Goal: Transaction & Acquisition: Purchase product/service

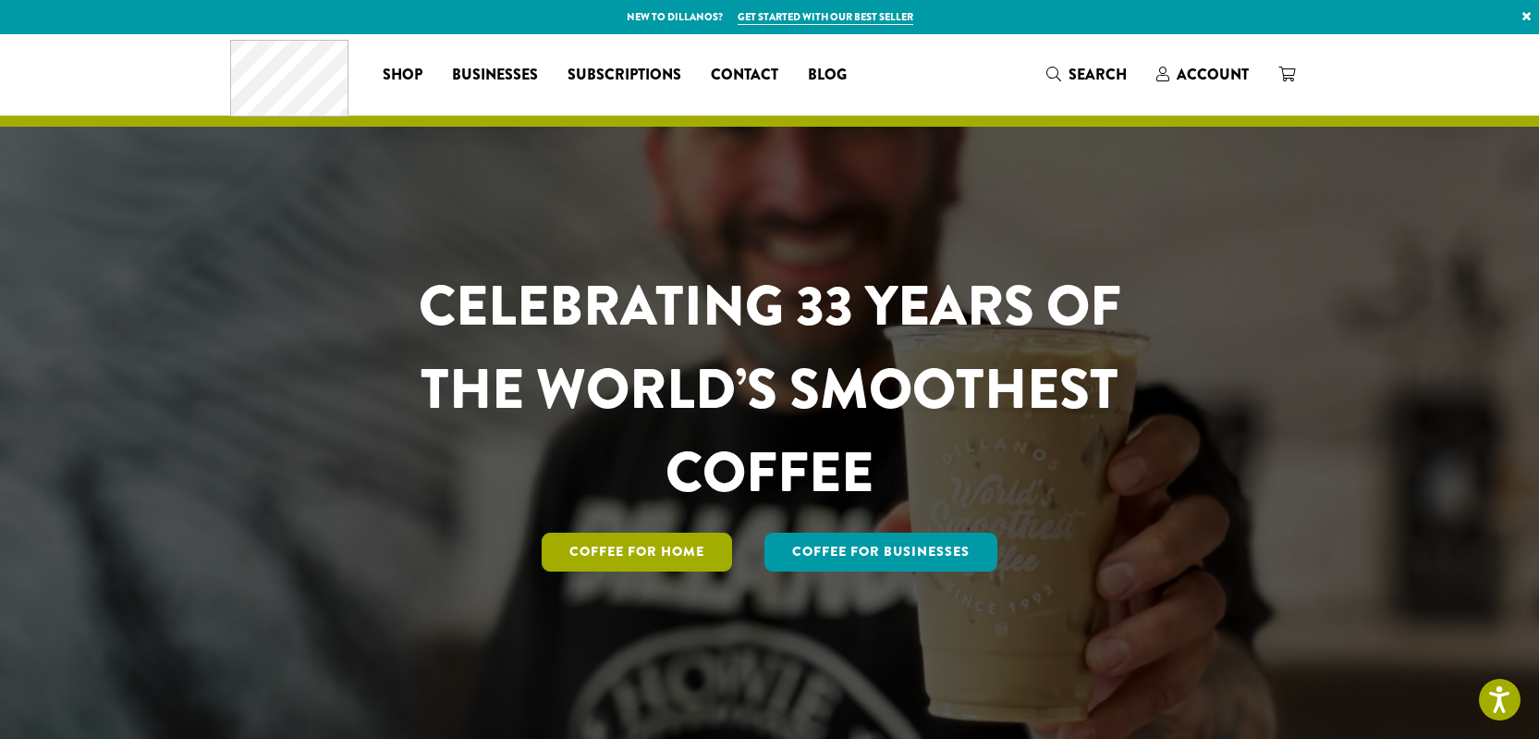
click at [687, 551] on link "Coffee for Home" at bounding box center [637, 551] width 190 height 39
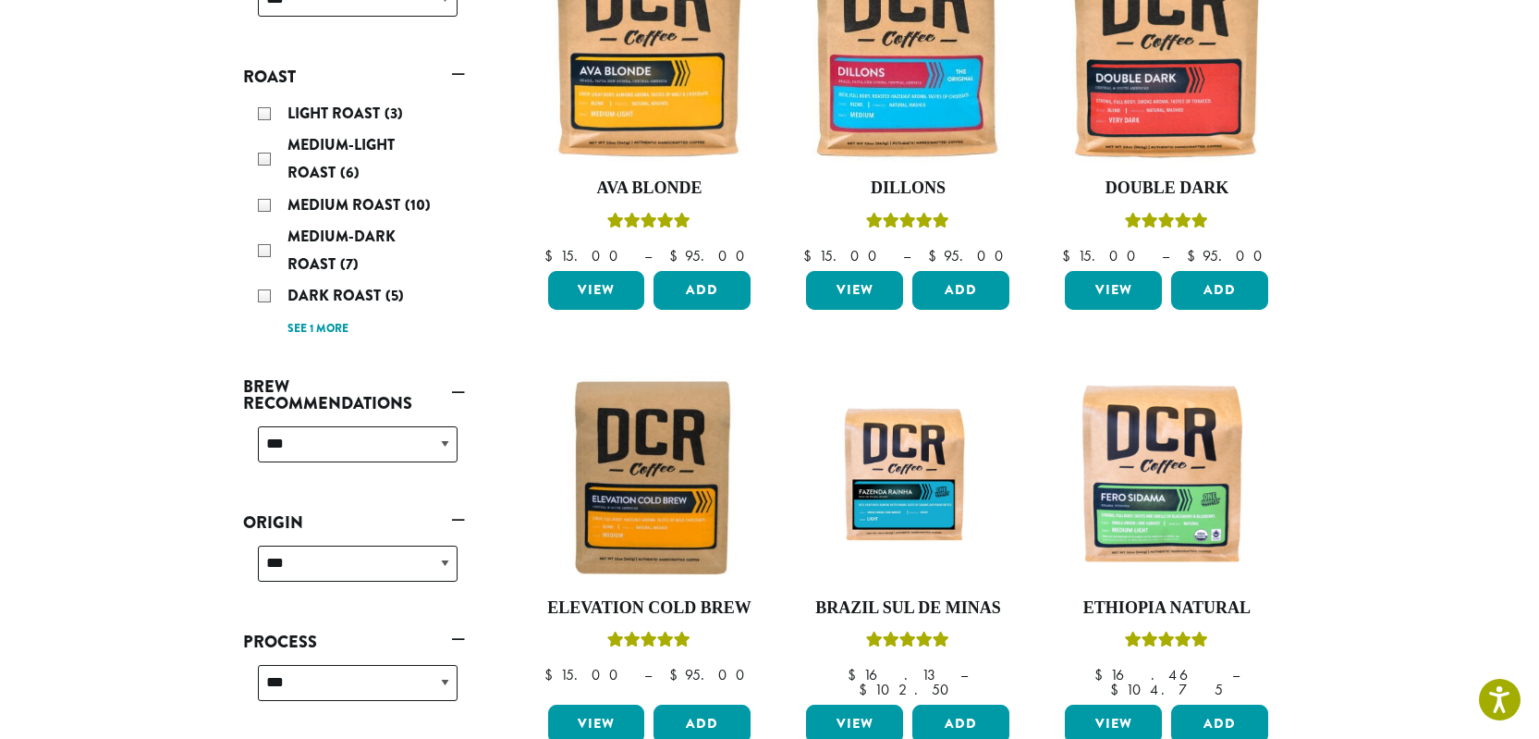
scroll to position [189, 0]
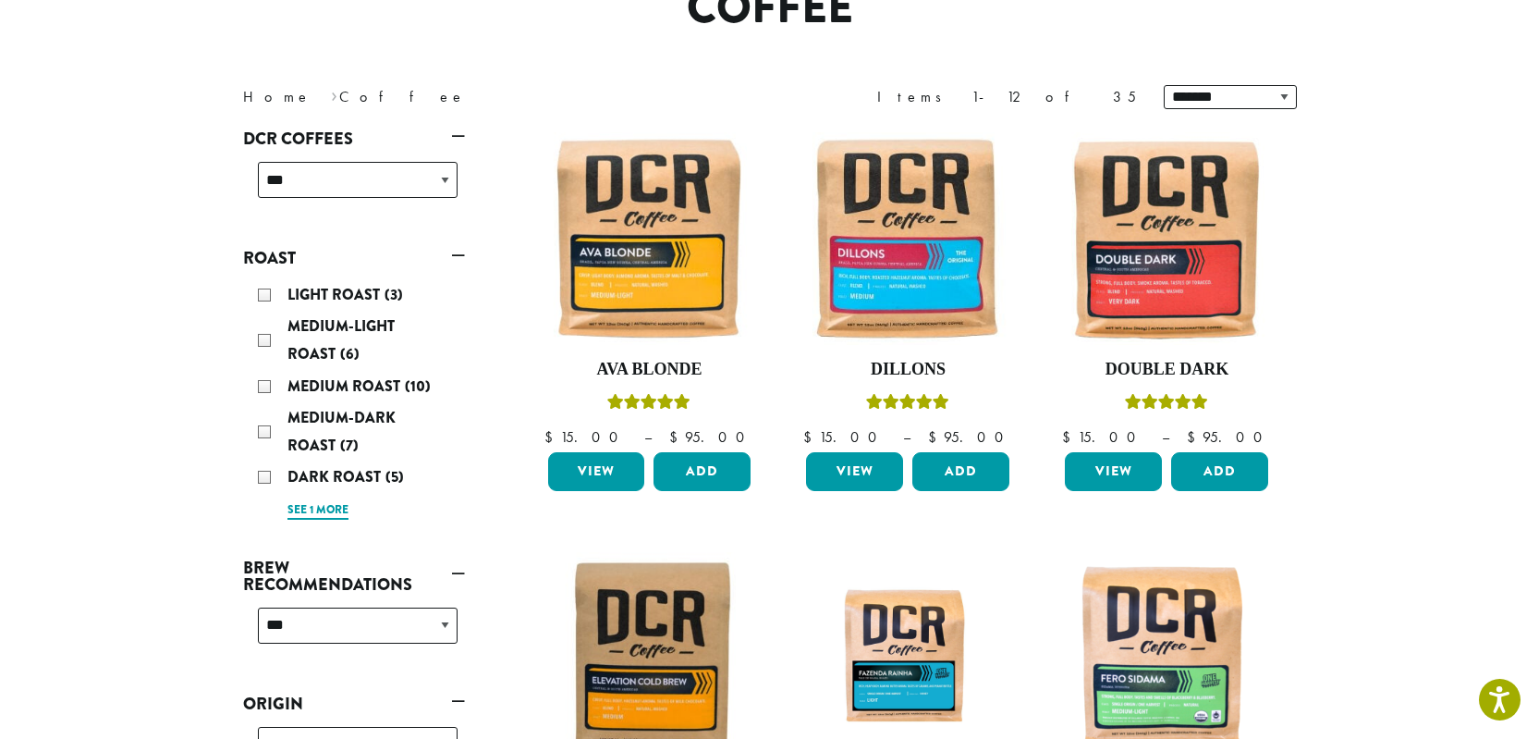
click at [310, 505] on link "See 1 more" at bounding box center [317, 510] width 61 height 18
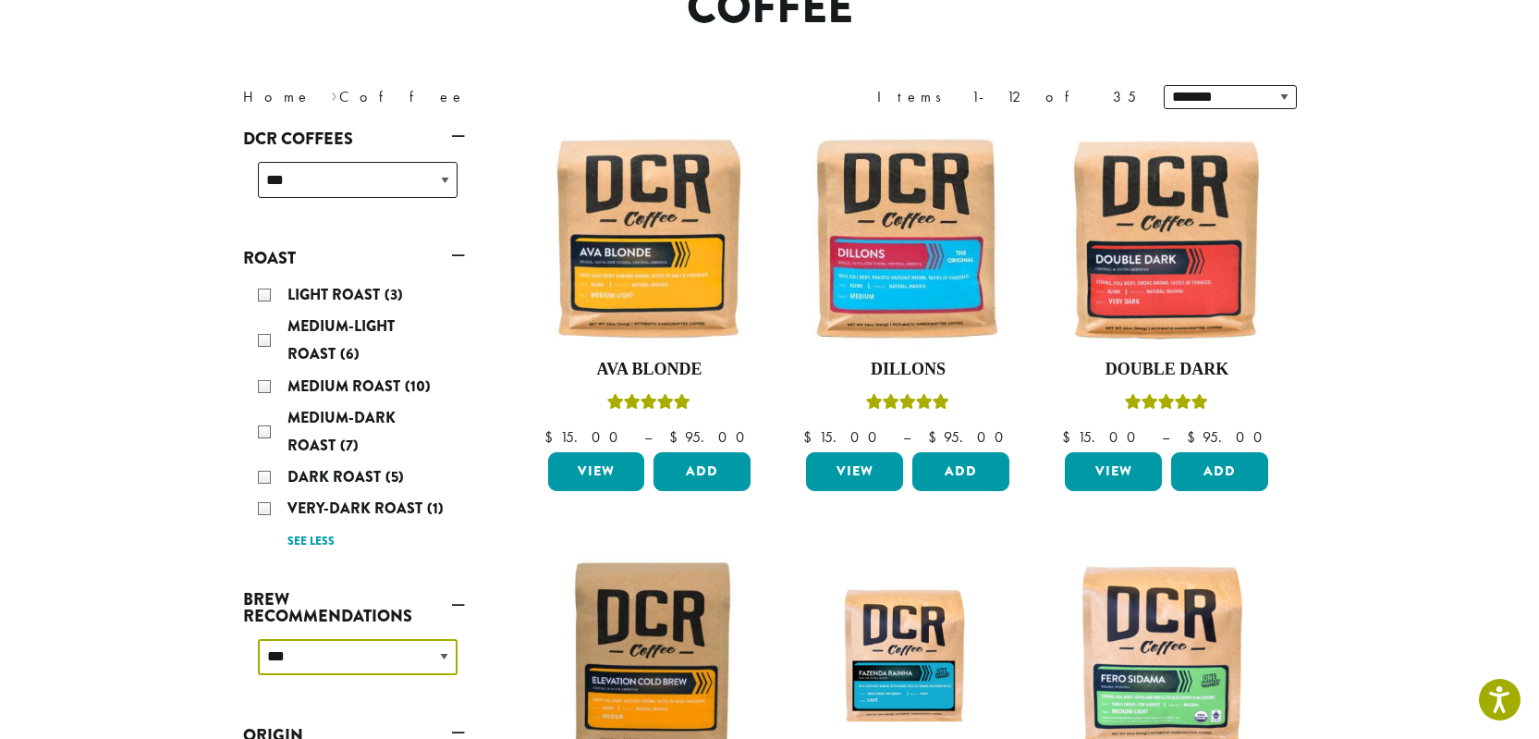
click at [339, 659] on select "**********" at bounding box center [358, 657] width 200 height 36
select select "********"
click at [258, 639] on select "**********" at bounding box center [358, 657] width 200 height 36
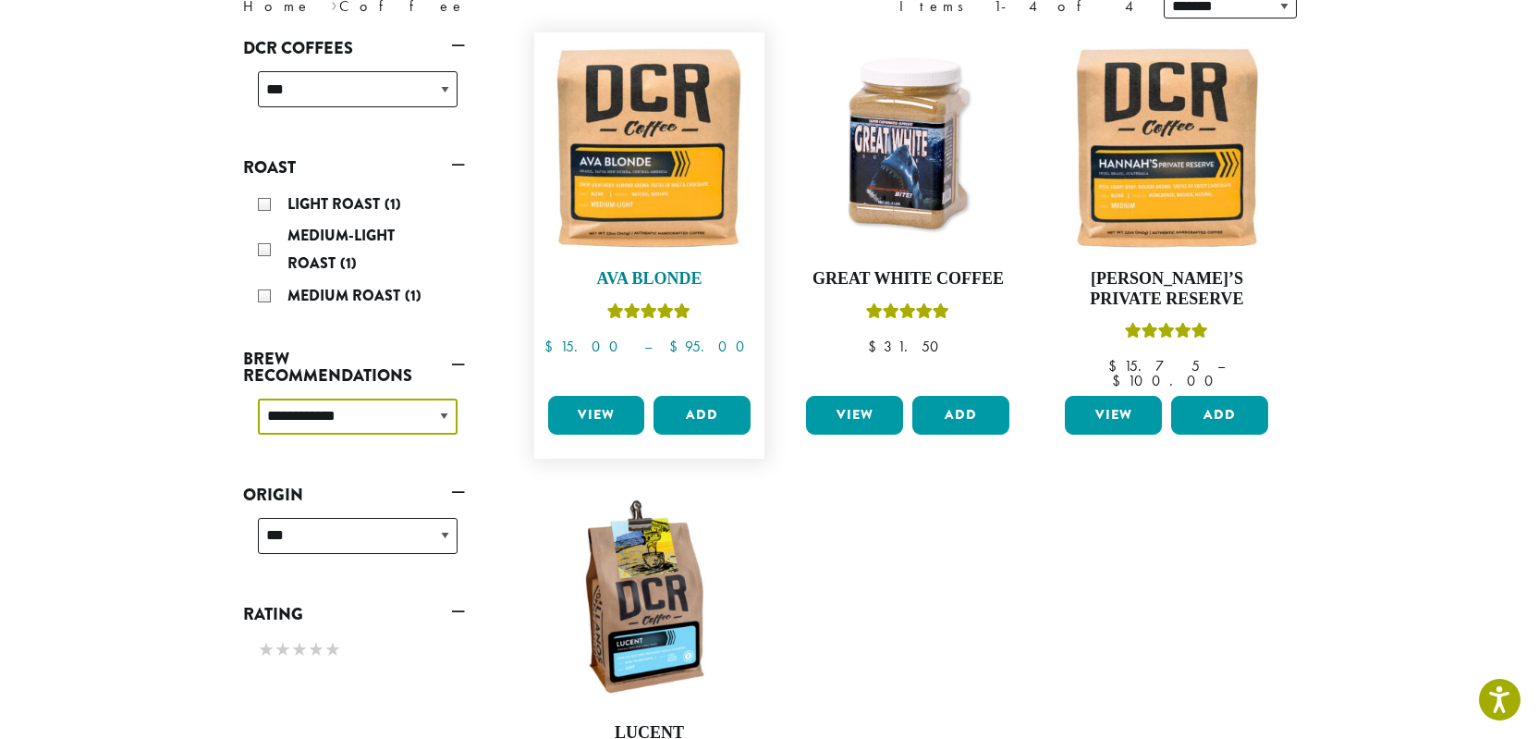
scroll to position [266, 0]
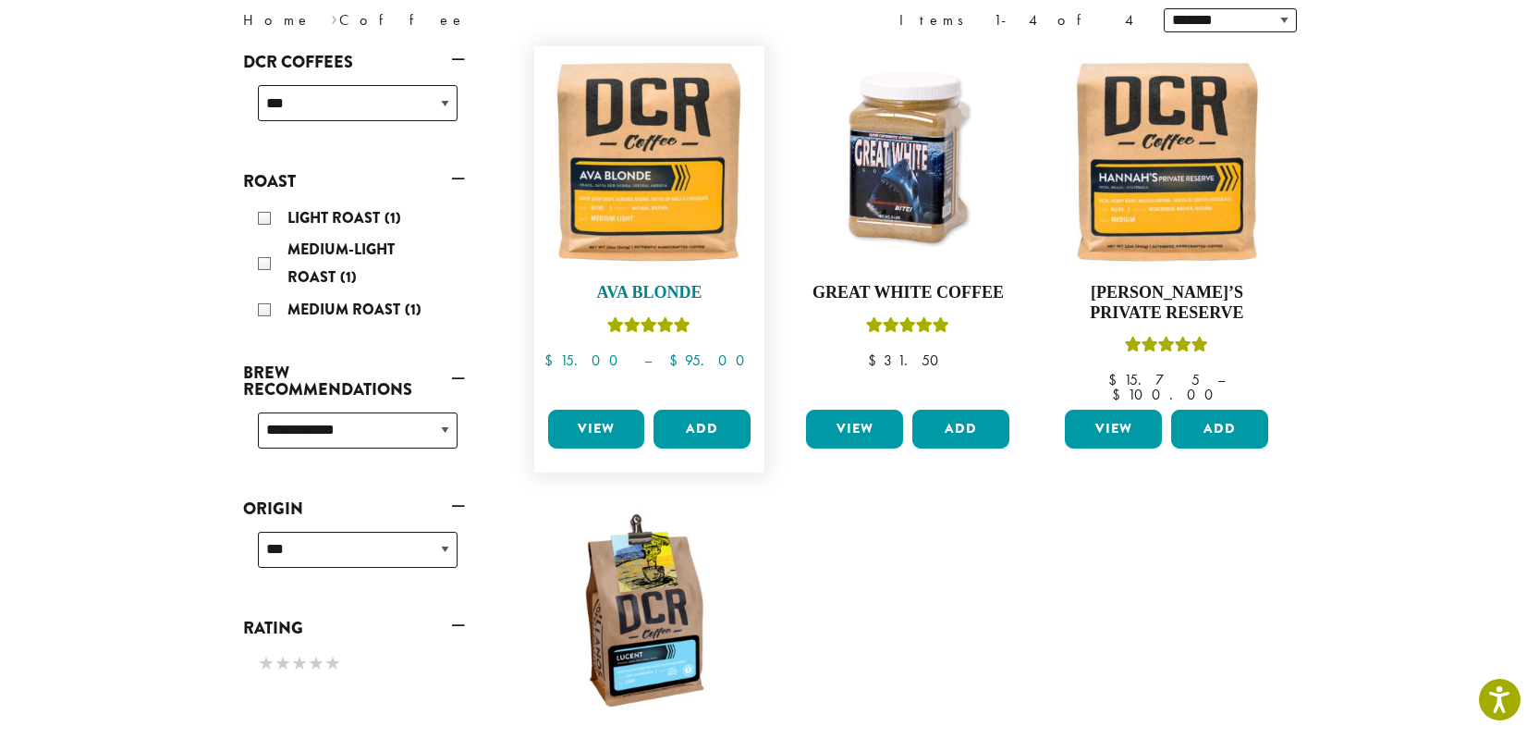
click at [699, 198] on img at bounding box center [649, 161] width 213 height 213
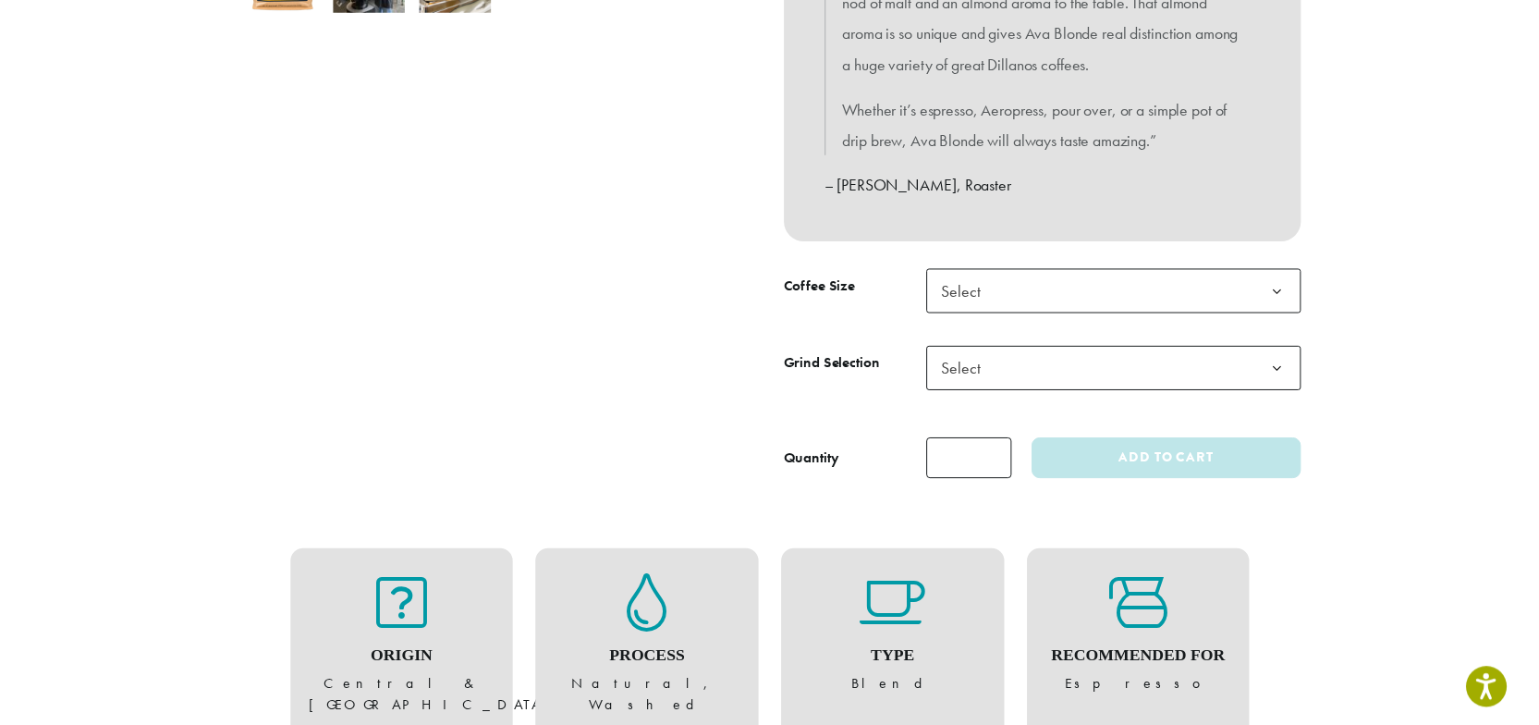
scroll to position [749, 0]
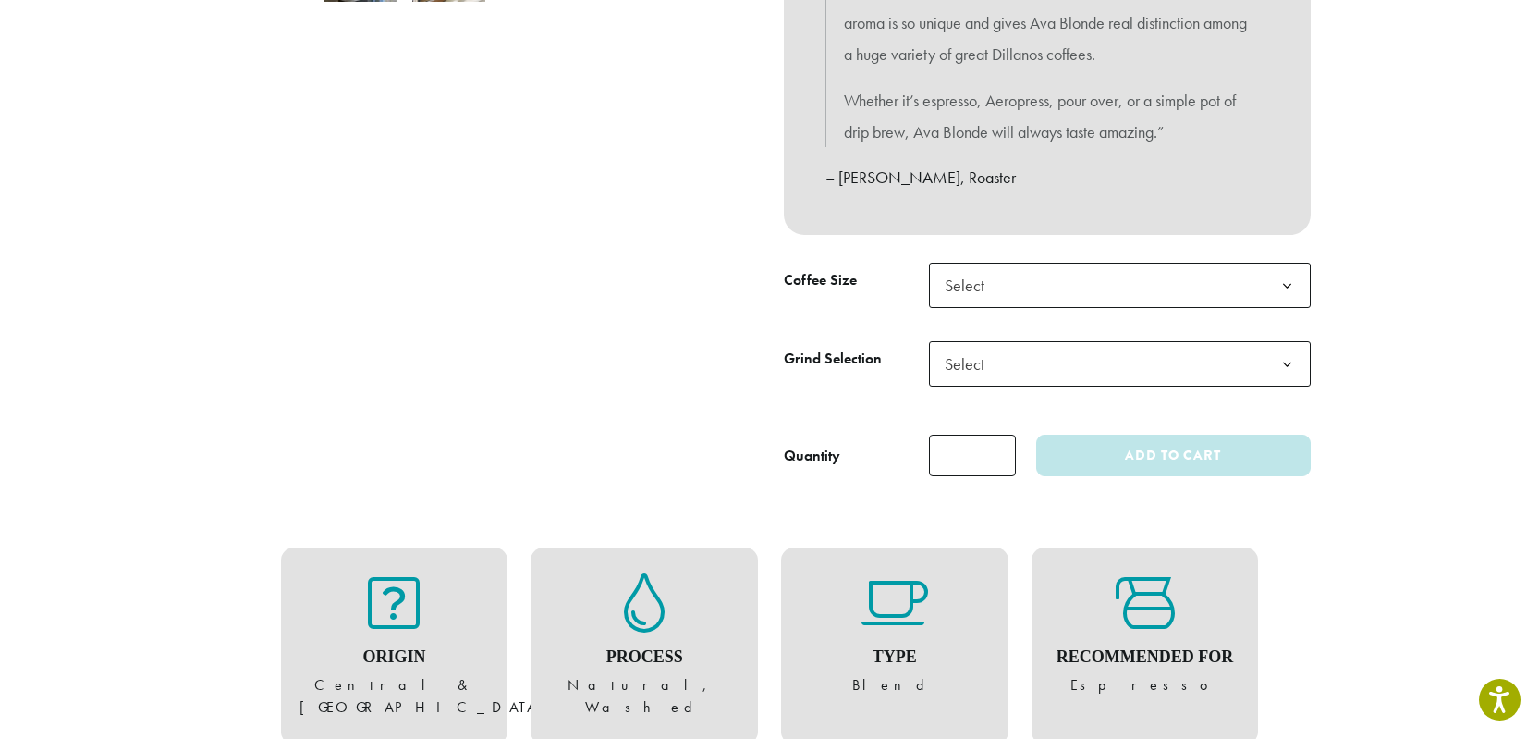
click at [1036, 295] on span "Select" at bounding box center [1120, 285] width 382 height 45
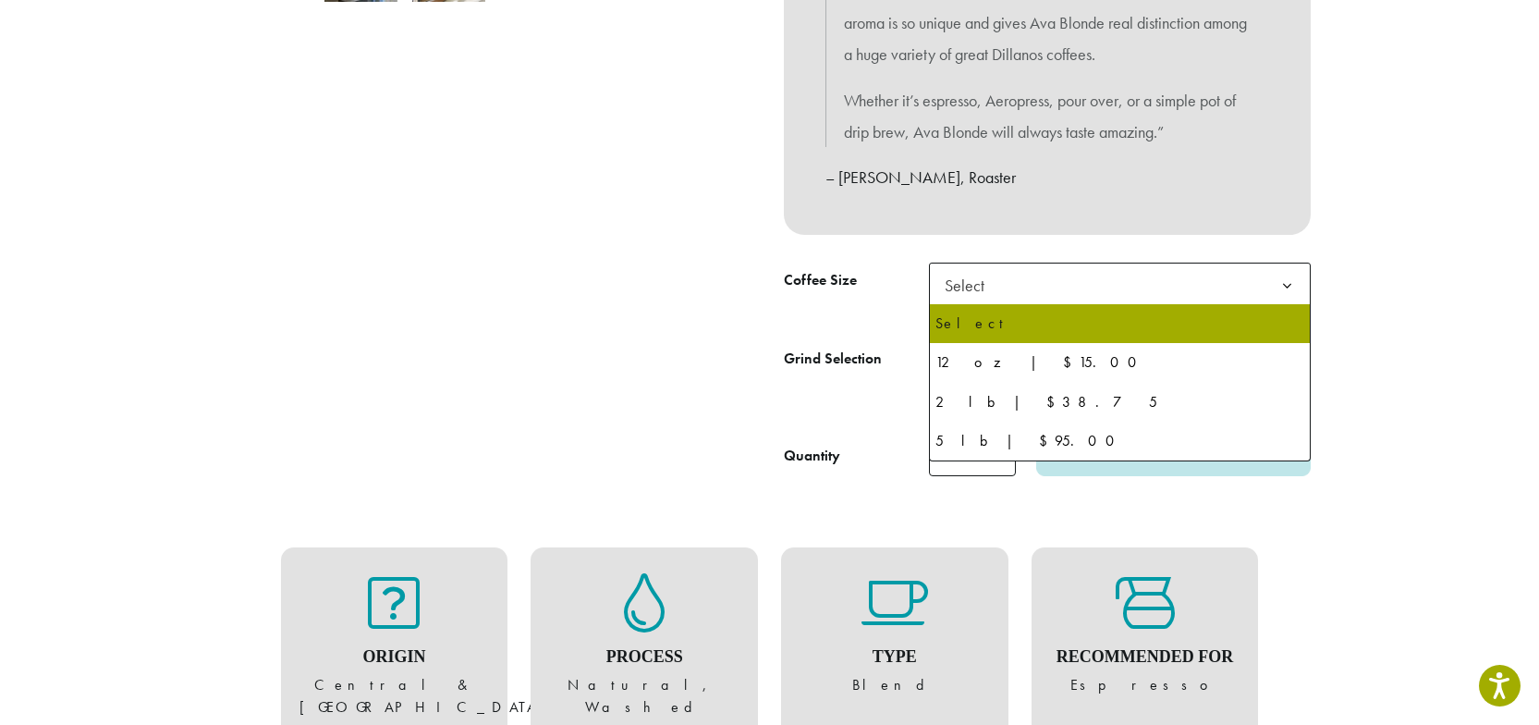
click at [1036, 295] on span "Select" at bounding box center [1120, 285] width 382 height 45
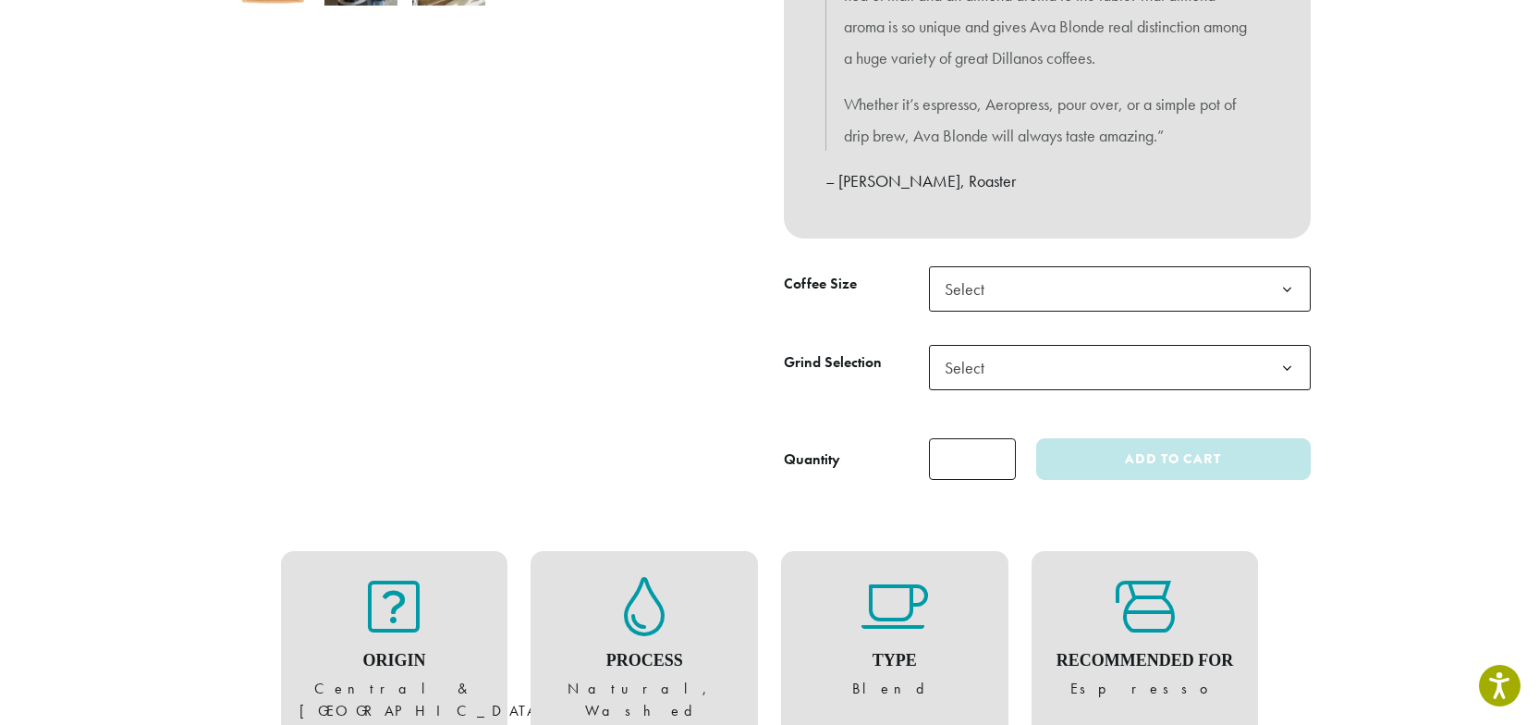
click at [1011, 368] on span "Select" at bounding box center [1120, 367] width 382 height 45
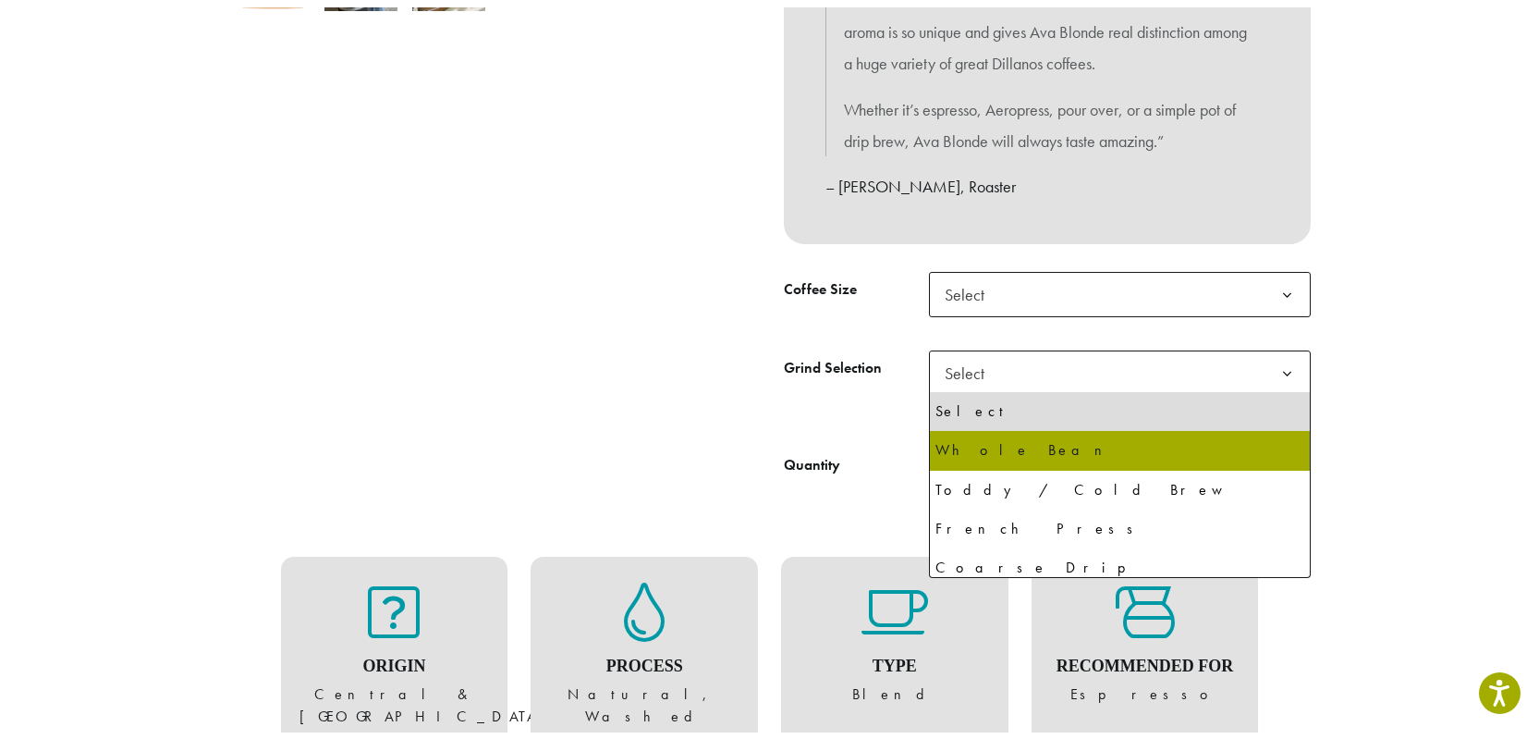
scroll to position [748, 0]
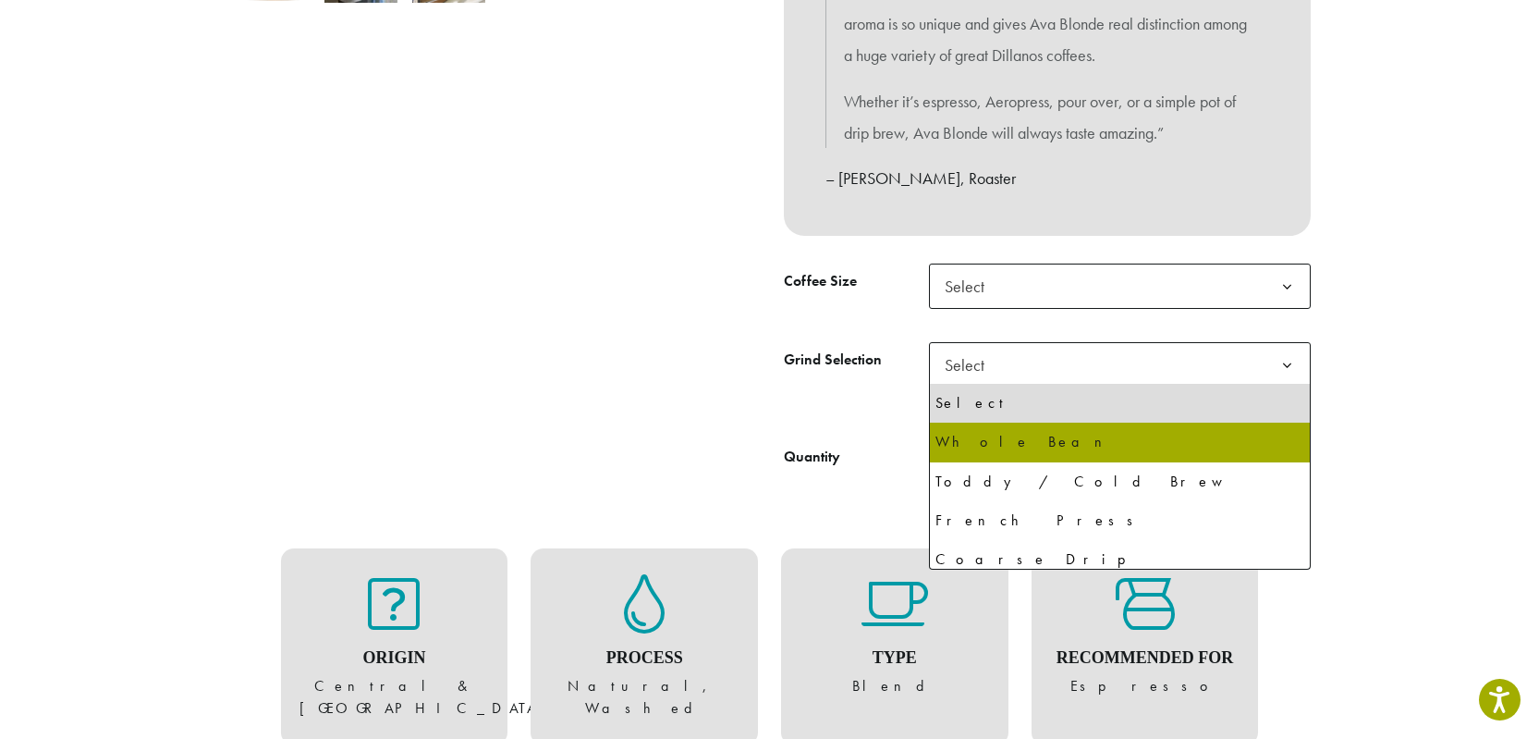
select select "**********"
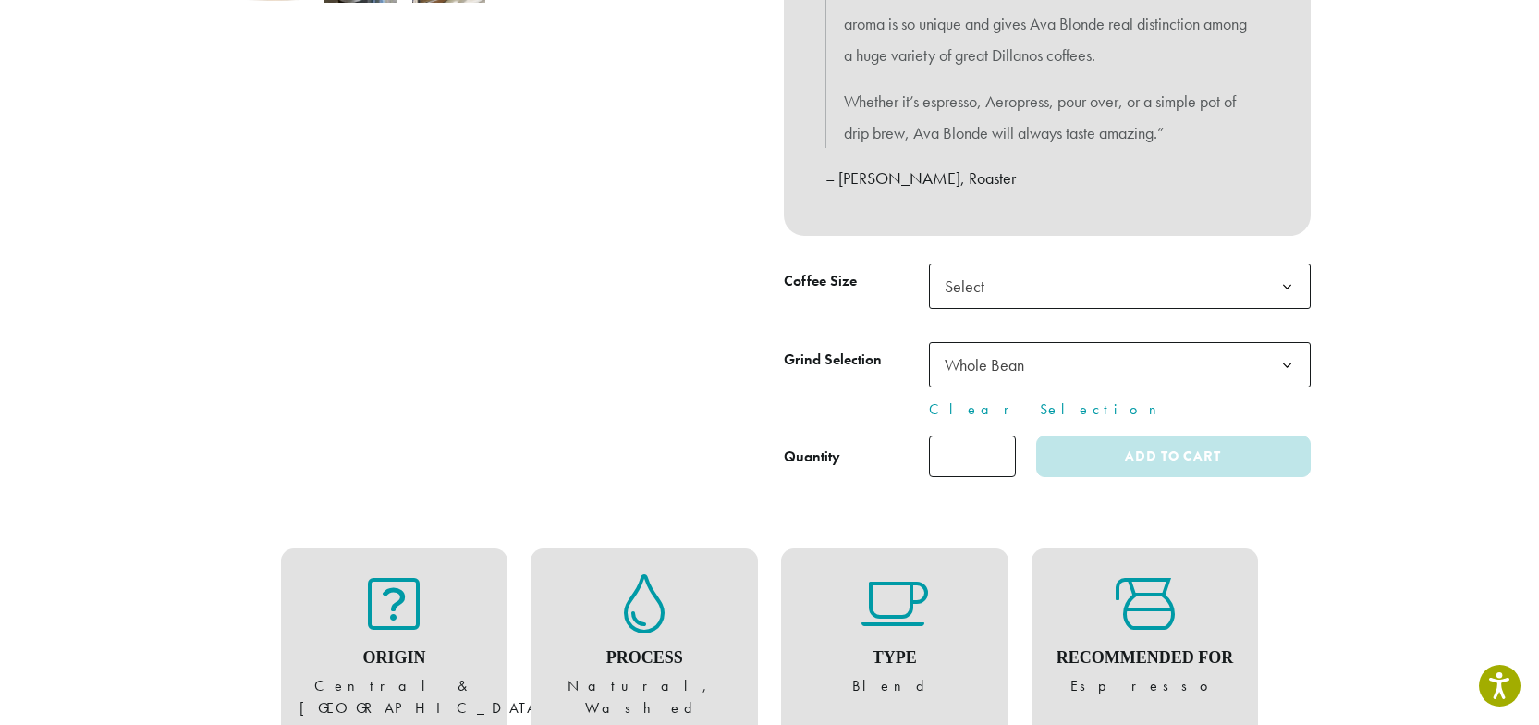
click at [1002, 357] on span "Whole Bean" at bounding box center [984, 364] width 79 height 21
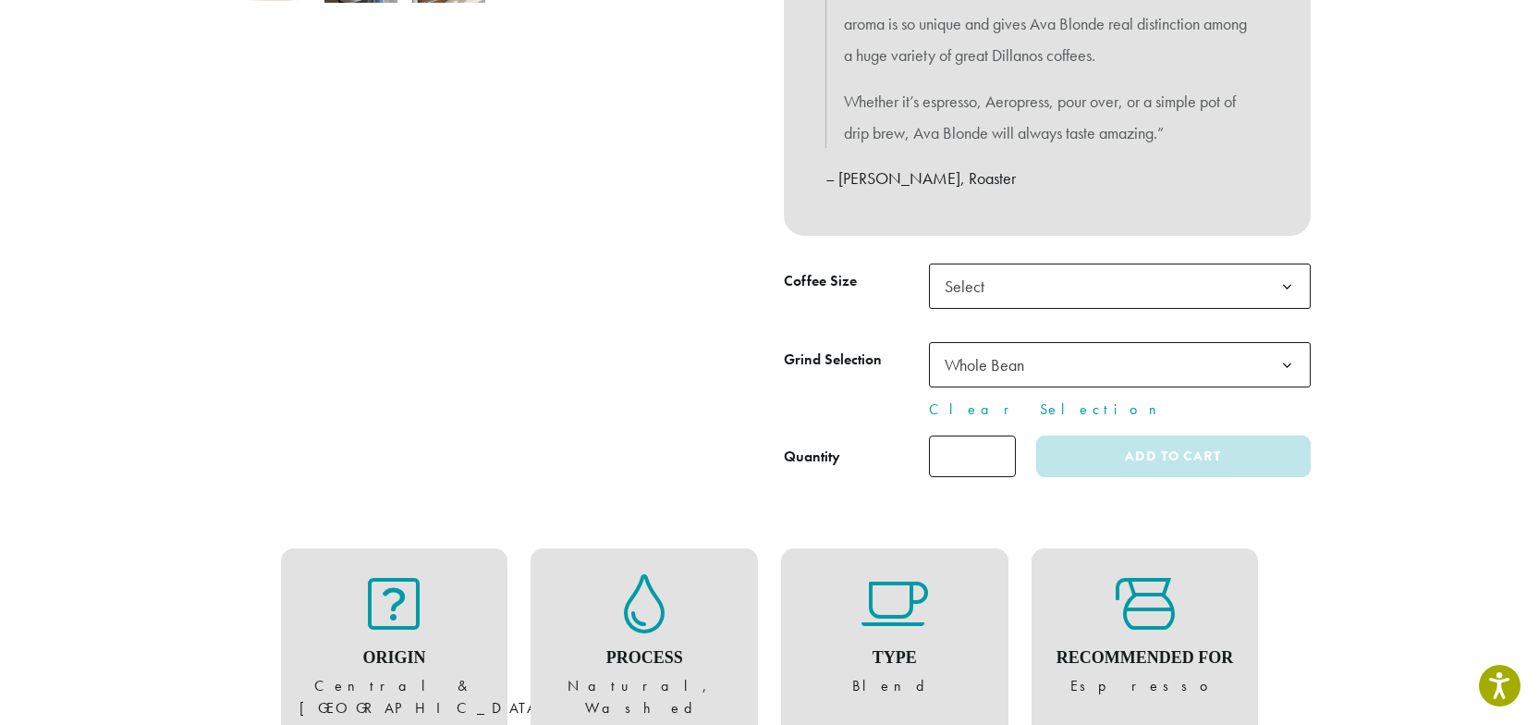
click at [979, 292] on span "Select" at bounding box center [970, 286] width 66 height 36
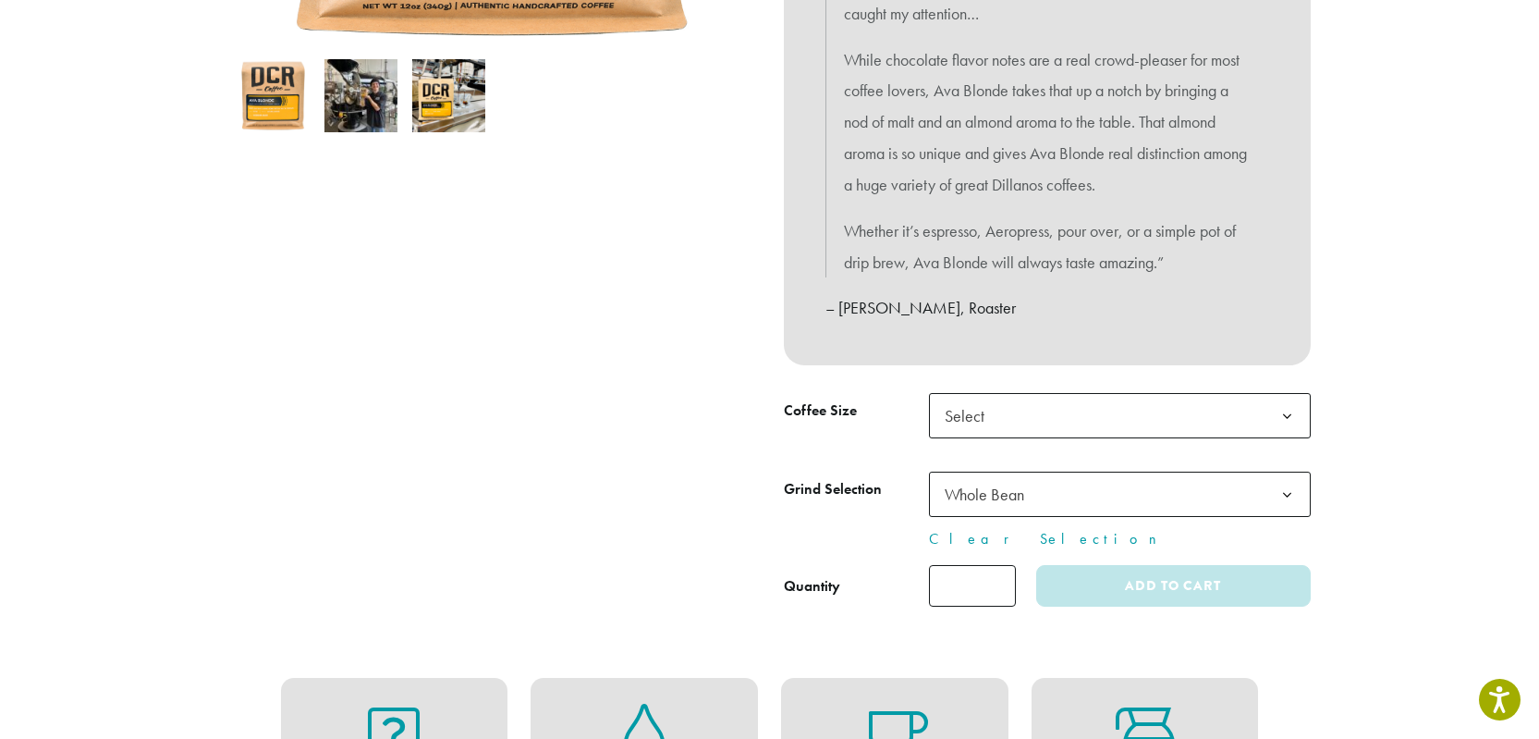
scroll to position [695, 0]
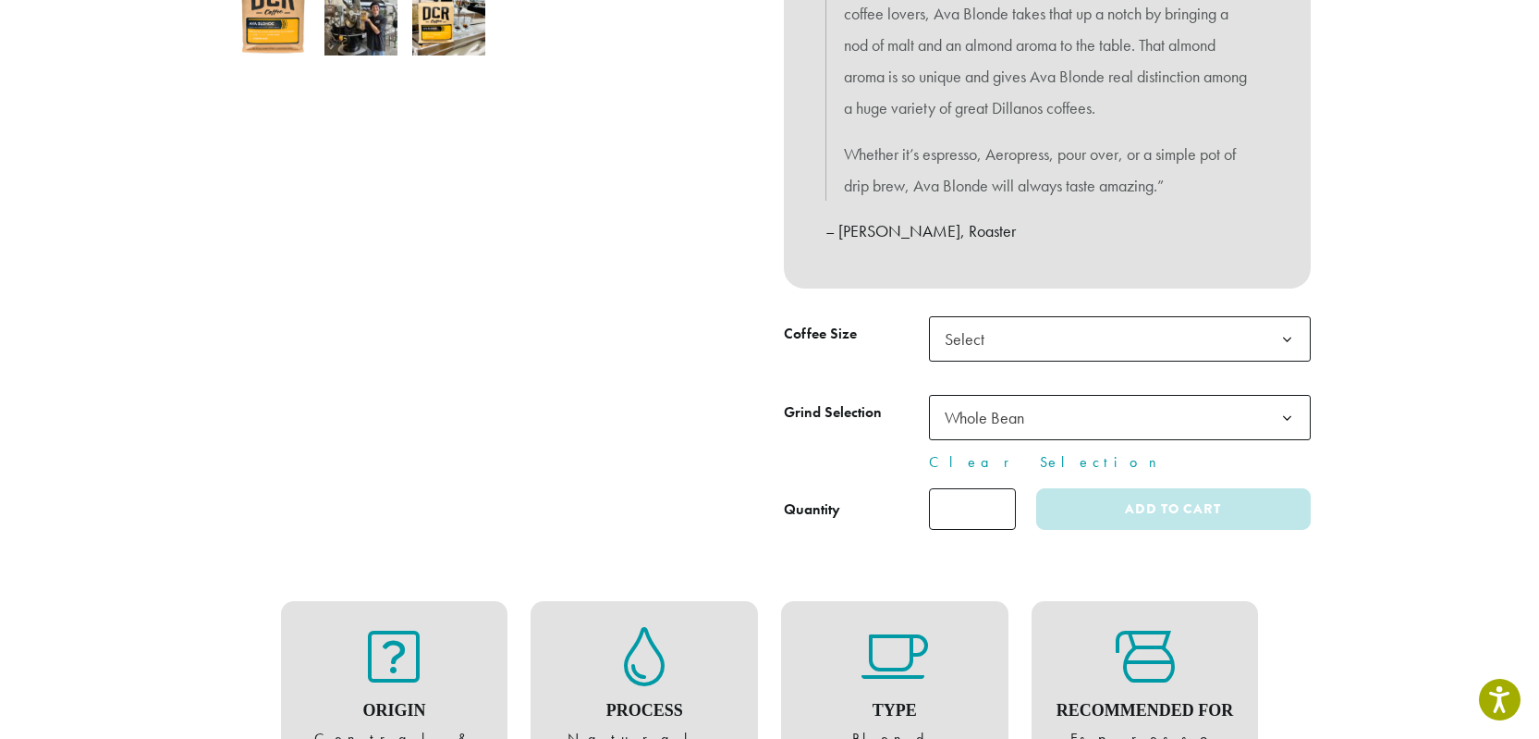
click at [1011, 314] on div "Medium-Light Roast Ava Blonde ( 7 customer reviews) $ 15.00 – $ 95.00 Price ran…" at bounding box center [1047, 29] width 555 height 1033
click at [1008, 336] on span "Select" at bounding box center [1120, 338] width 382 height 45
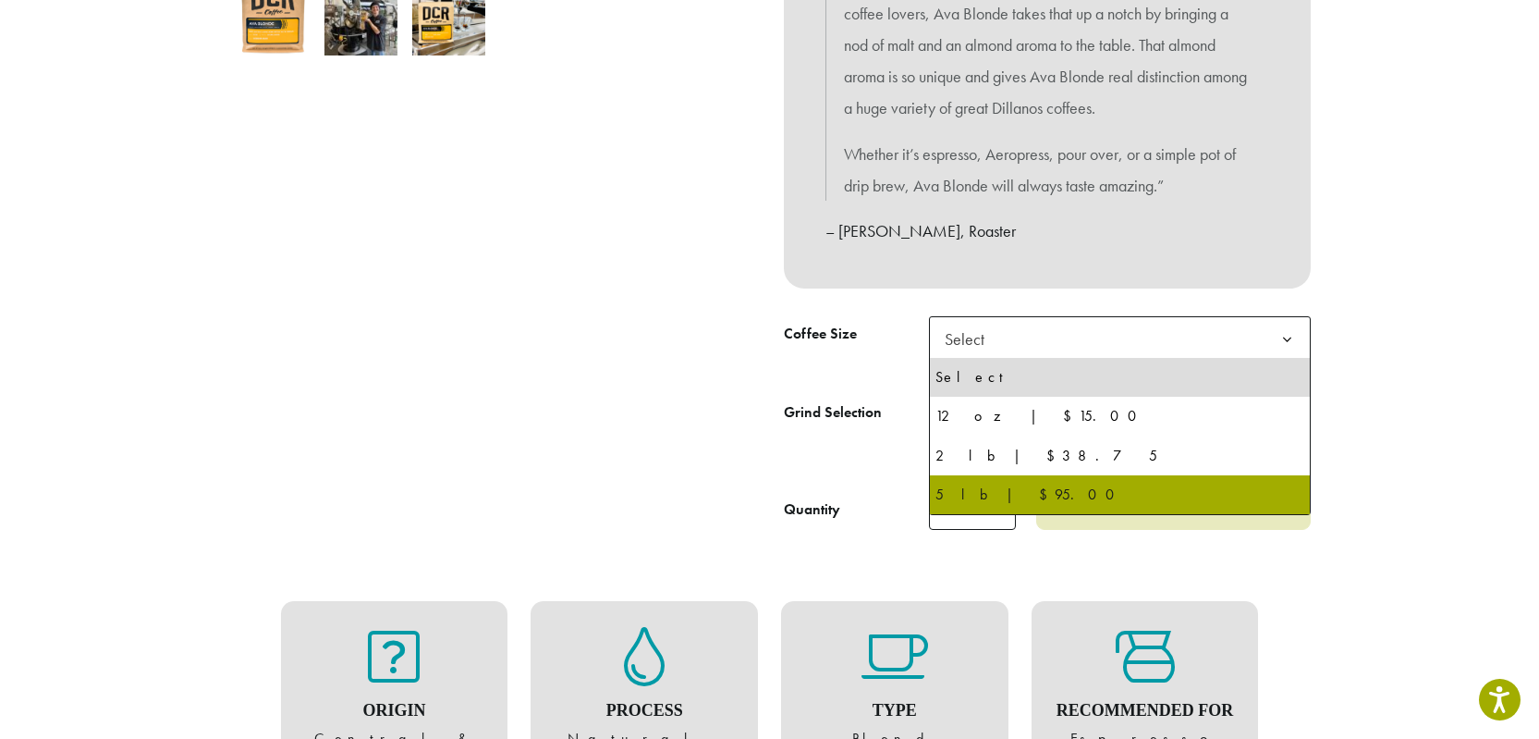
select select "**********"
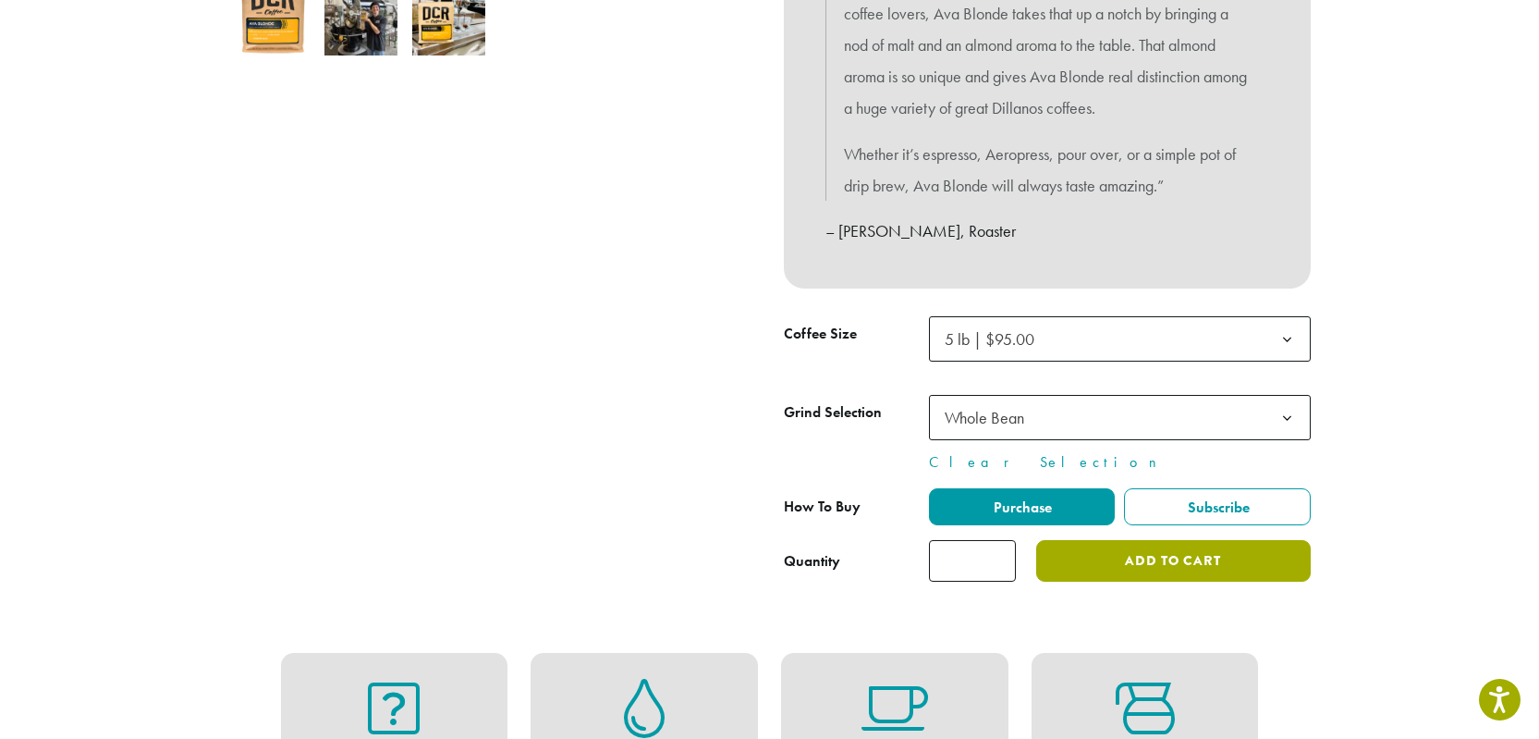
drag, startPoint x: 1104, startPoint y: 560, endPoint x: 1055, endPoint y: 554, distance: 49.4
click at [1104, 560] on button "Add to cart" at bounding box center [1173, 561] width 274 height 42
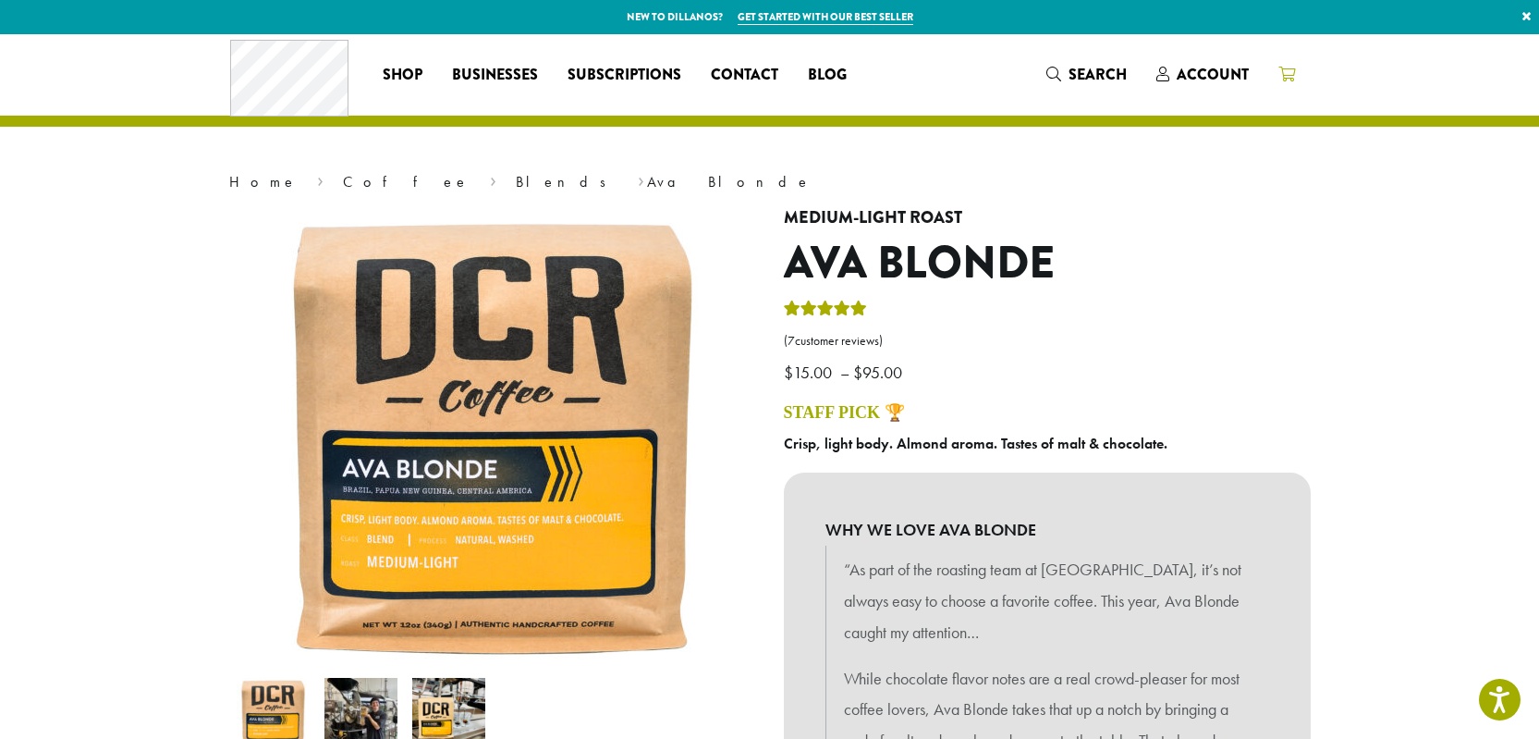
click at [1303, 71] on link at bounding box center [1287, 74] width 46 height 31
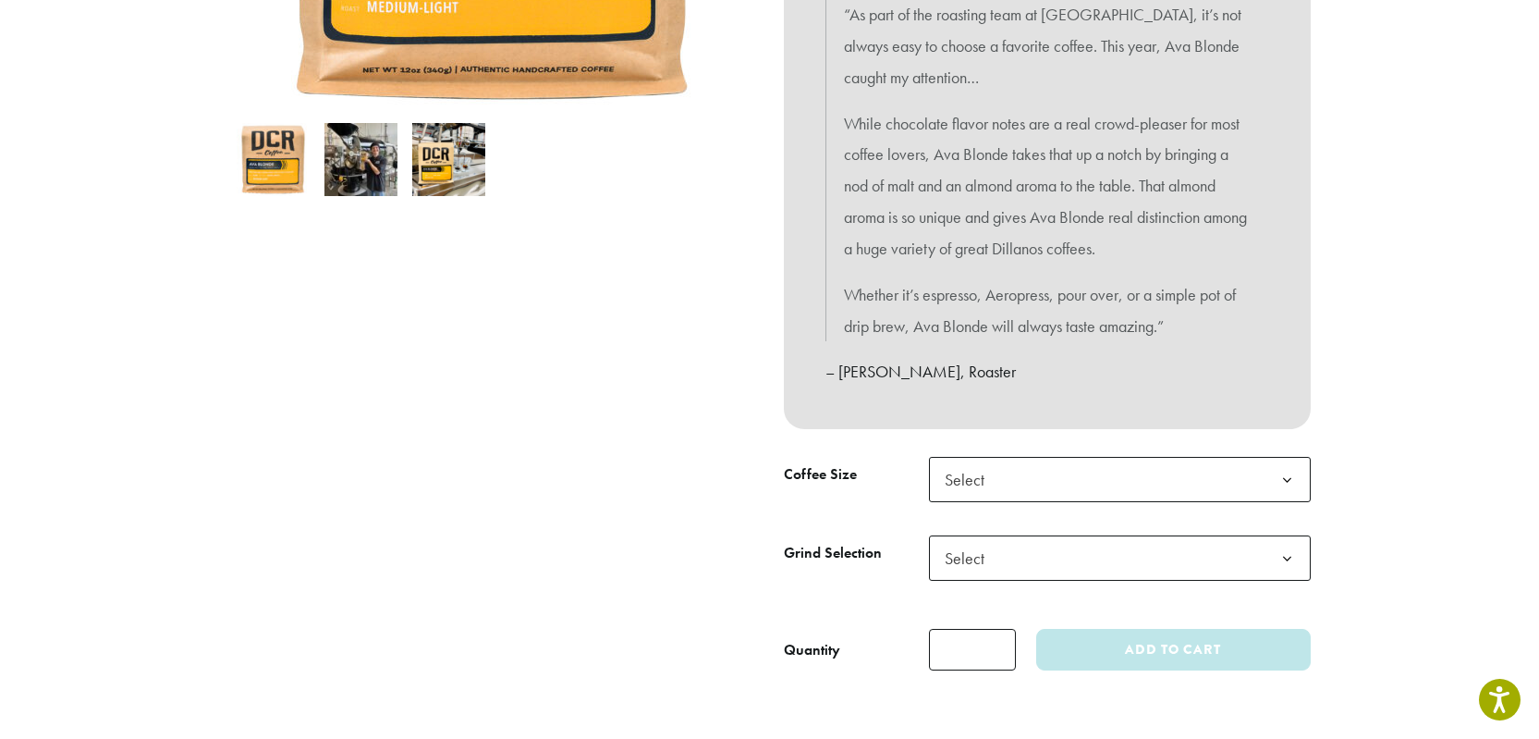
scroll to position [629, 0]
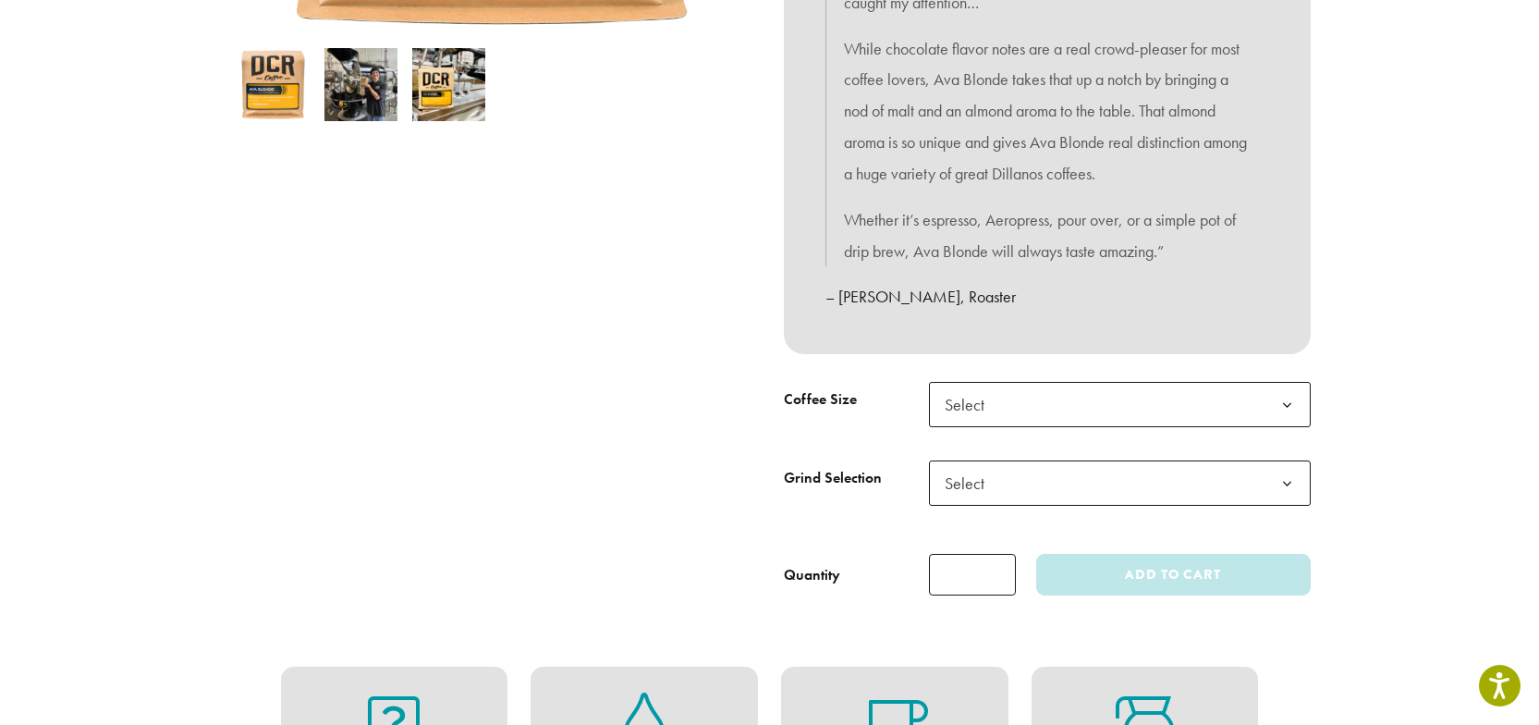
click at [1015, 406] on span "Select" at bounding box center [1120, 404] width 382 height 45
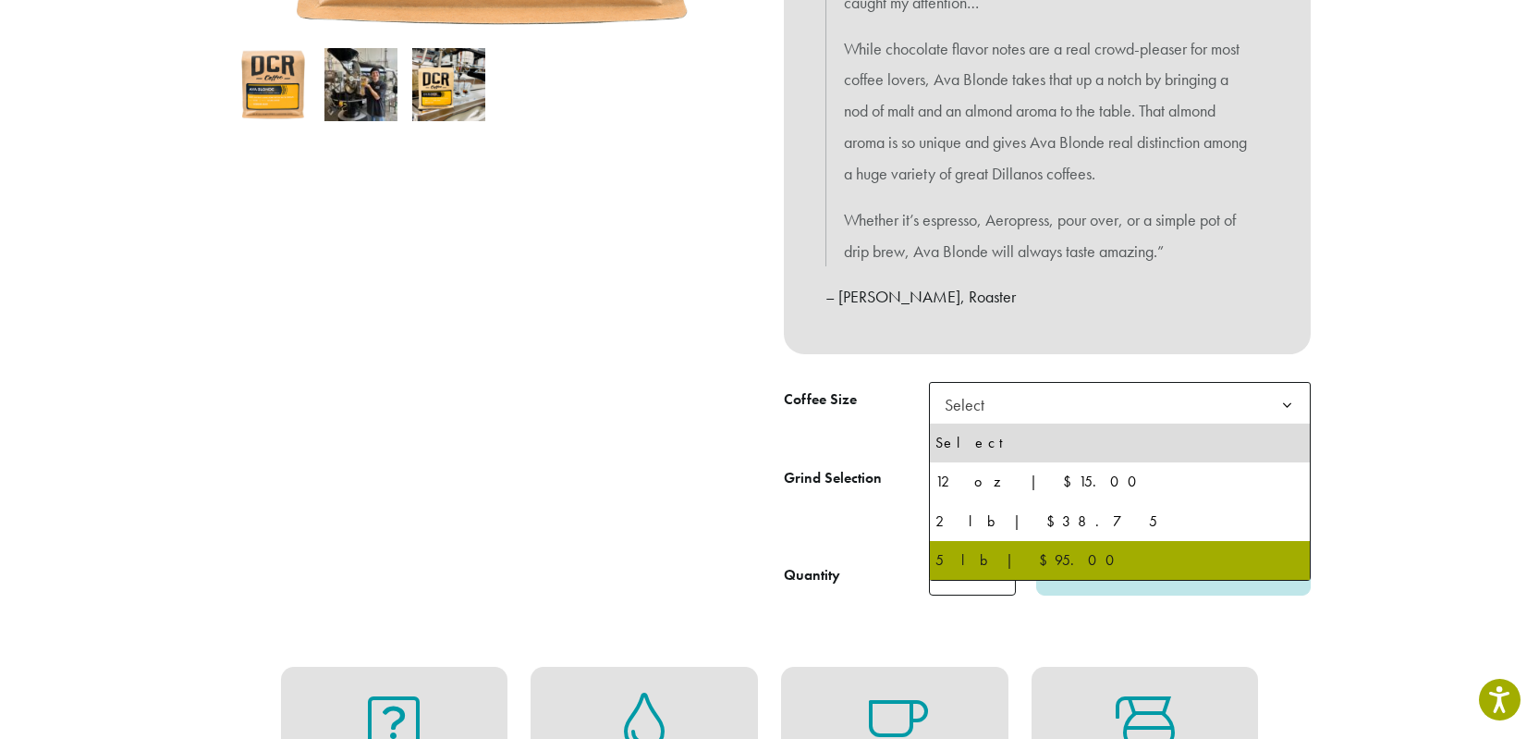
select select "**********"
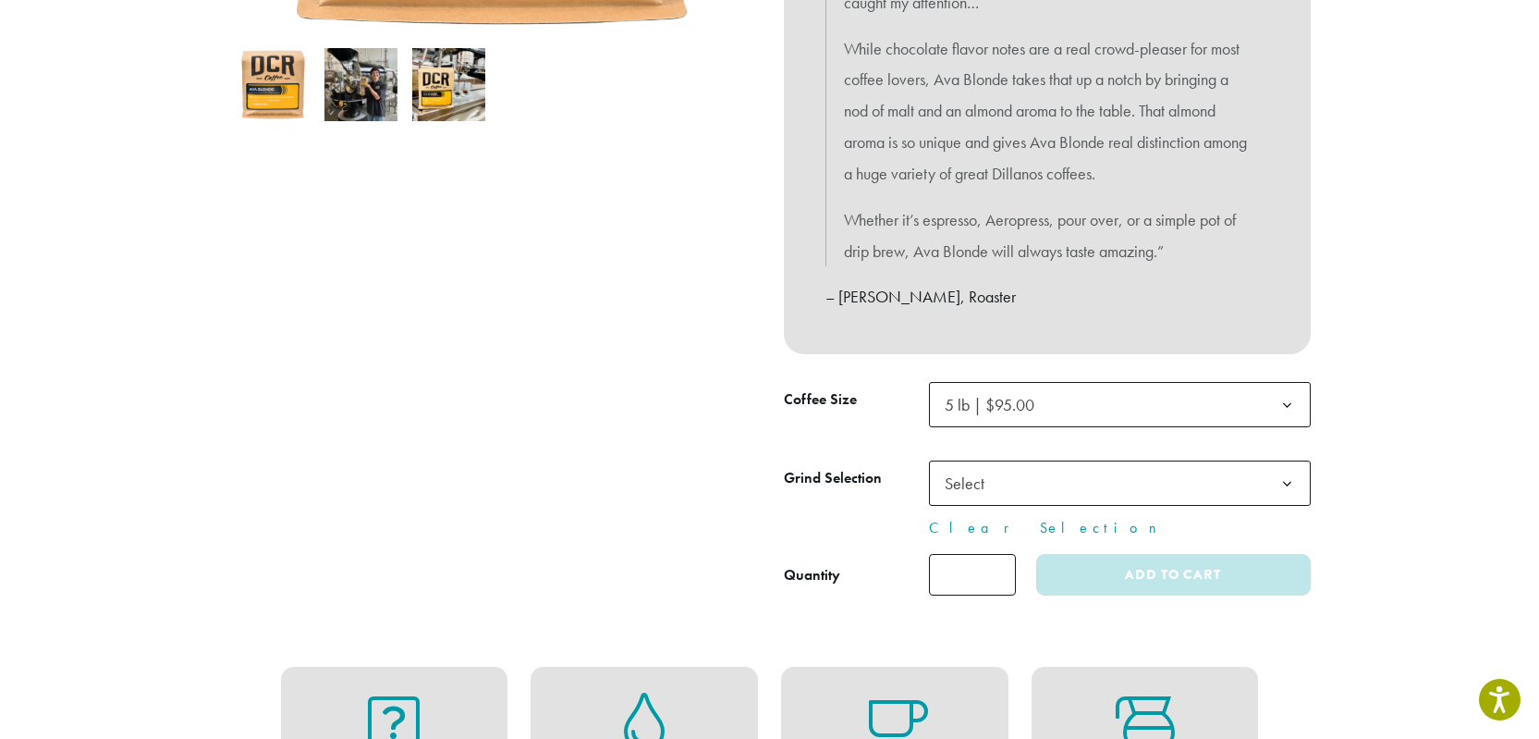
click at [1015, 496] on span "Select" at bounding box center [1120, 482] width 382 height 45
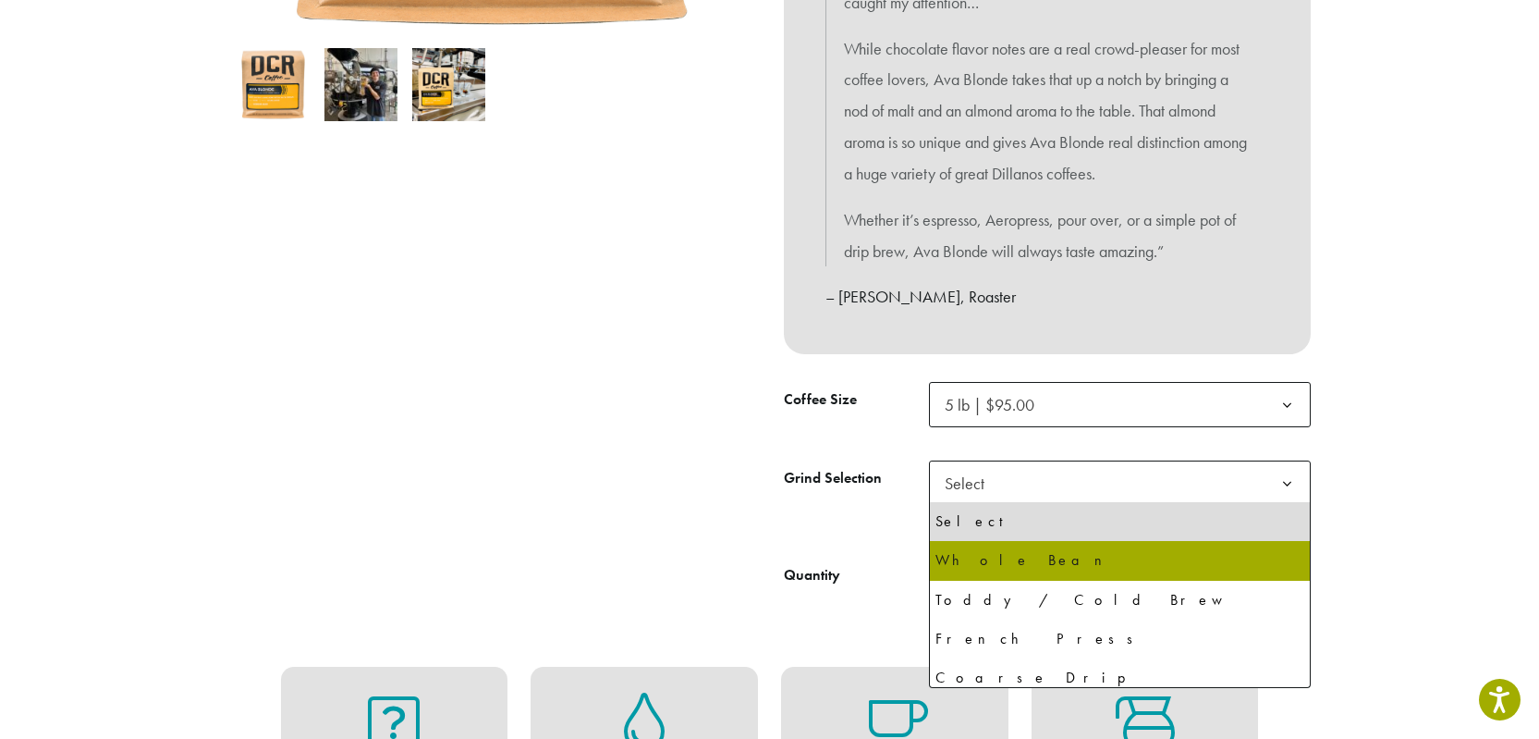
select select "**********"
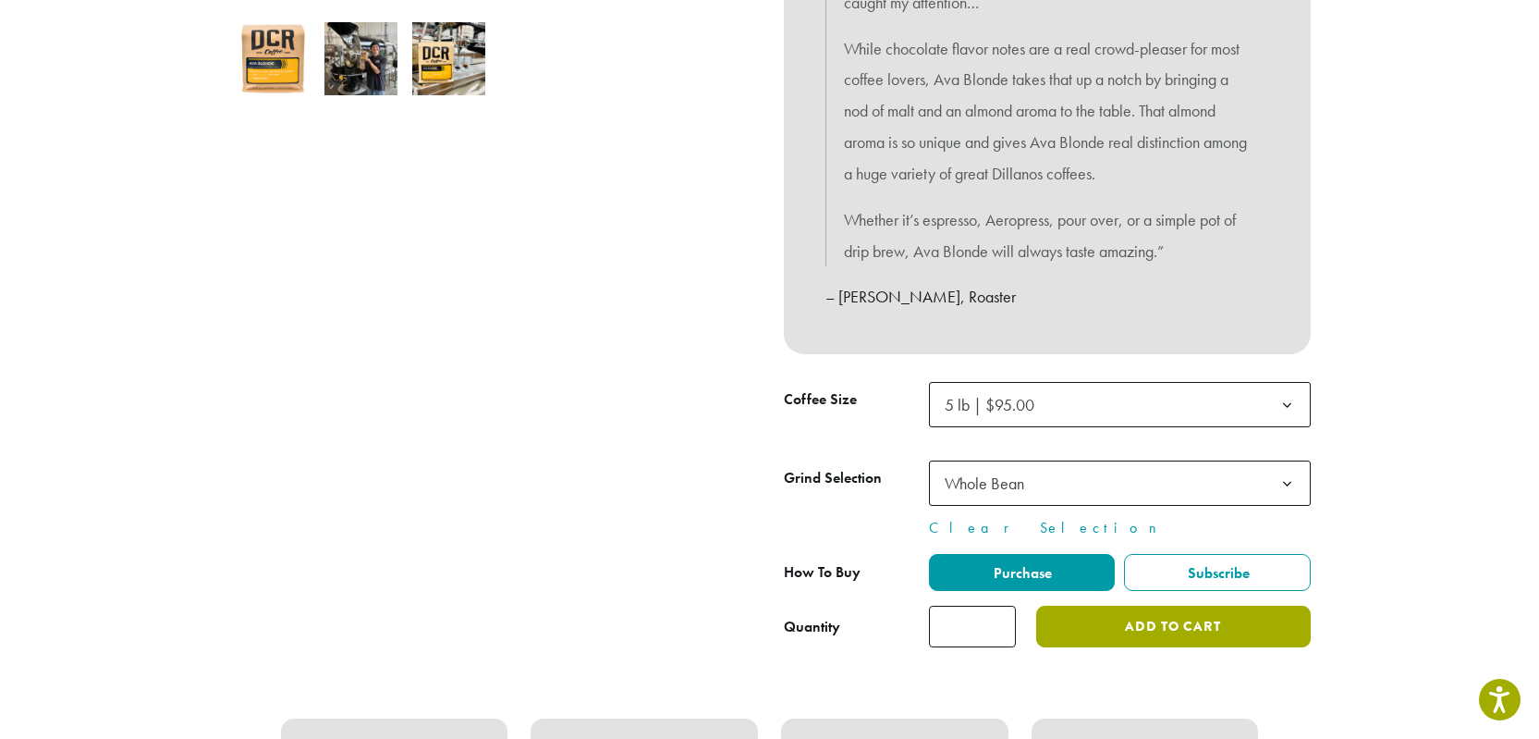
click at [1126, 634] on button "Add to cart" at bounding box center [1173, 626] width 274 height 42
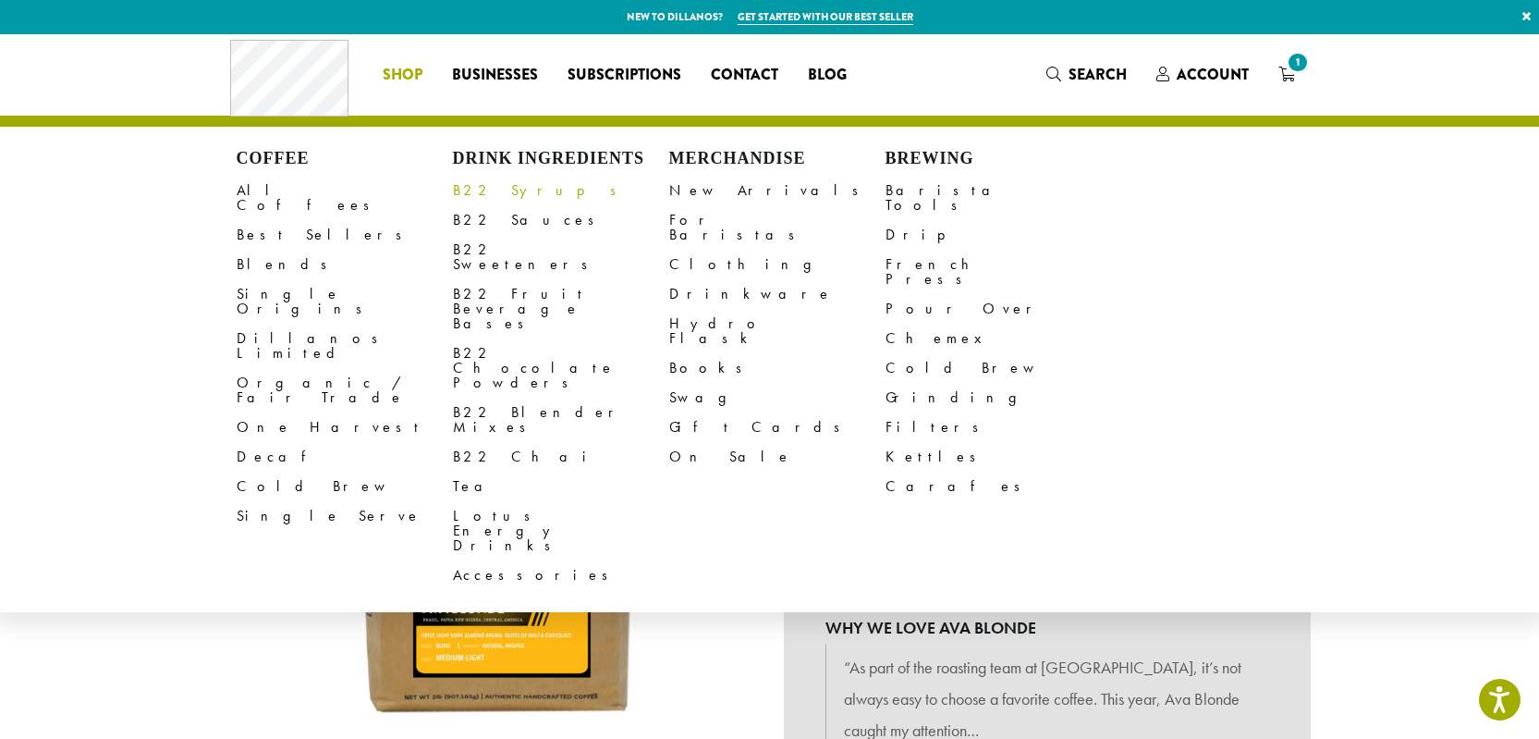
click at [479, 200] on link "B22 Syrups" at bounding box center [561, 191] width 216 height 30
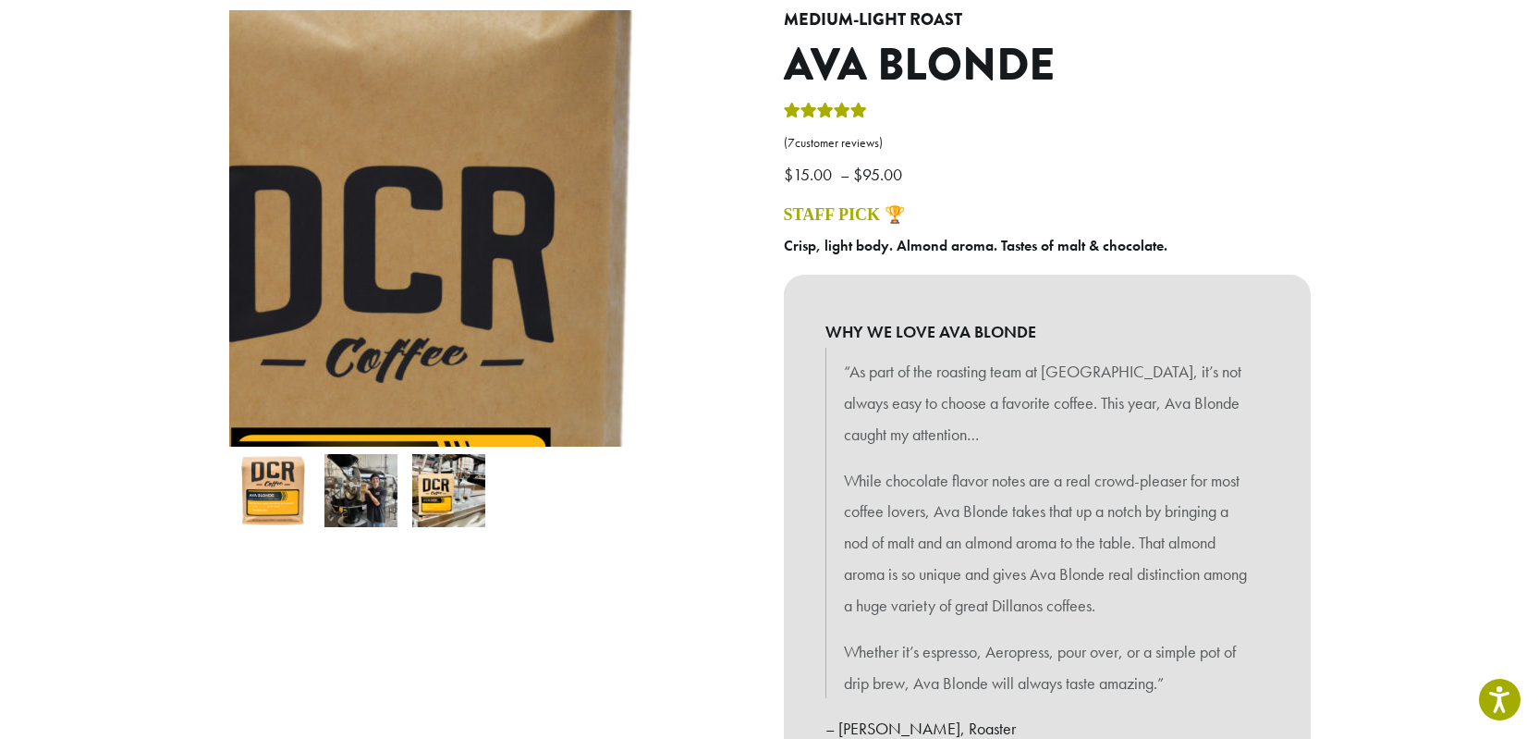
scroll to position [288, 0]
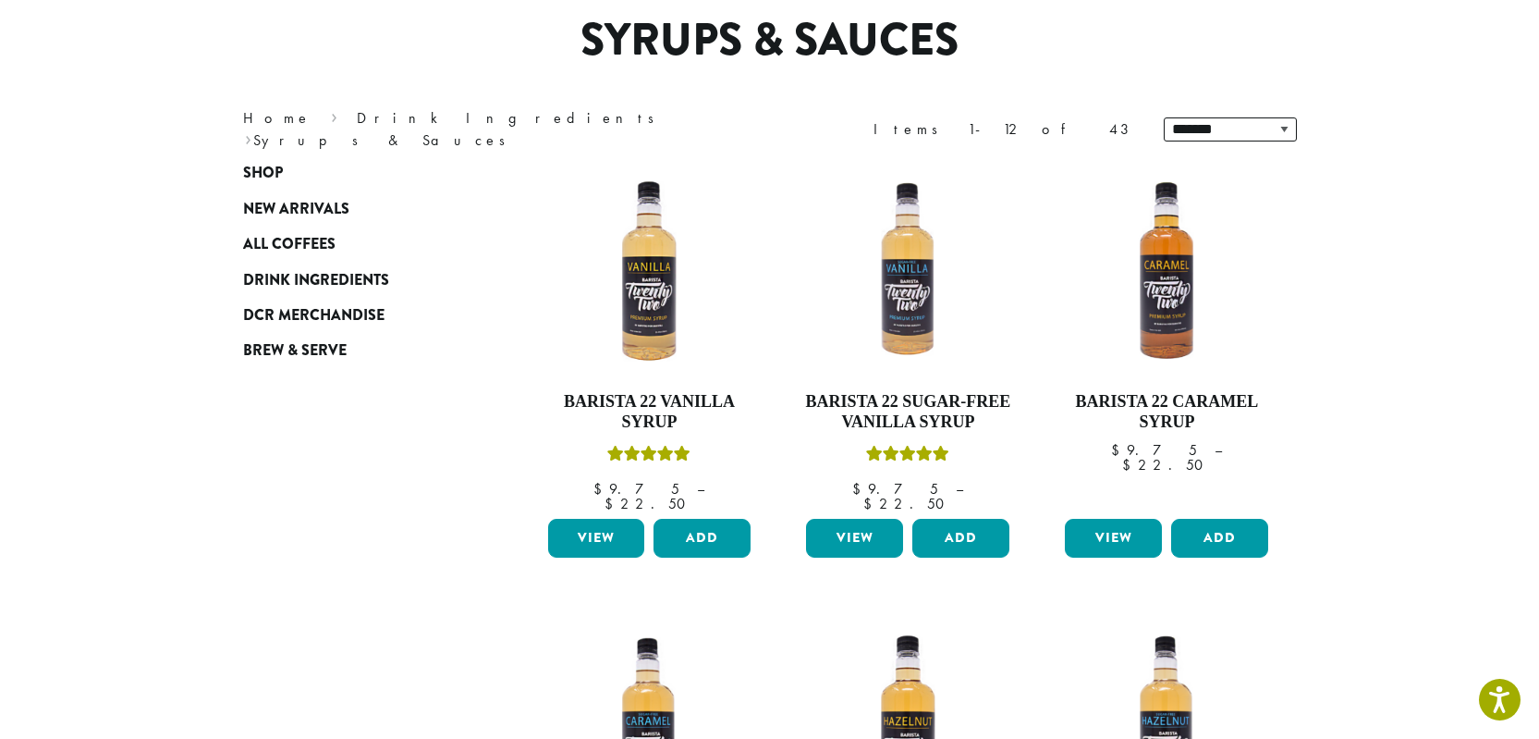
scroll to position [163, 0]
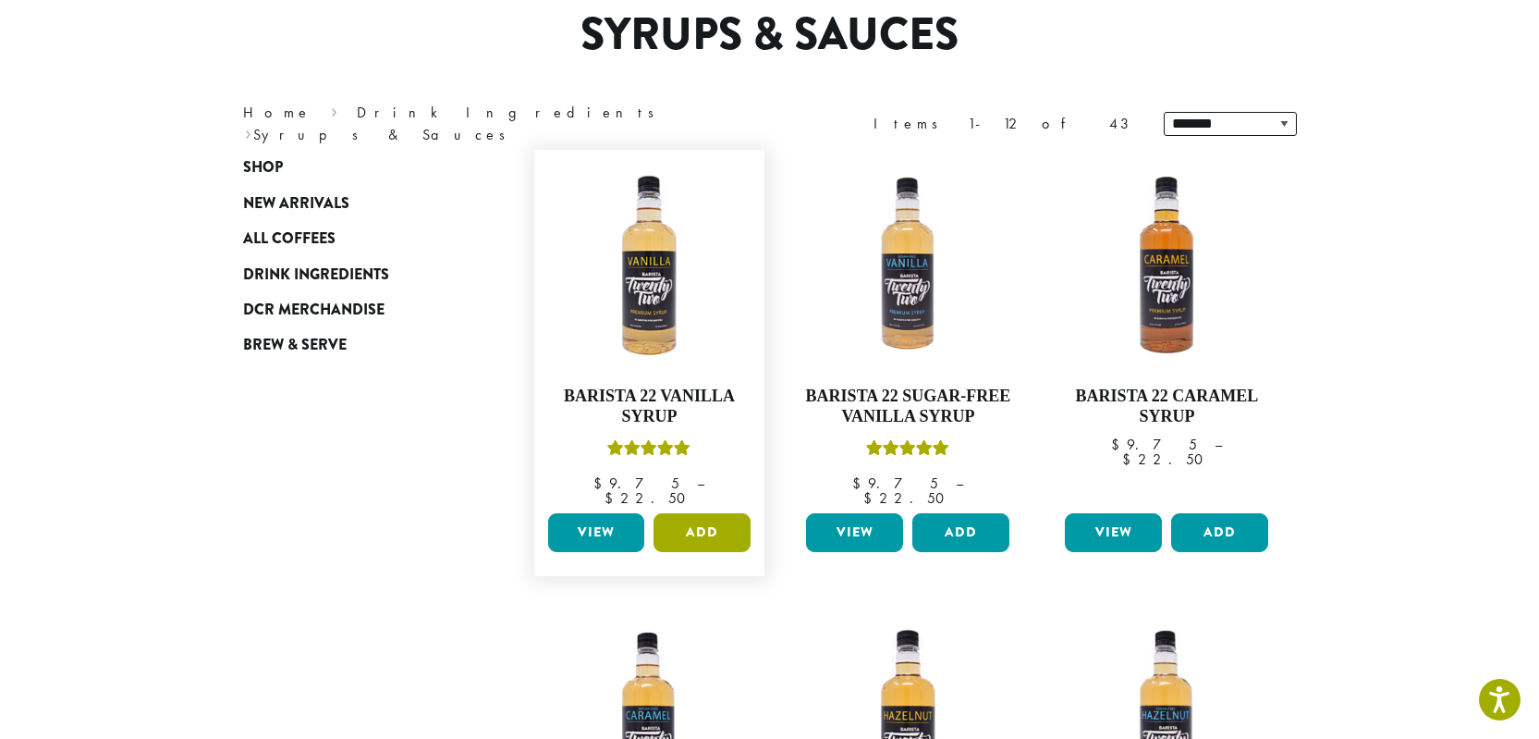
click at [705, 518] on button "Add" at bounding box center [702, 532] width 97 height 39
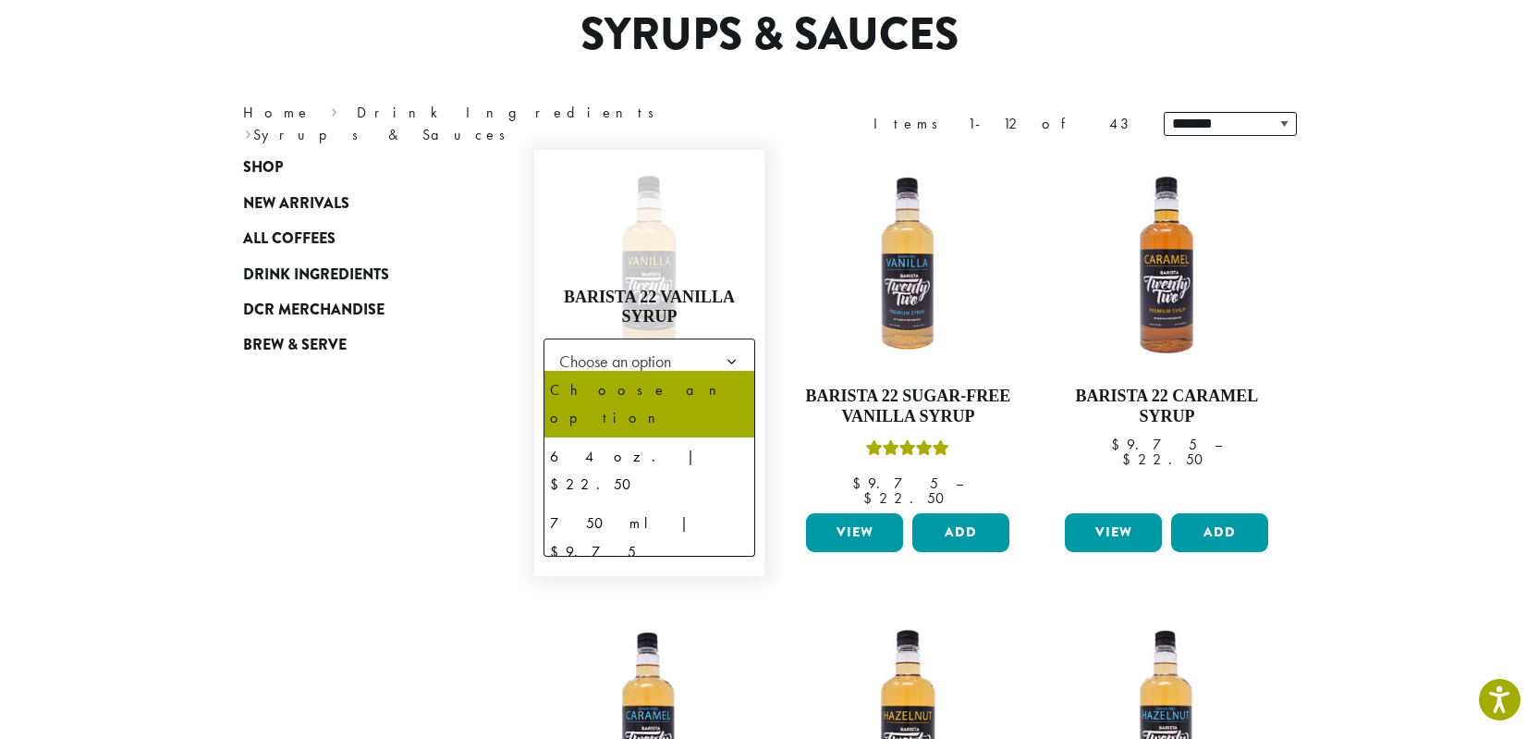
click at [666, 368] on span "Choose an option" at bounding box center [621, 361] width 138 height 36
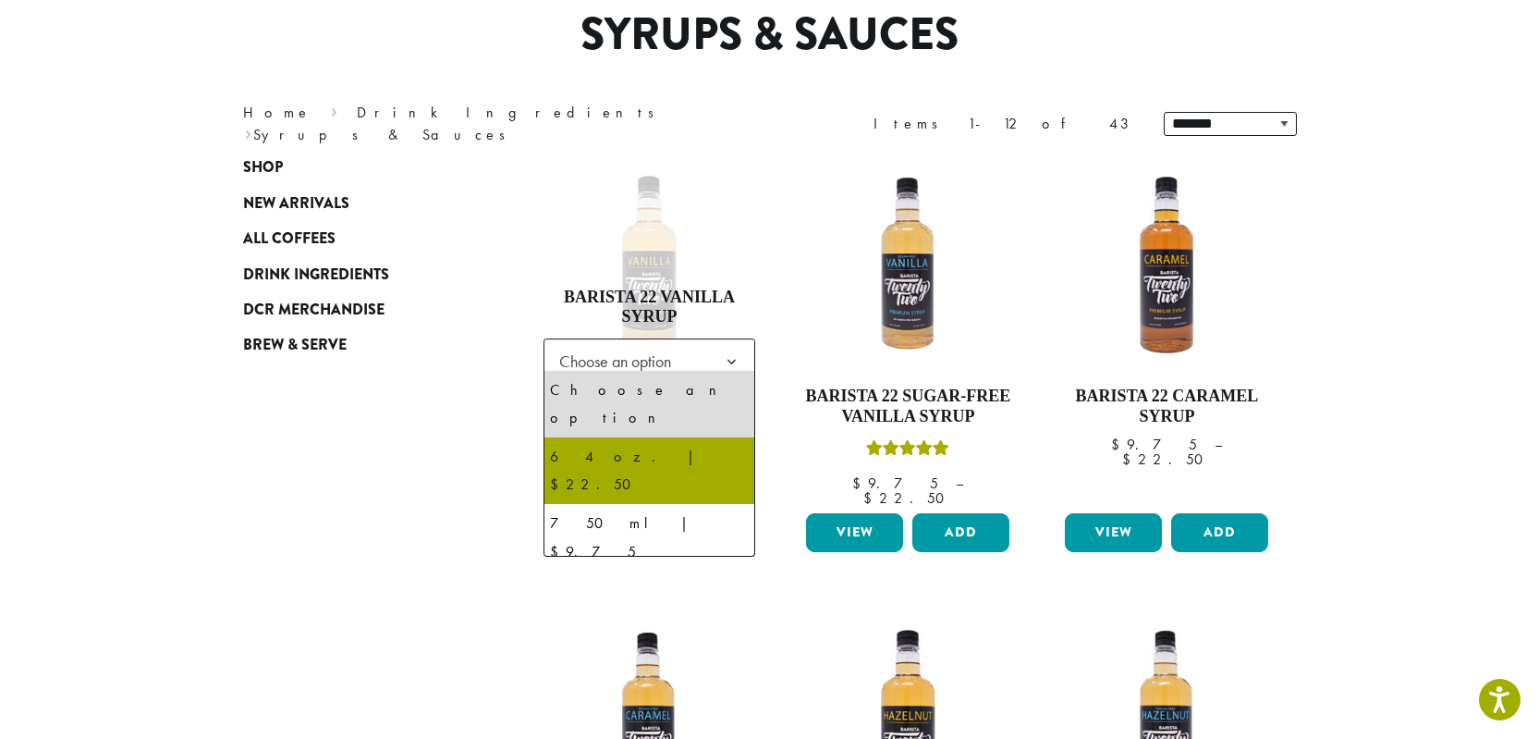
select select "*****"
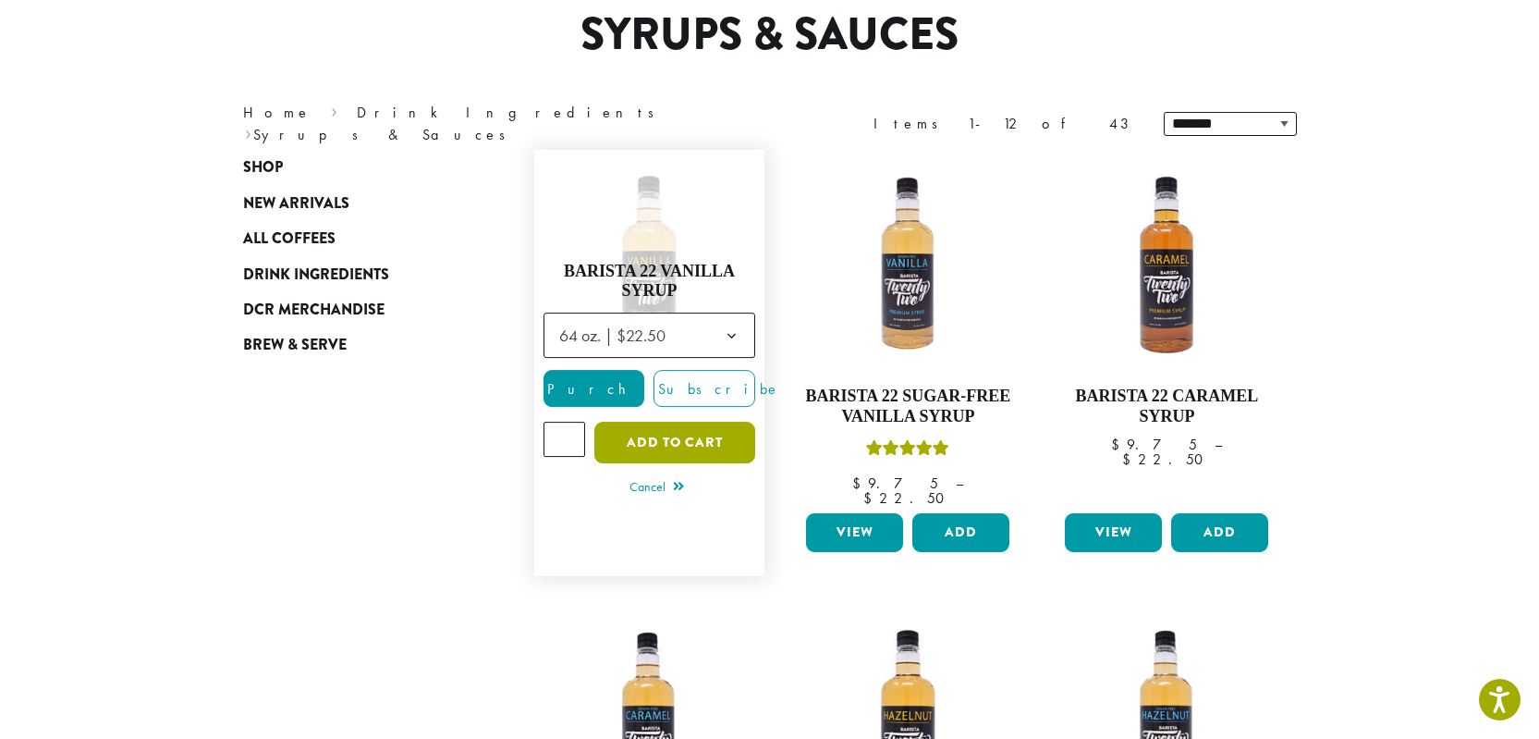
click at [694, 436] on button "Add to cart" at bounding box center [674, 443] width 161 height 42
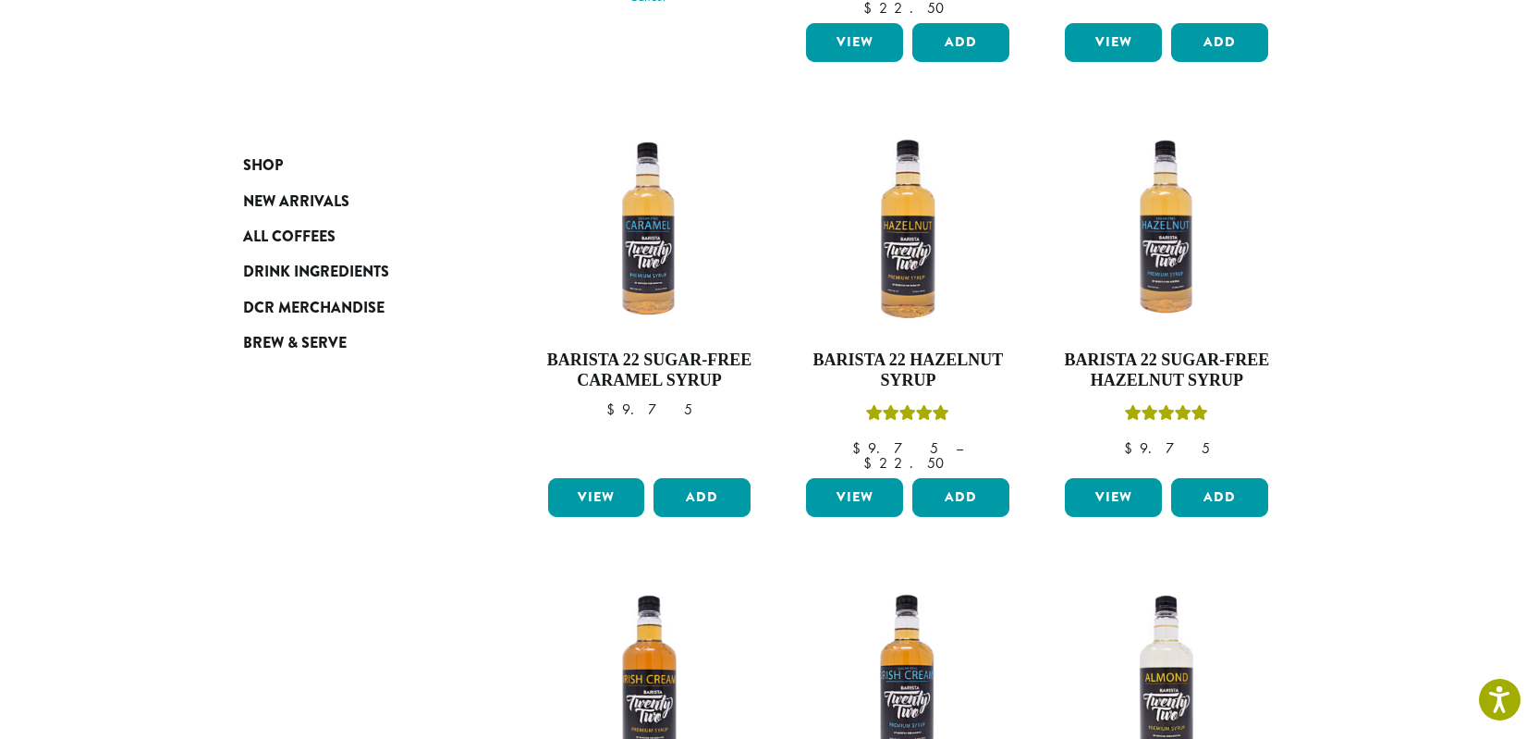
scroll to position [910, 0]
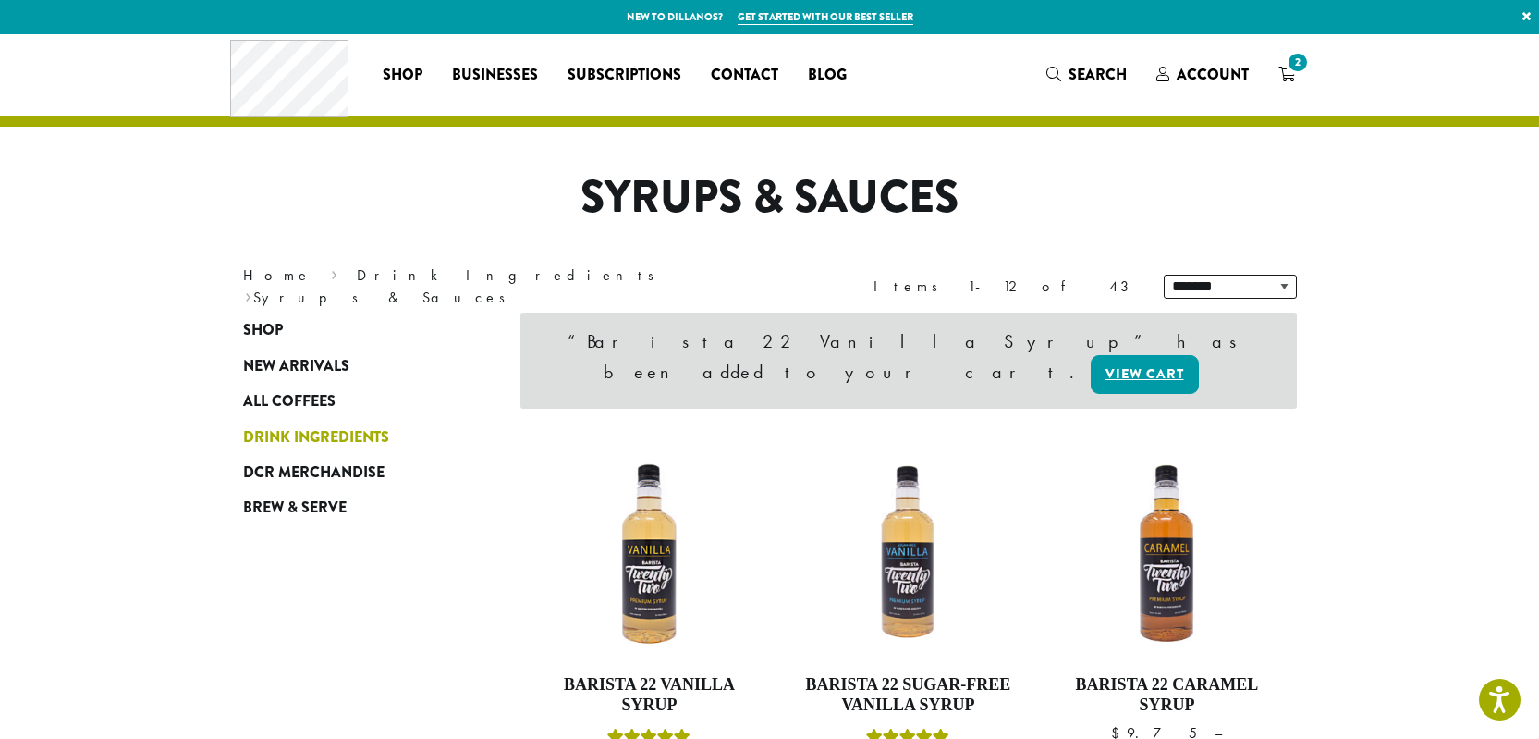
click at [353, 446] on span "Drink Ingredients" at bounding box center [316, 437] width 146 height 23
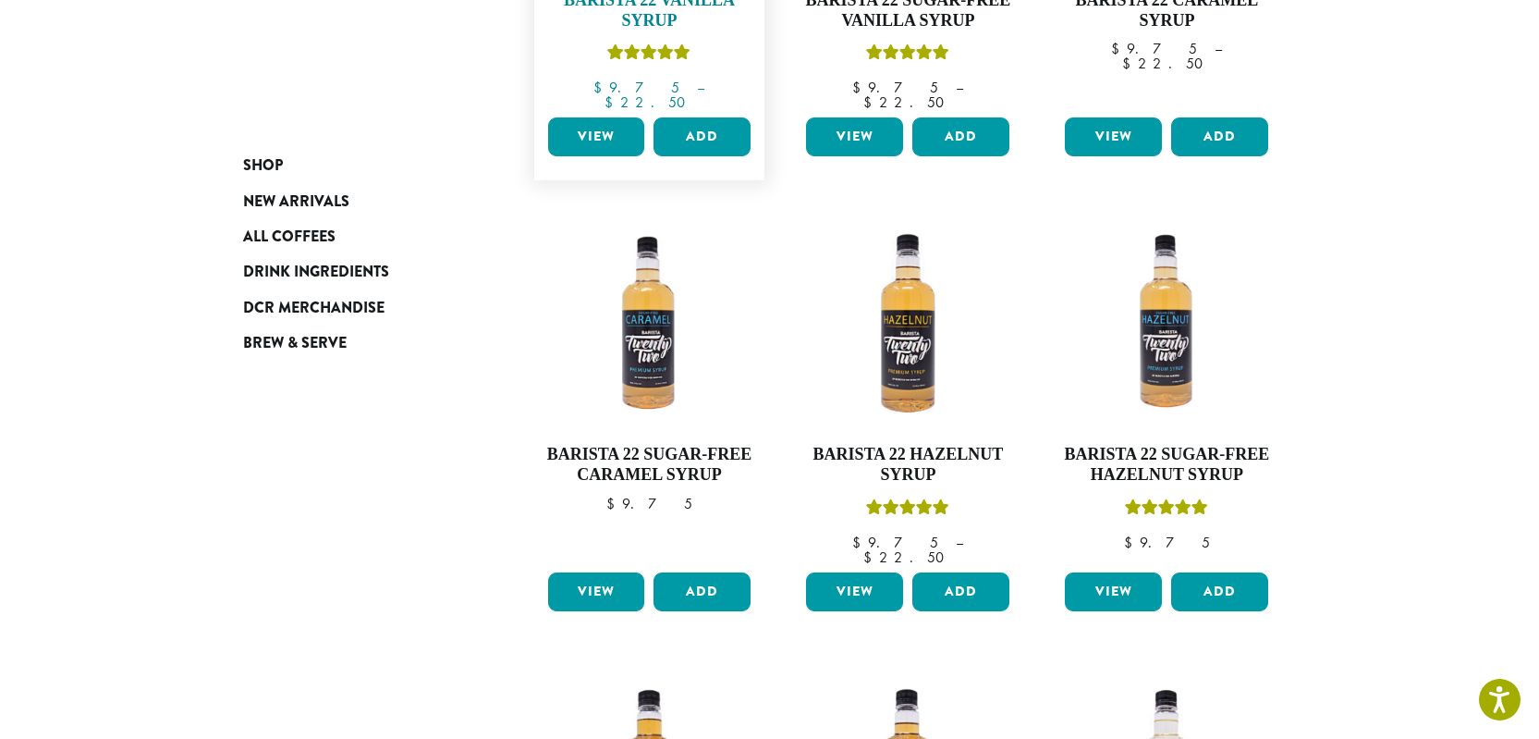
scroll to position [639, 0]
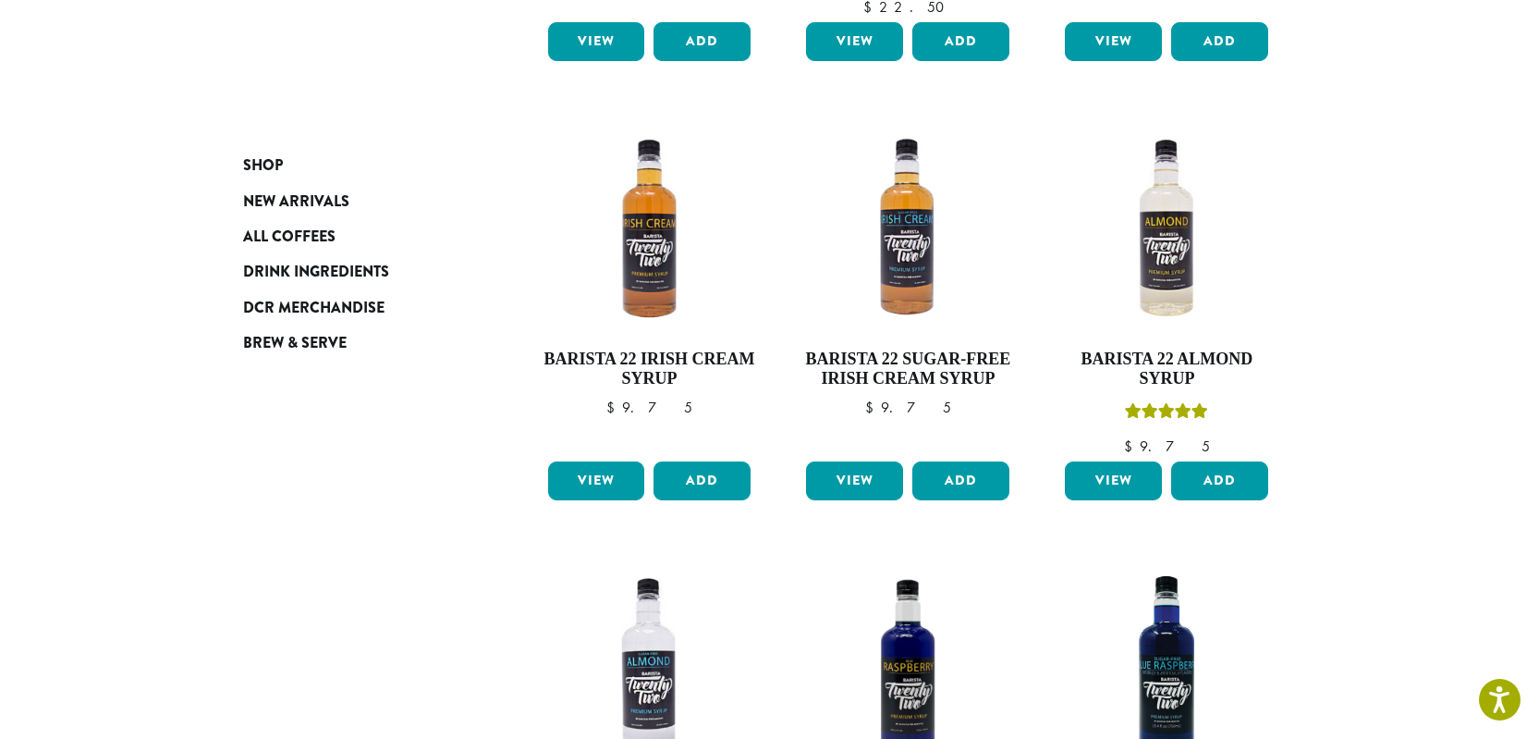
scroll to position [1669, 0]
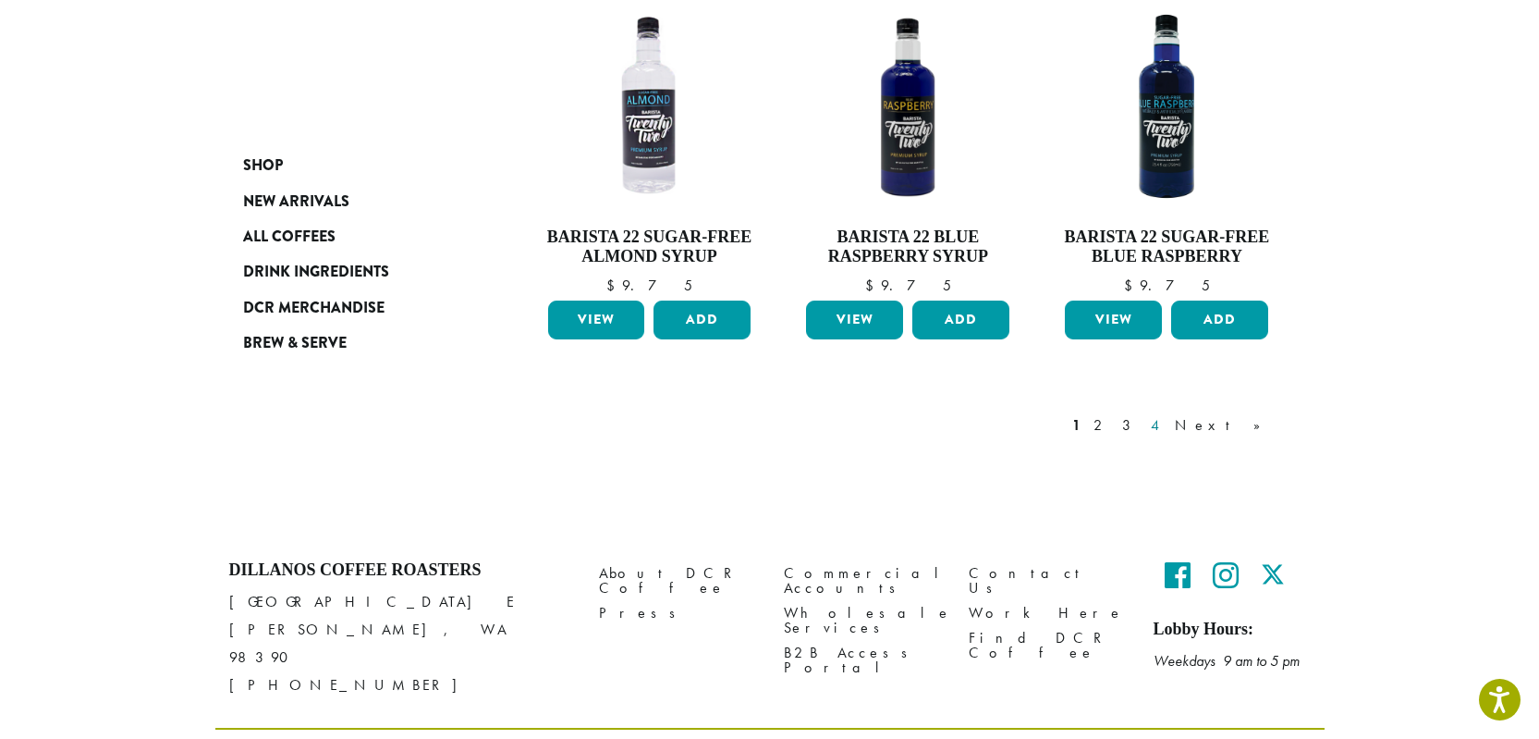
click at [1166, 414] on link "4" at bounding box center [1156, 425] width 18 height 22
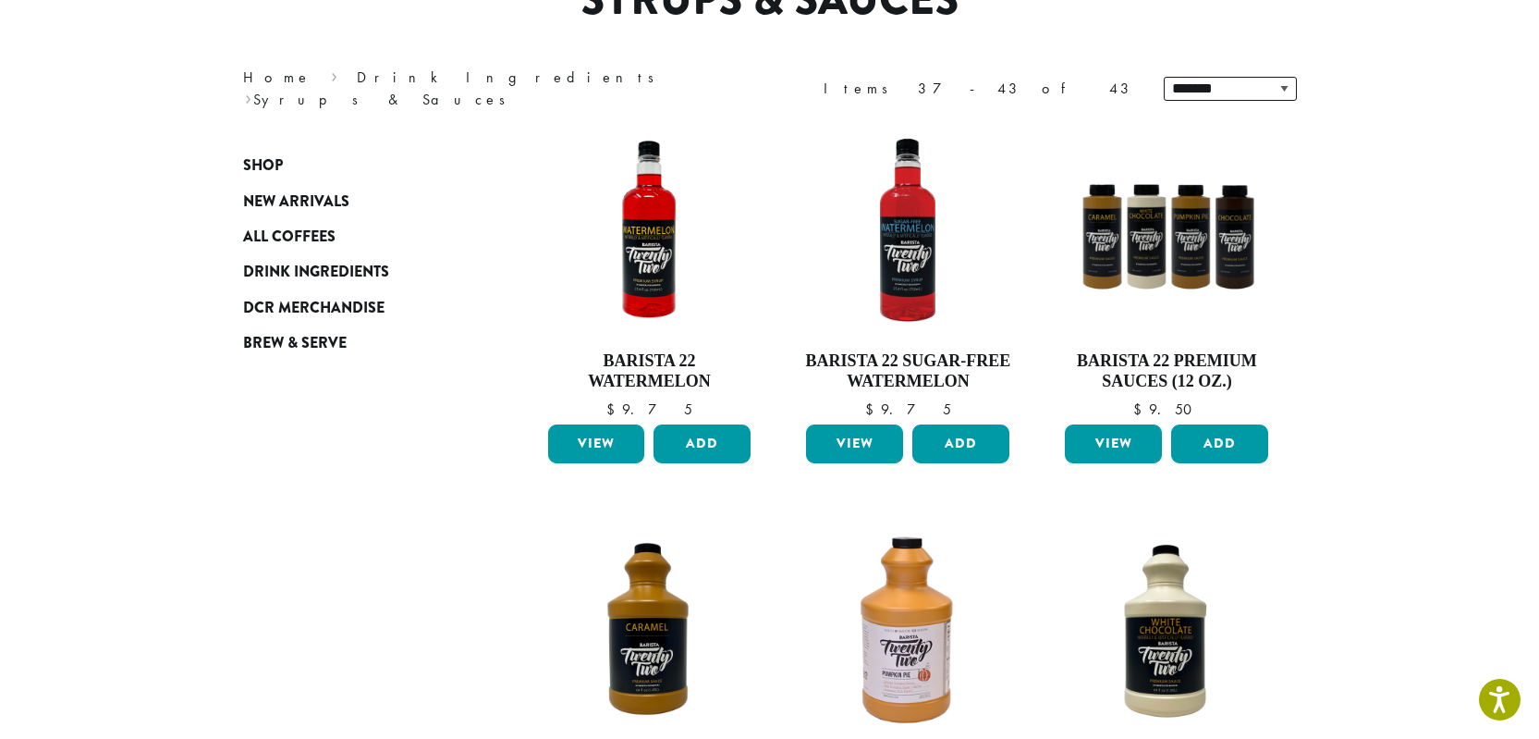
scroll to position [222, 0]
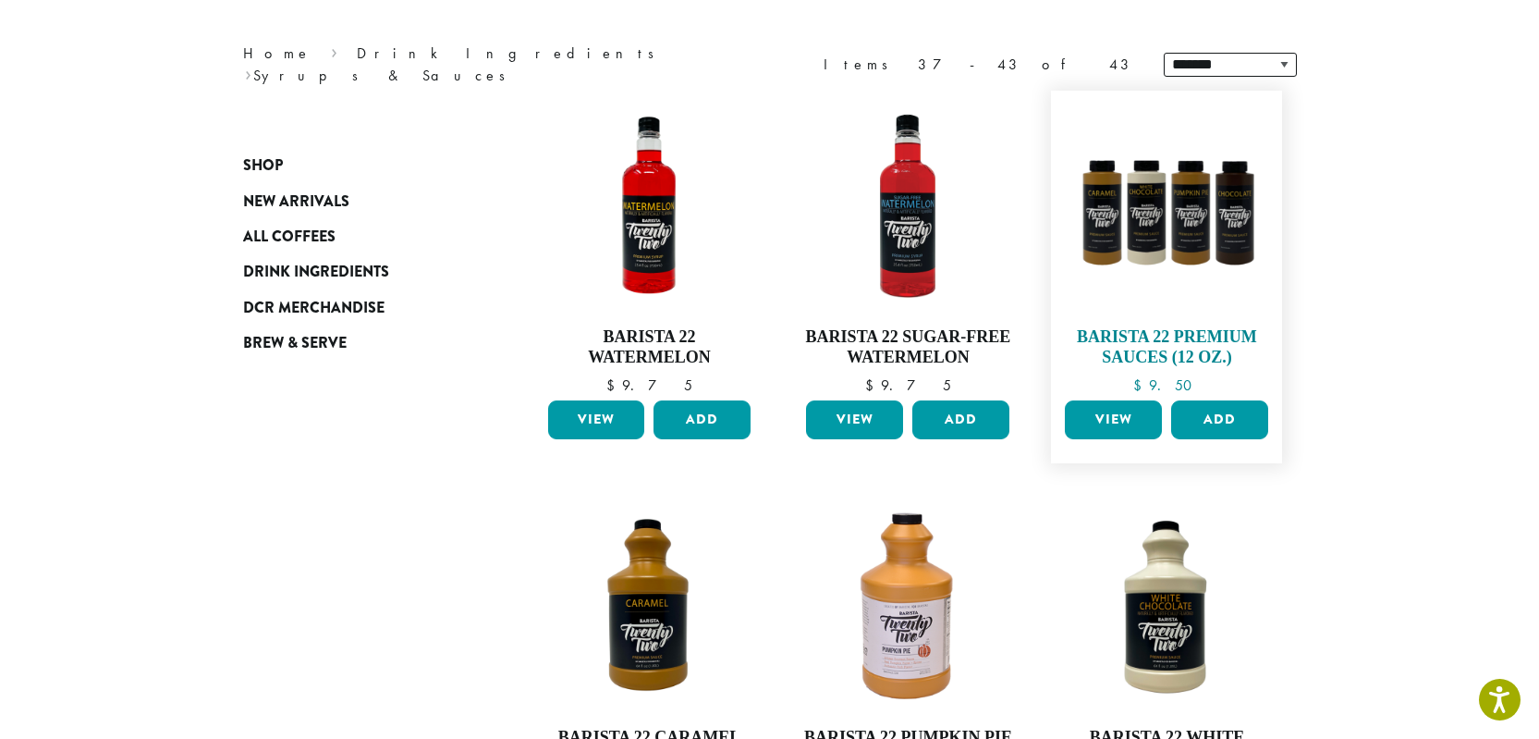
click at [1198, 251] on img at bounding box center [1166, 206] width 213 height 213
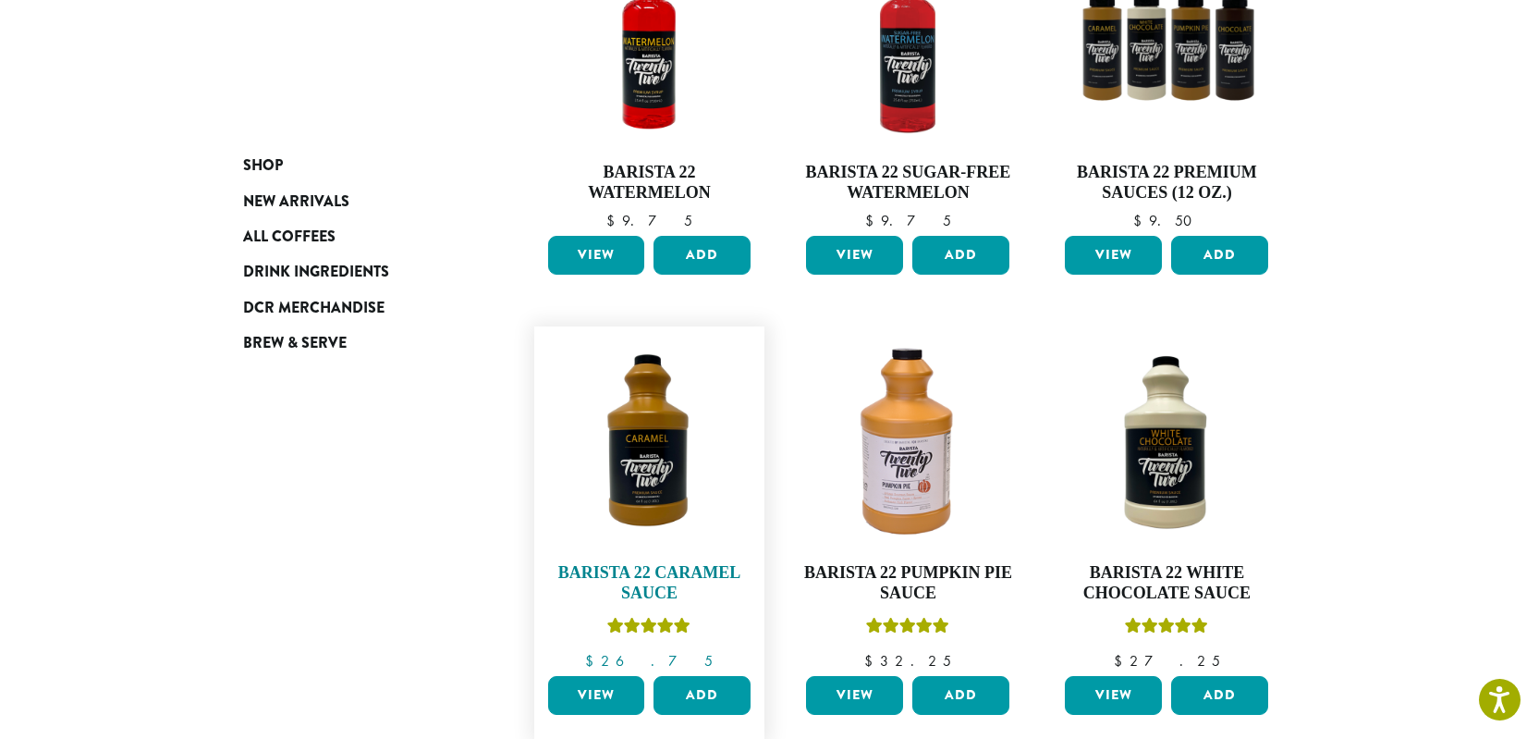
scroll to position [391, 0]
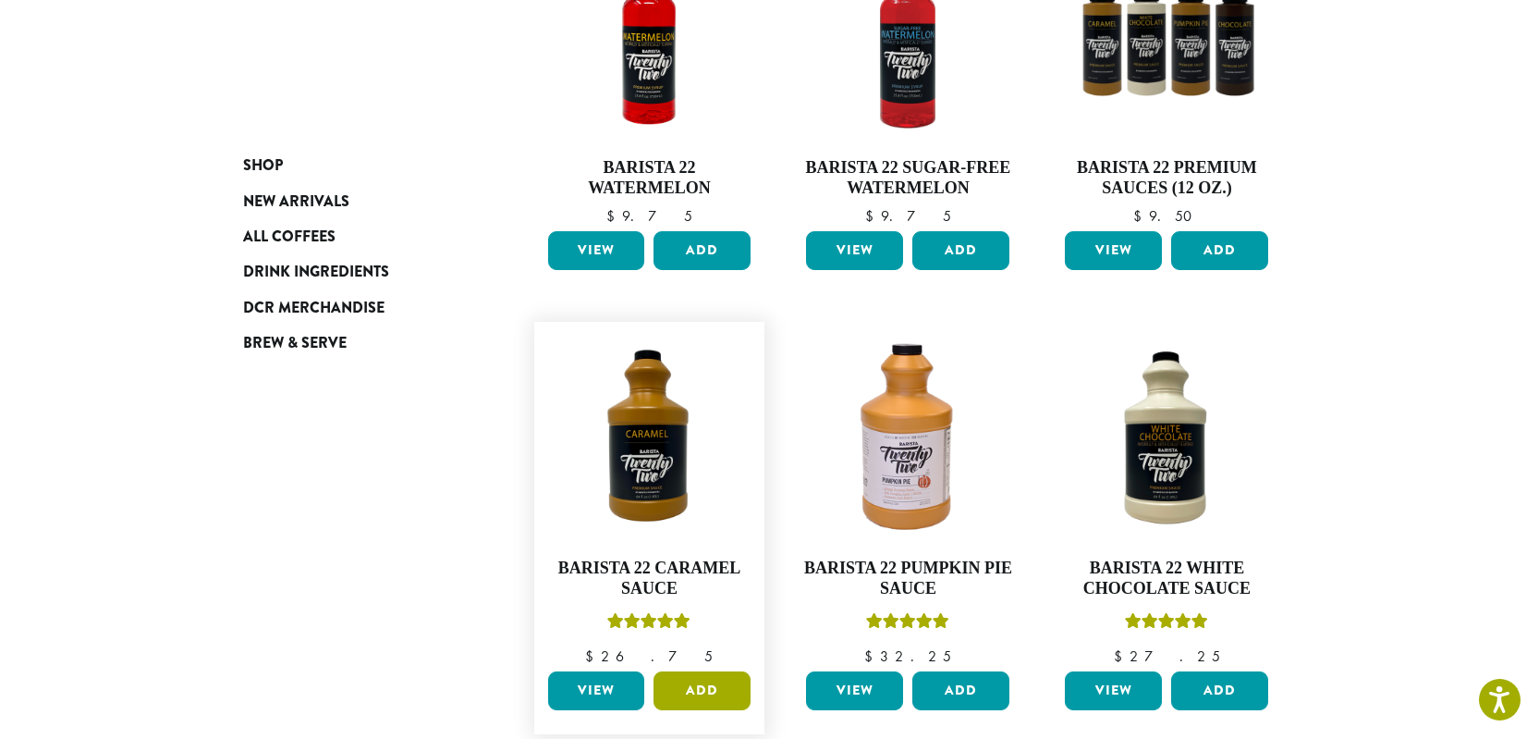
click at [710, 686] on button "Add" at bounding box center [702, 690] width 97 height 39
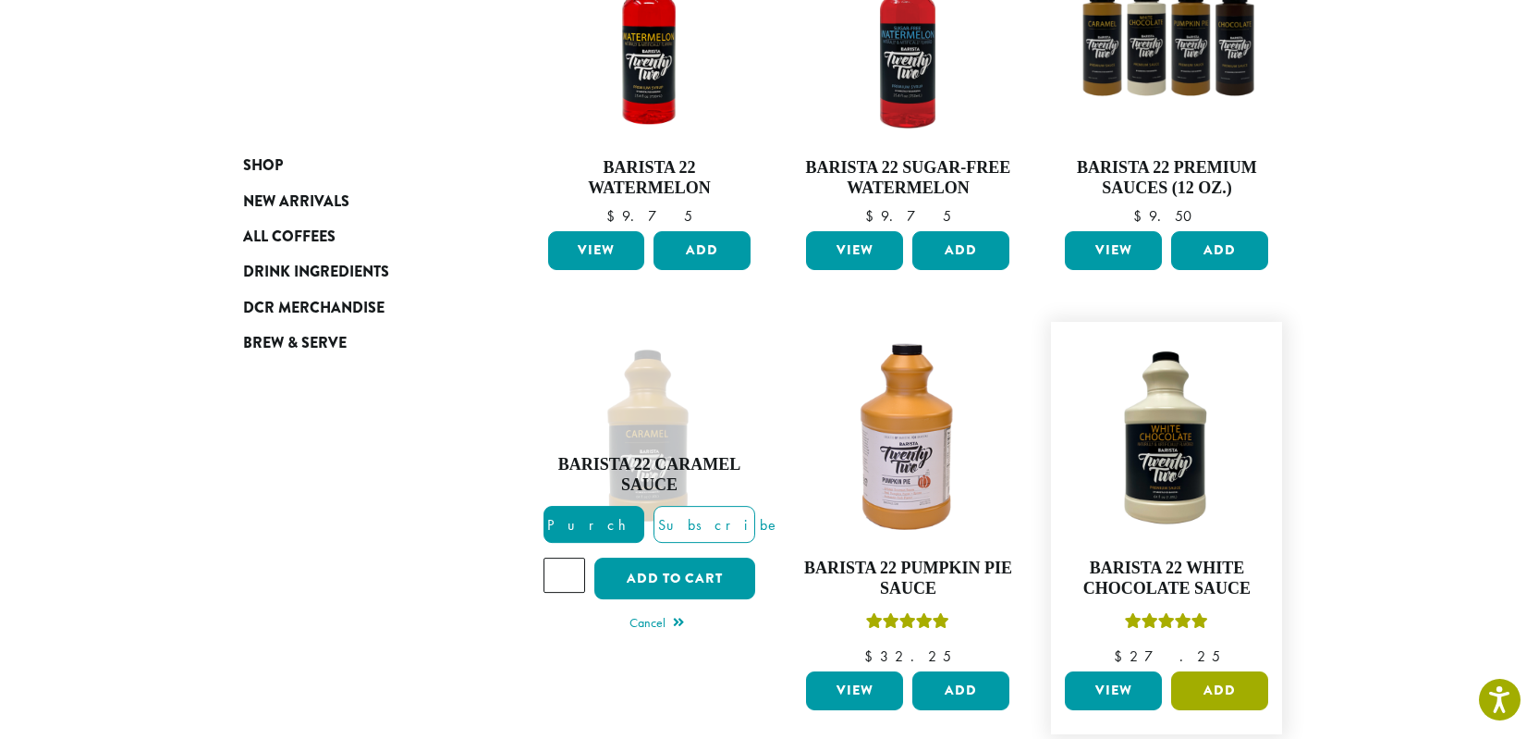
click at [1240, 690] on button "Add" at bounding box center [1219, 690] width 97 height 39
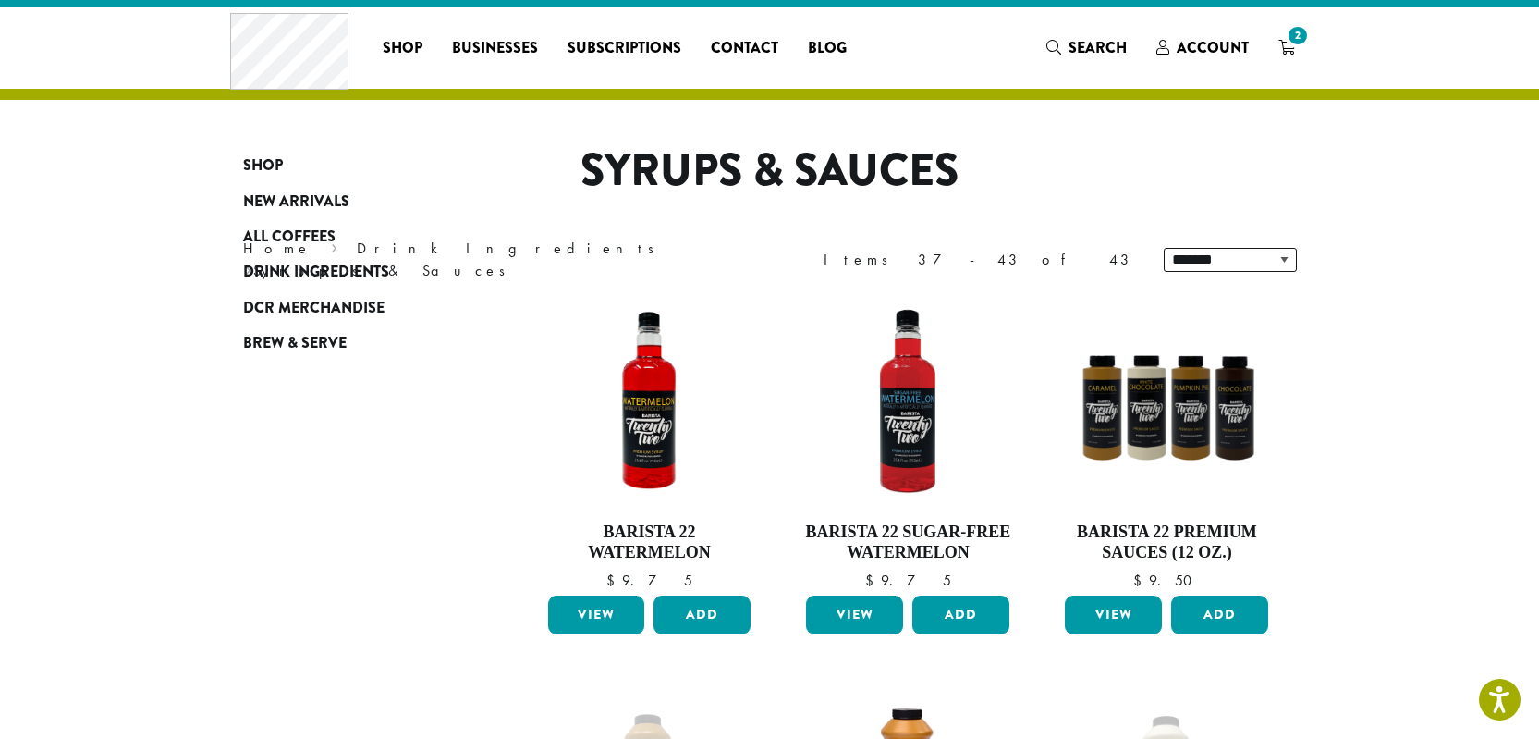
scroll to position [0, 0]
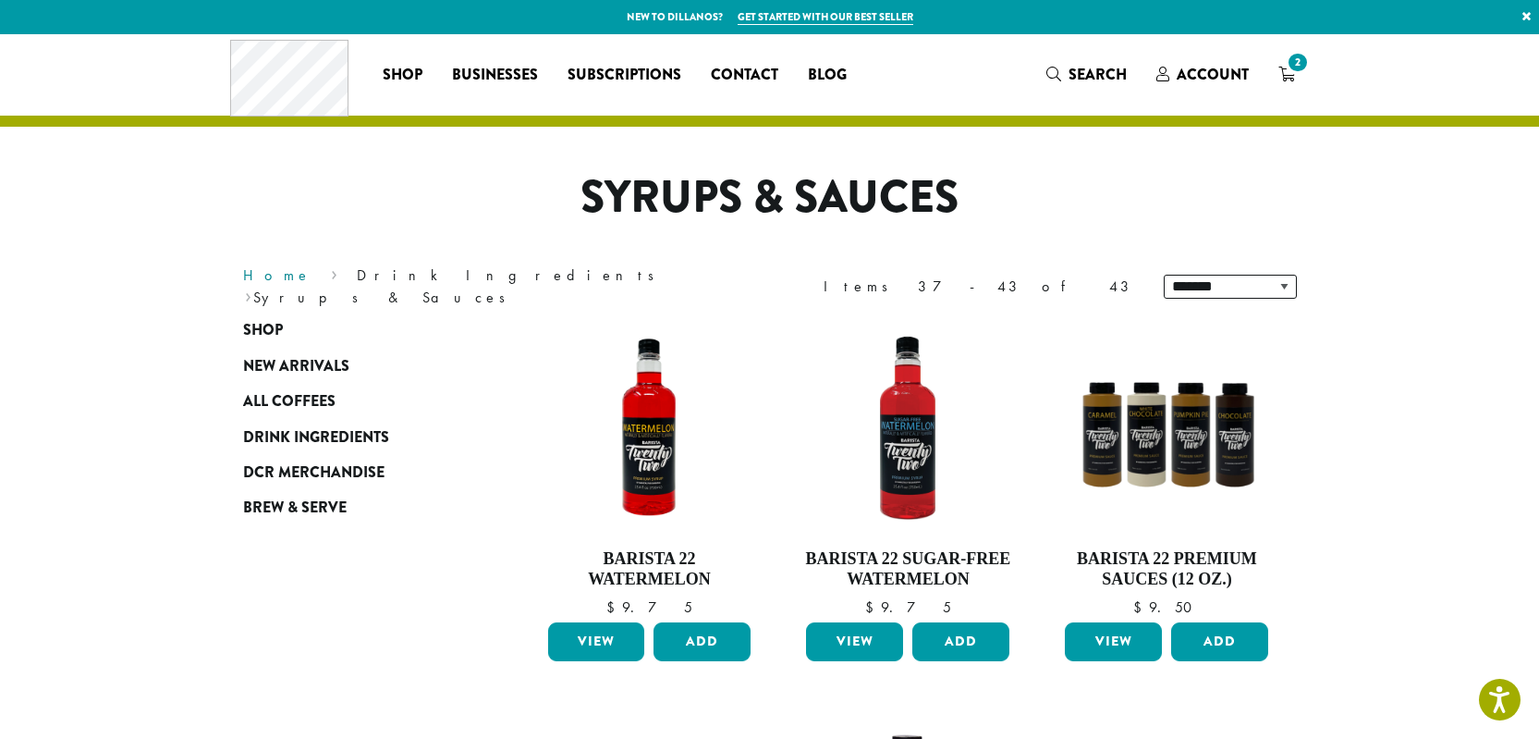
click at [269, 285] on link "Home" at bounding box center [277, 274] width 68 height 19
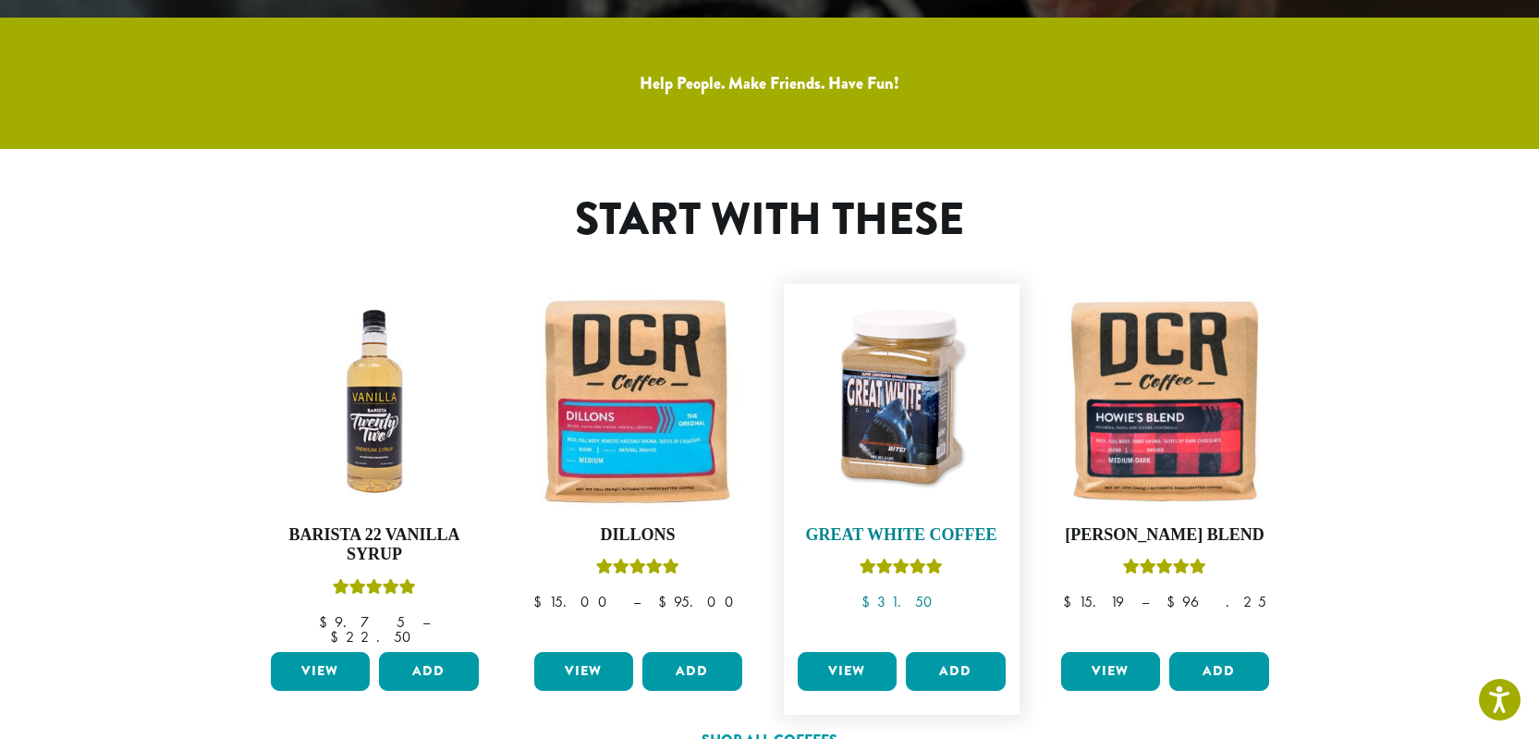
scroll to position [467, 0]
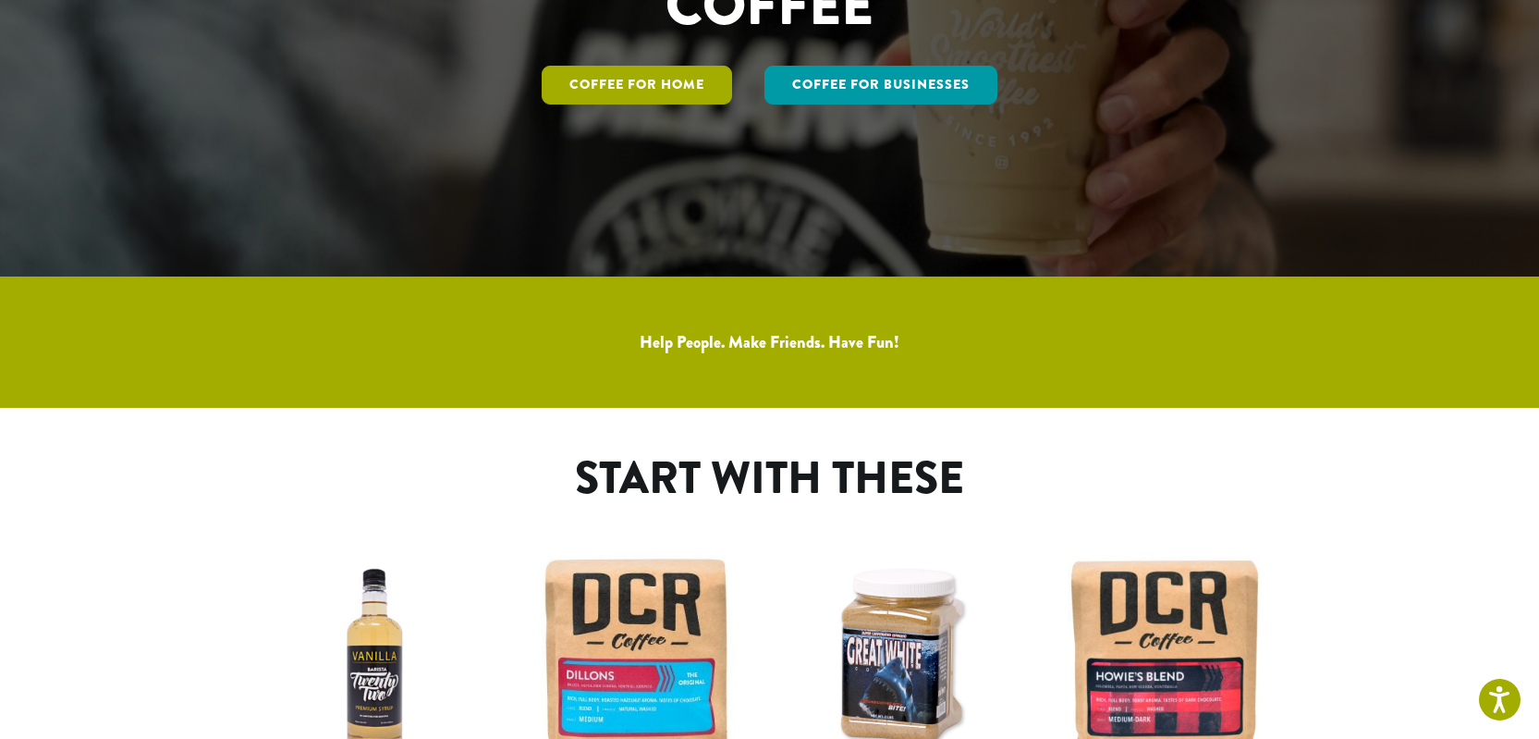
click at [675, 85] on link "Coffee for Home" at bounding box center [637, 85] width 190 height 39
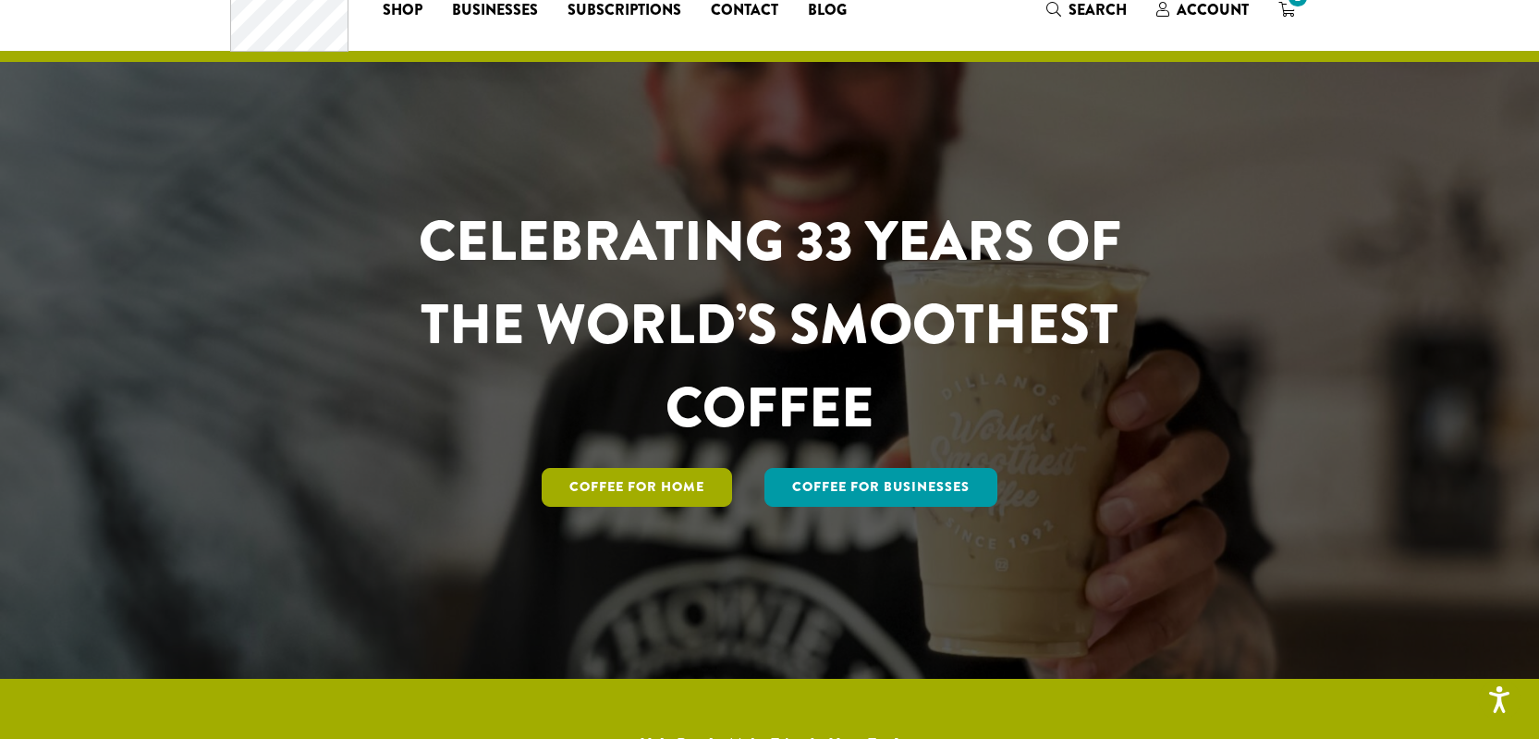
scroll to position [0, 0]
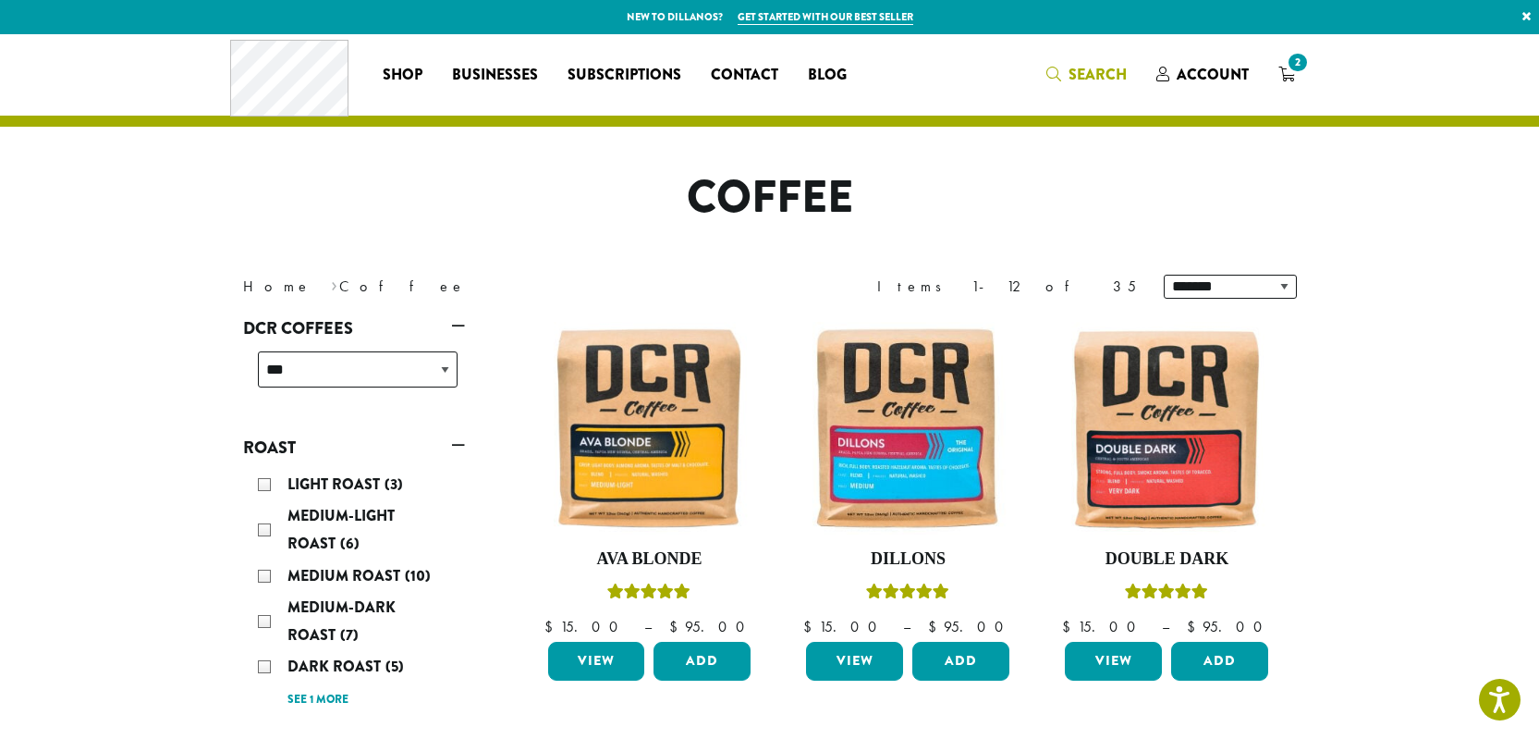
click at [1121, 79] on span "Search" at bounding box center [1098, 74] width 58 height 21
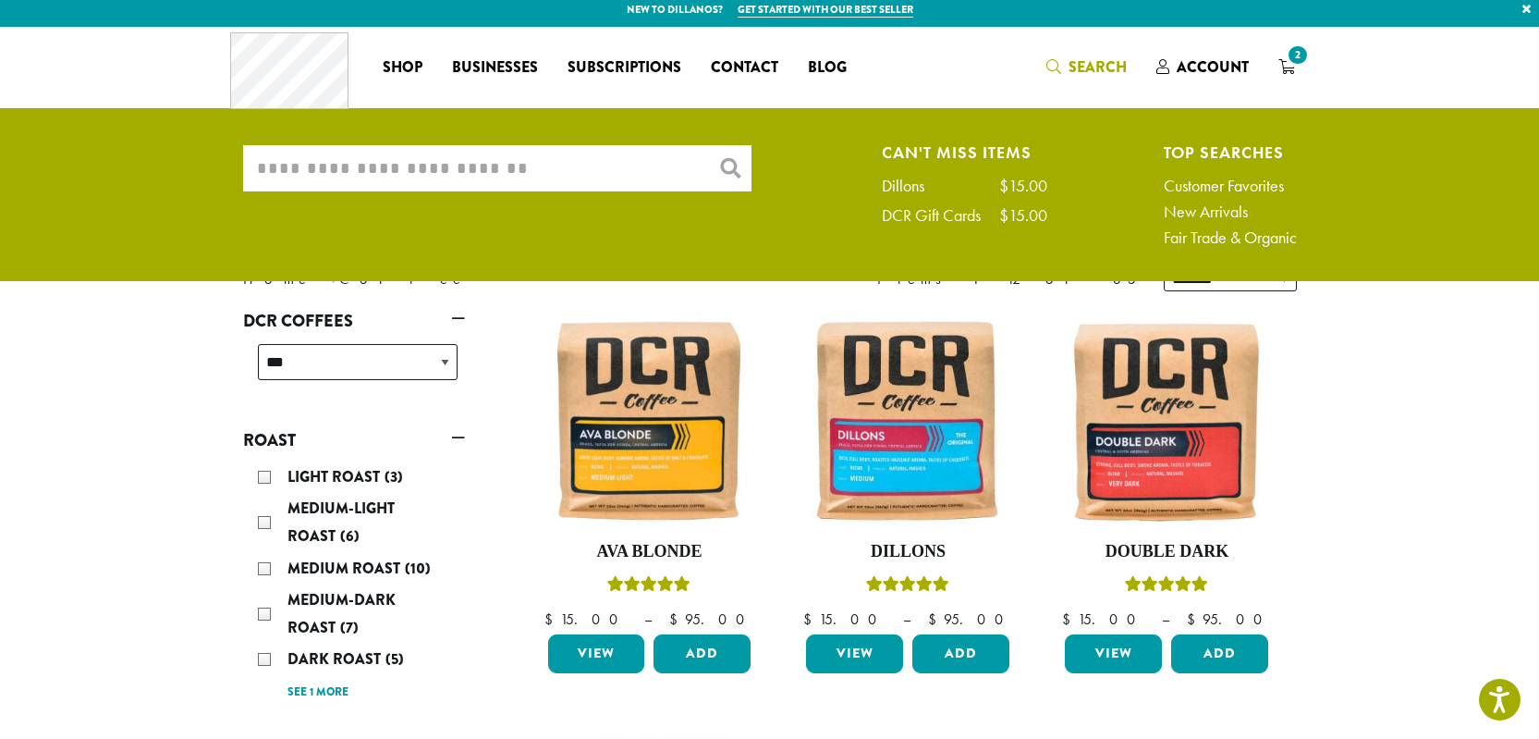
scroll to position [14, 0]
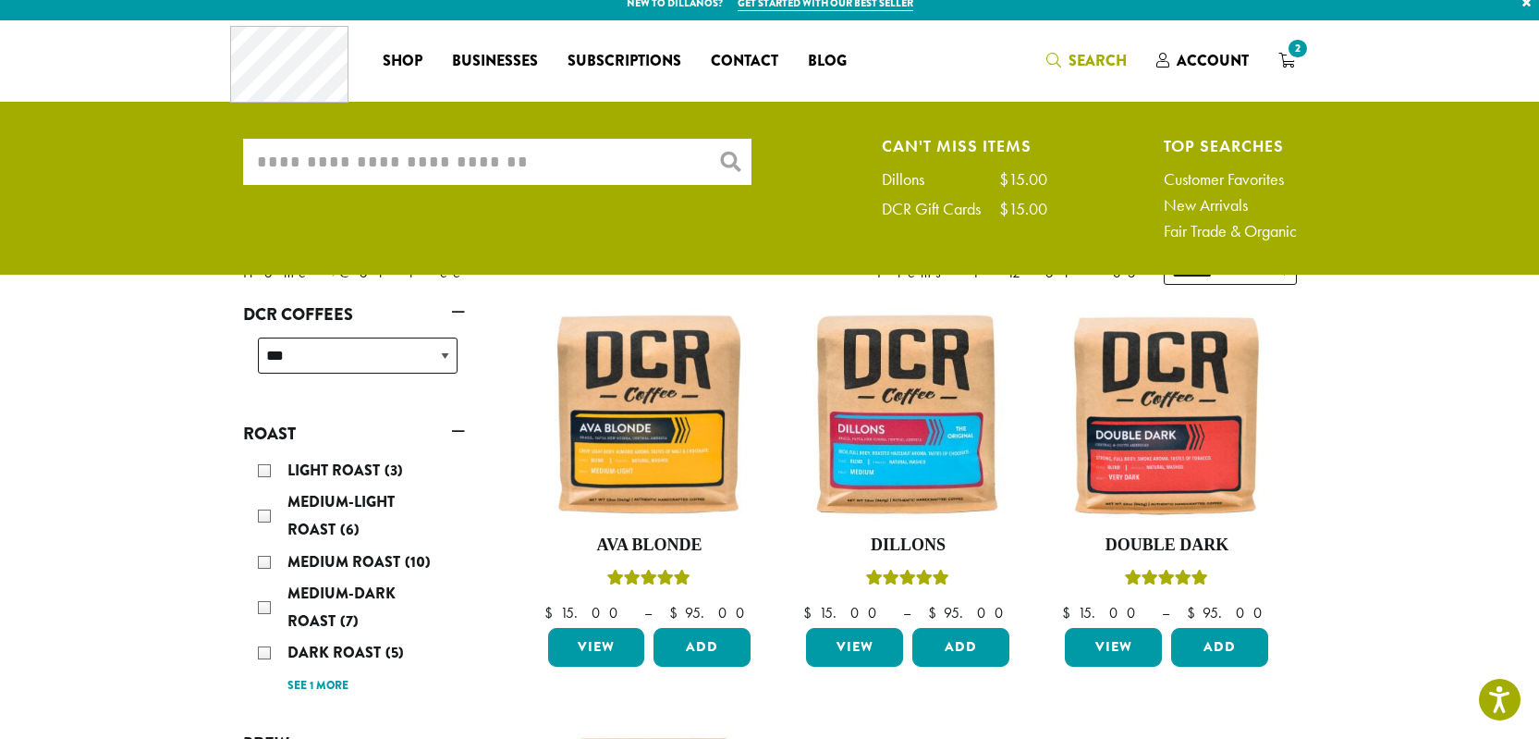
click at [559, 171] on input "What are you searching for?" at bounding box center [497, 162] width 508 height 46
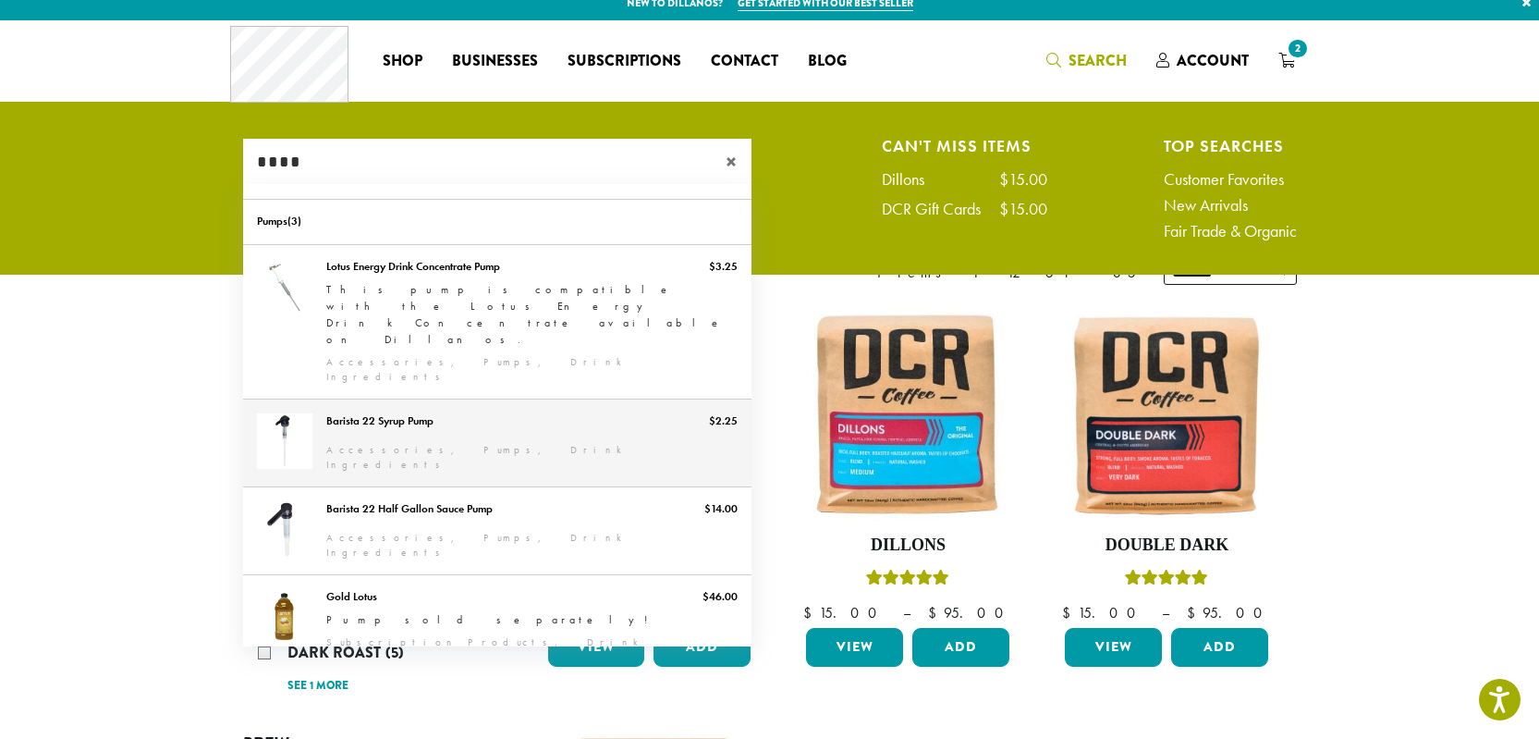
type input "****"
click at [593, 399] on link "Barista 22 Syrup Pump" at bounding box center [497, 442] width 508 height 87
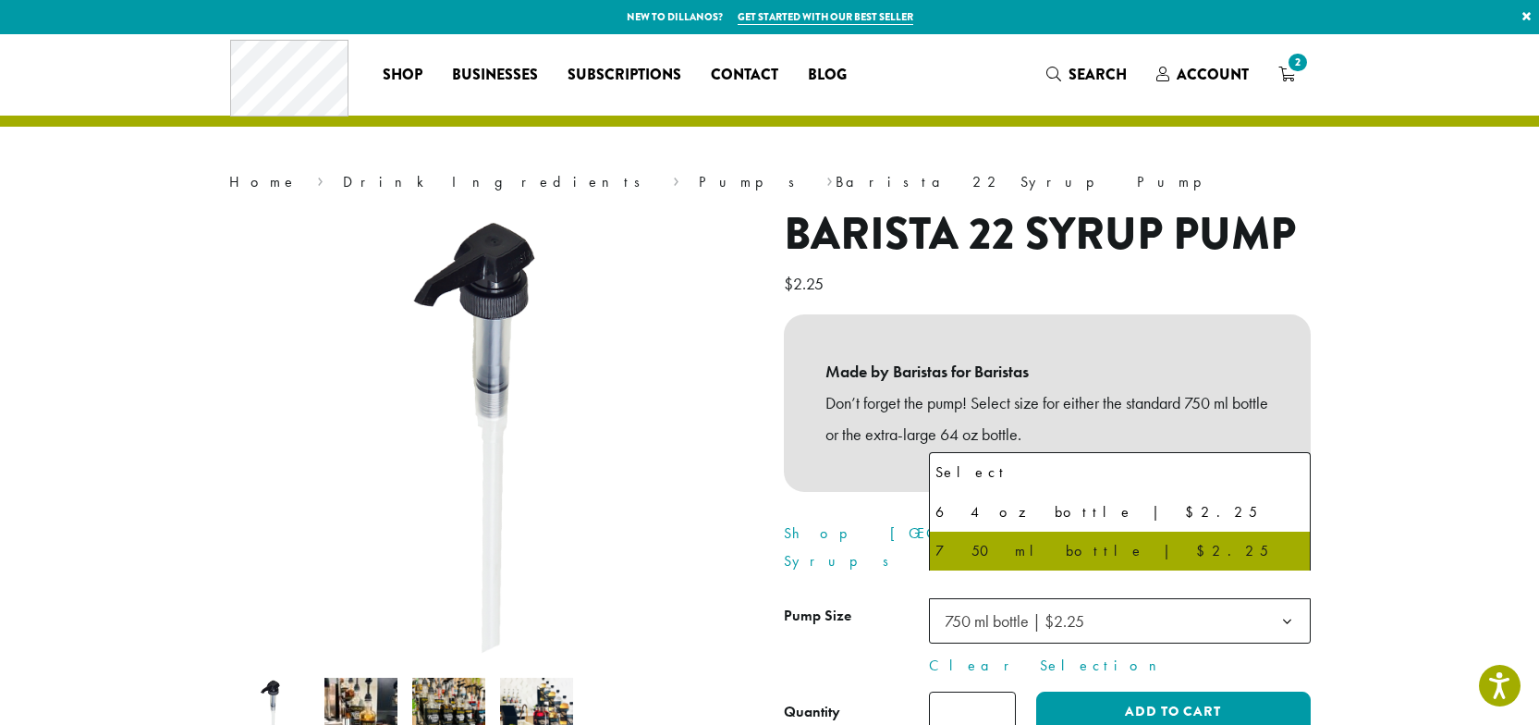
click at [1301, 599] on b at bounding box center [1287, 621] width 45 height 45
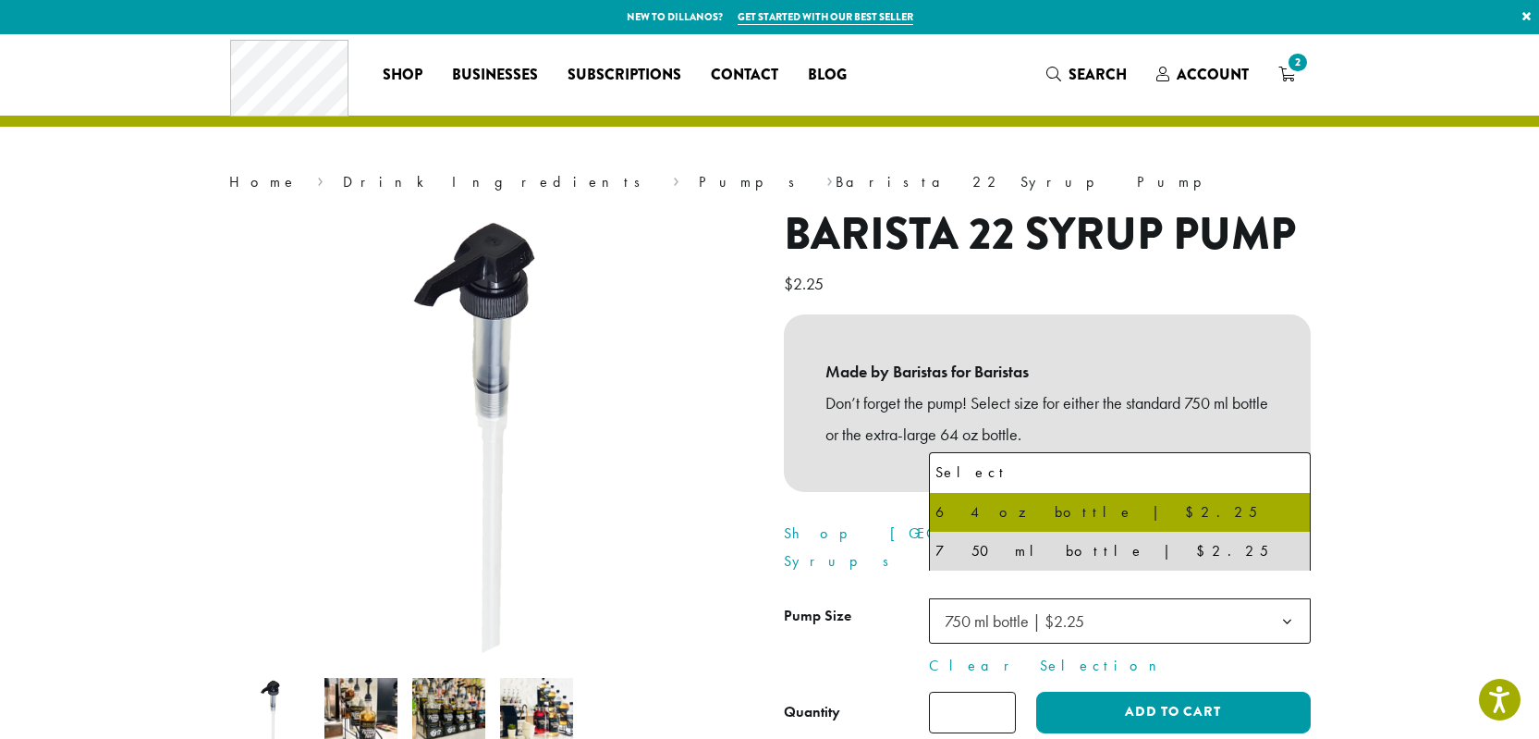
select select "**********"
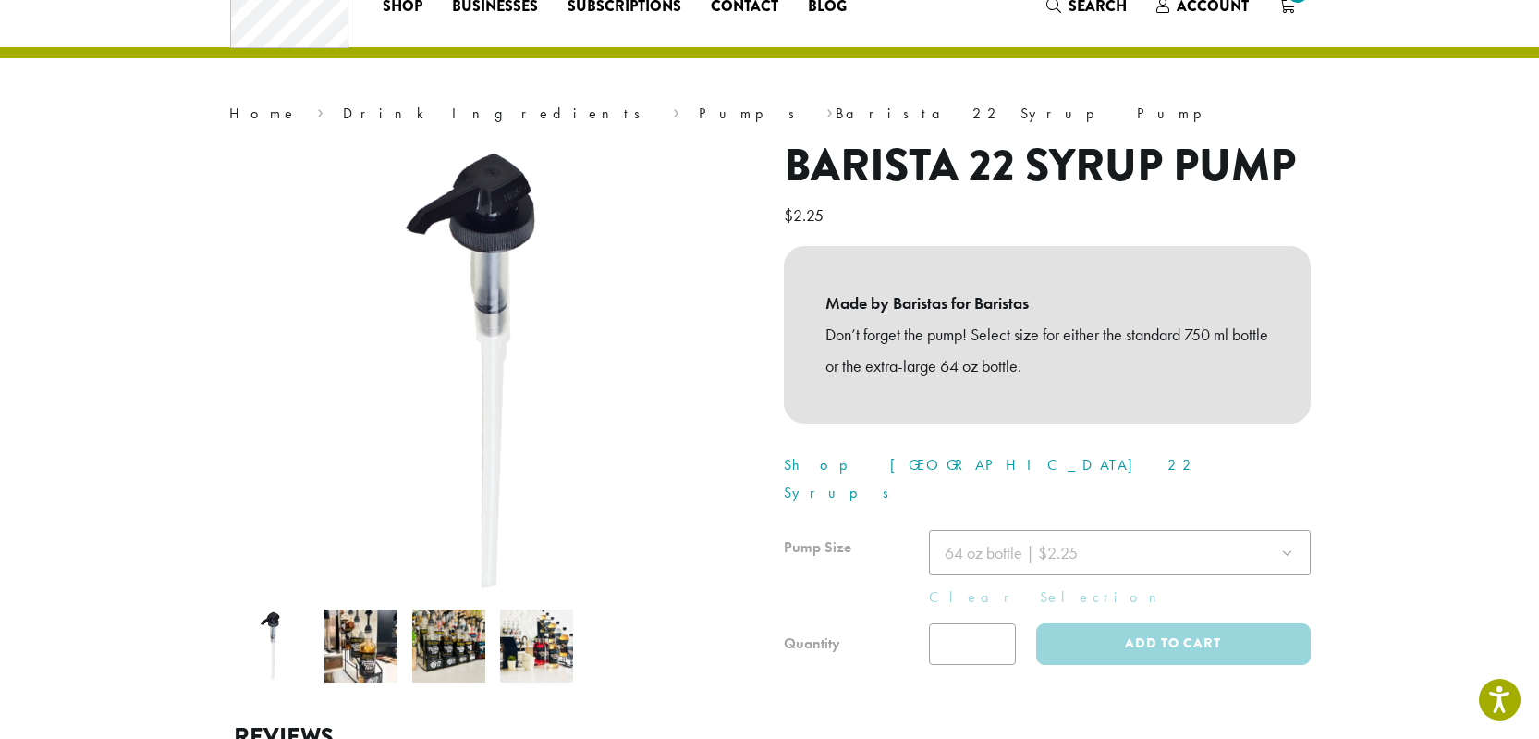
scroll to position [129, 0]
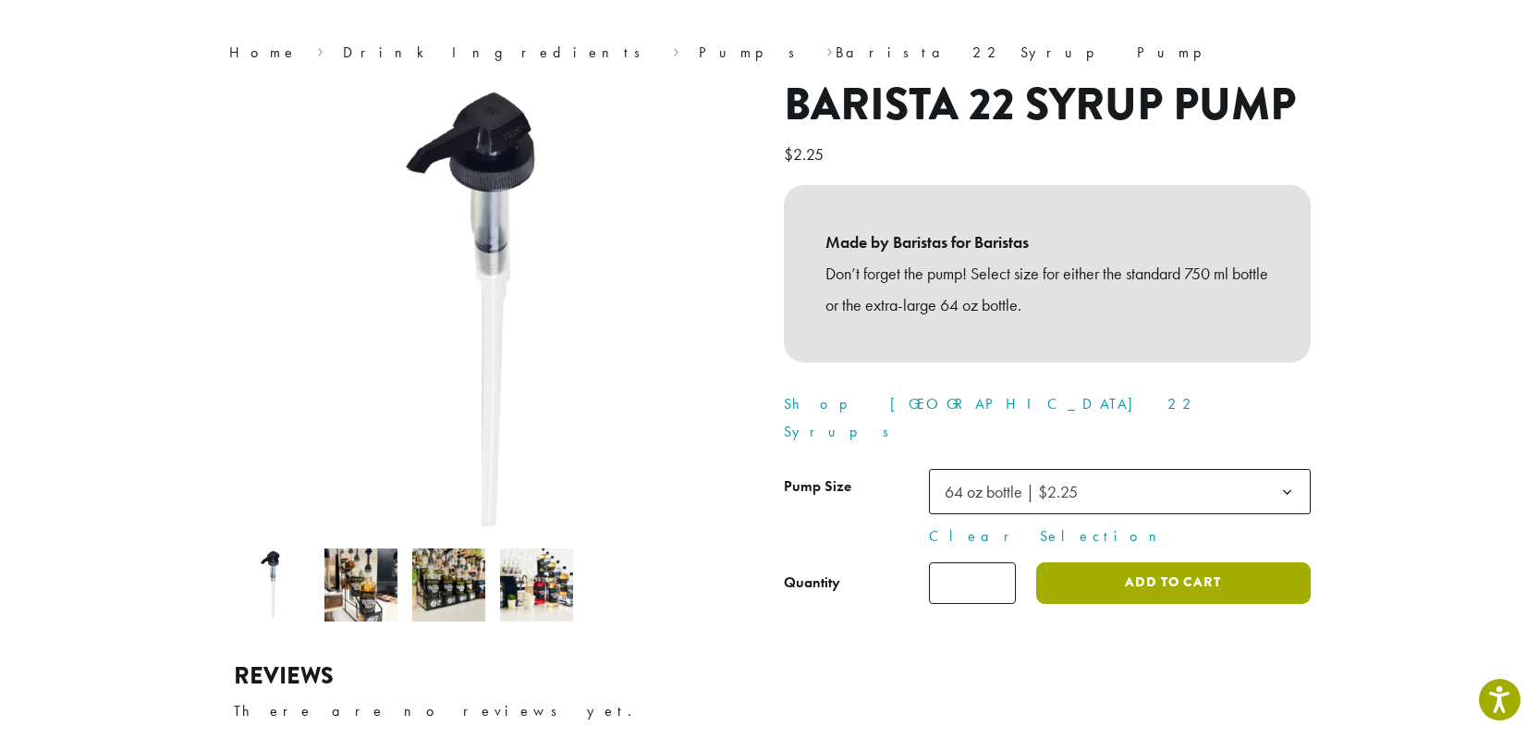
click at [1169, 562] on button "Add to cart" at bounding box center [1173, 583] width 274 height 42
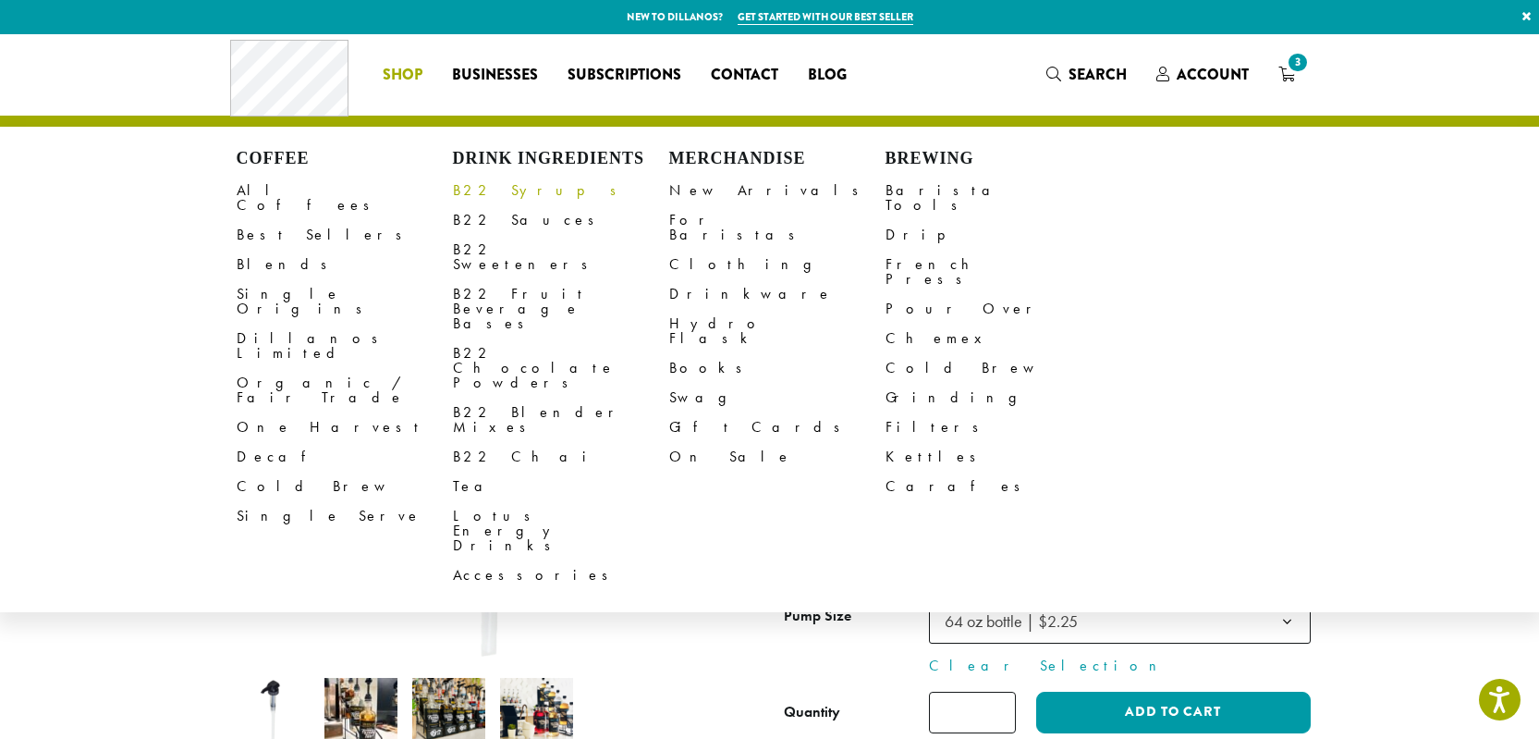
click at [501, 199] on link "B22 Syrups" at bounding box center [561, 191] width 216 height 30
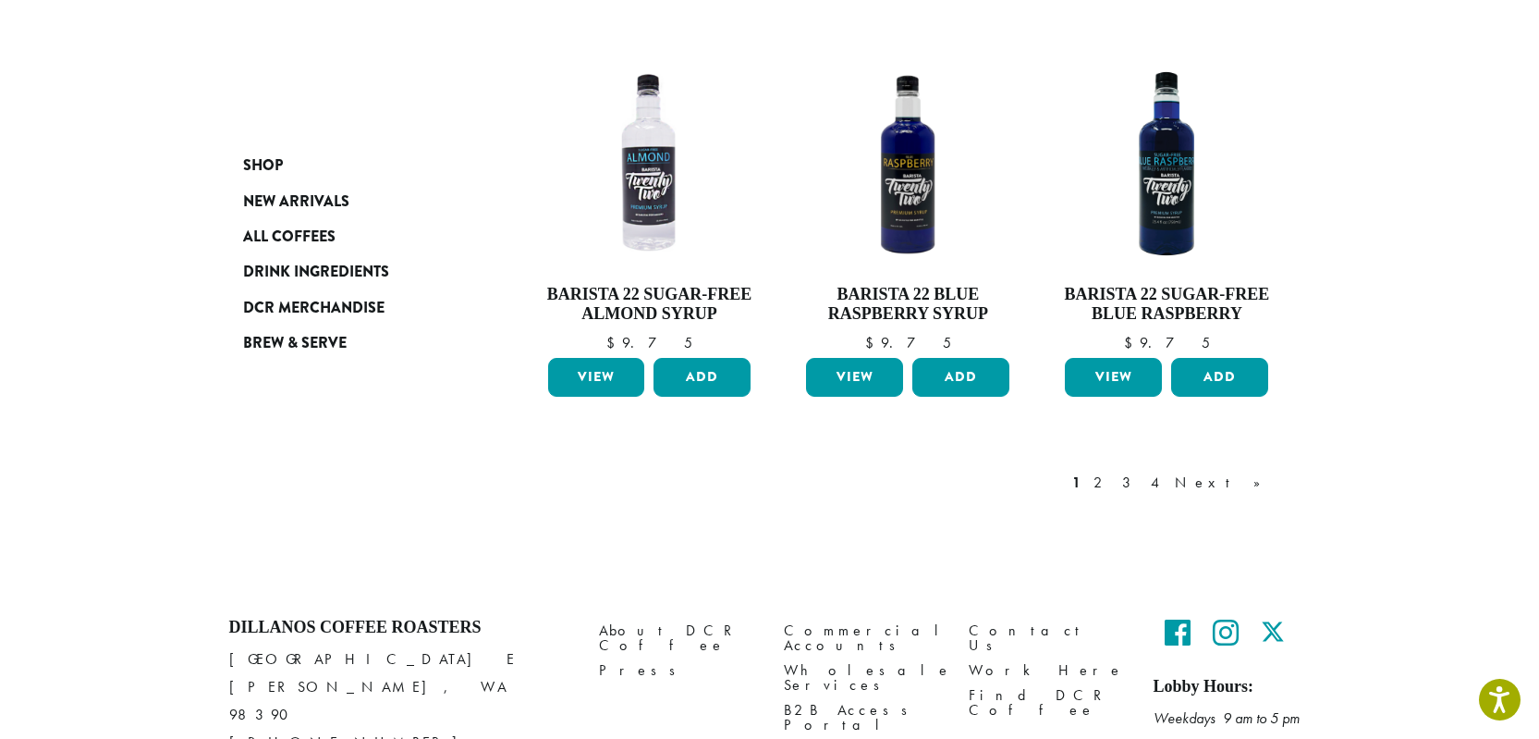
scroll to position [1608, 0]
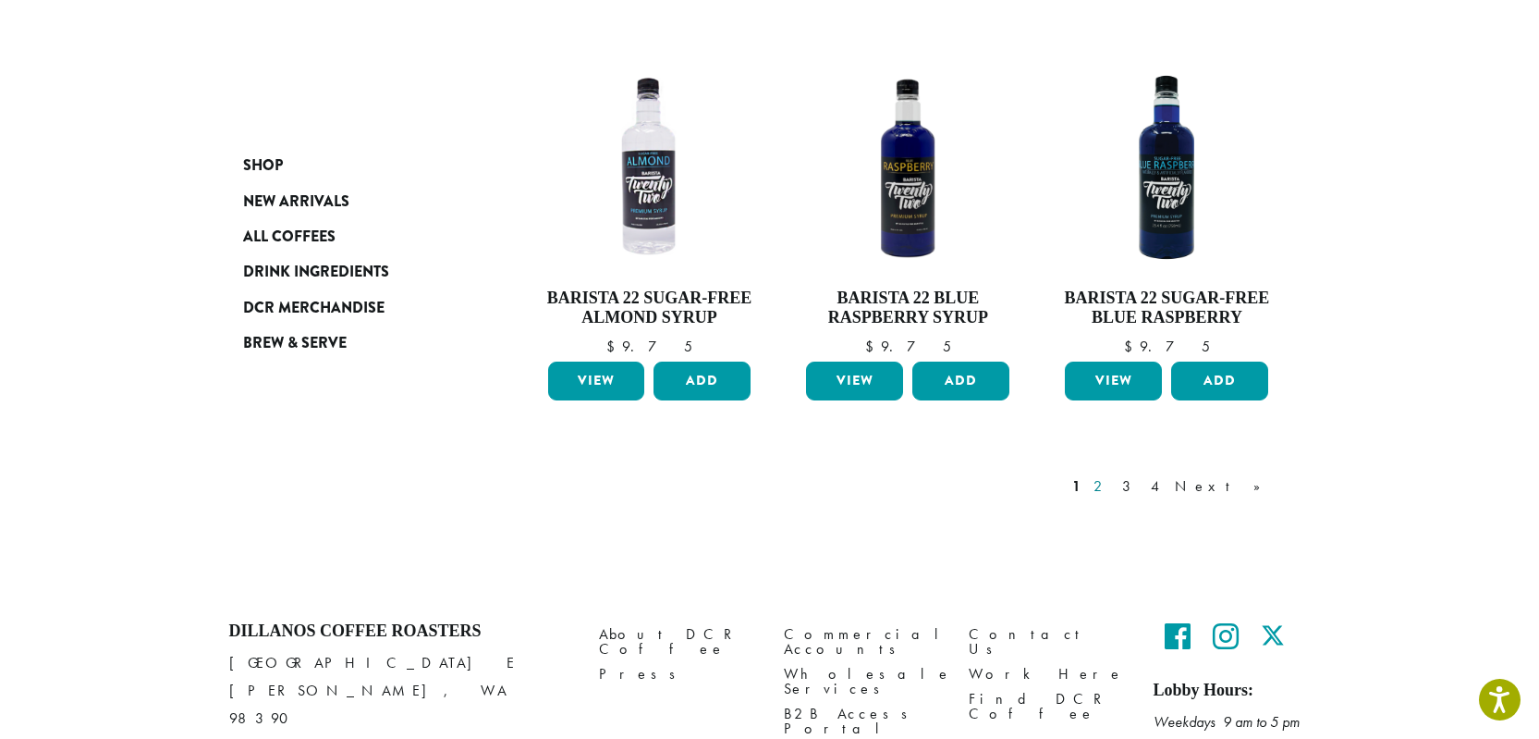
click at [1113, 475] on link "2" at bounding box center [1101, 486] width 23 height 22
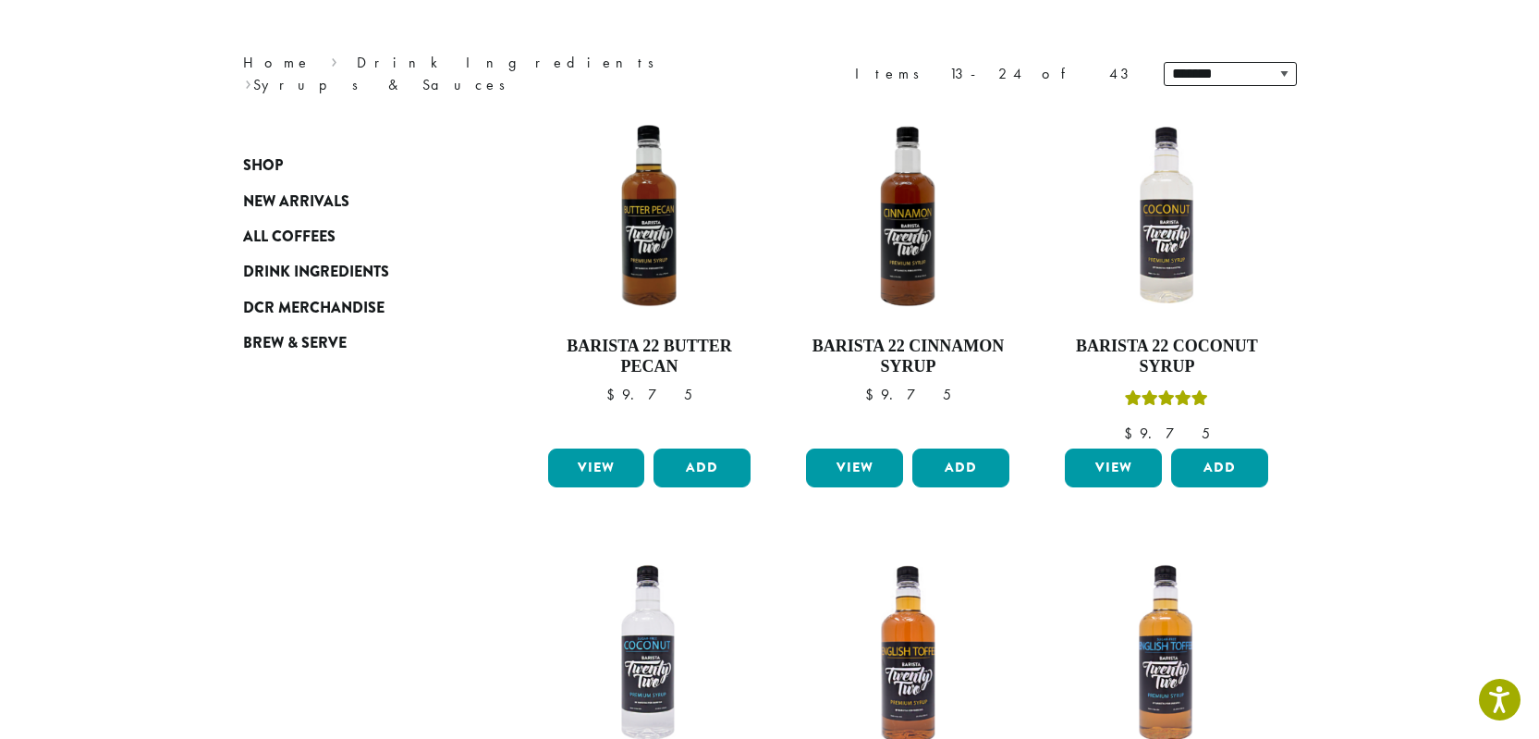
scroll to position [215, 0]
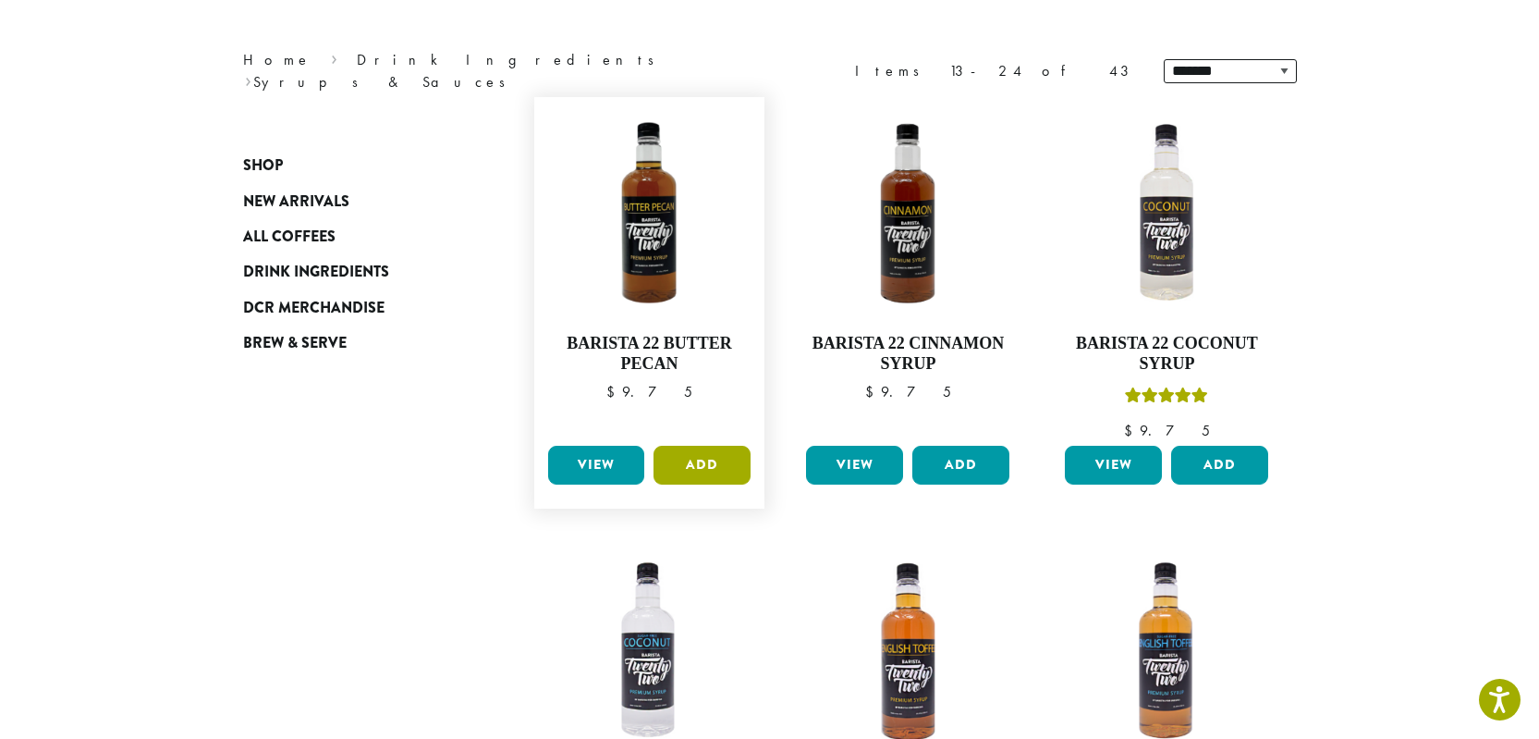
click at [699, 472] on button "Add" at bounding box center [702, 465] width 97 height 39
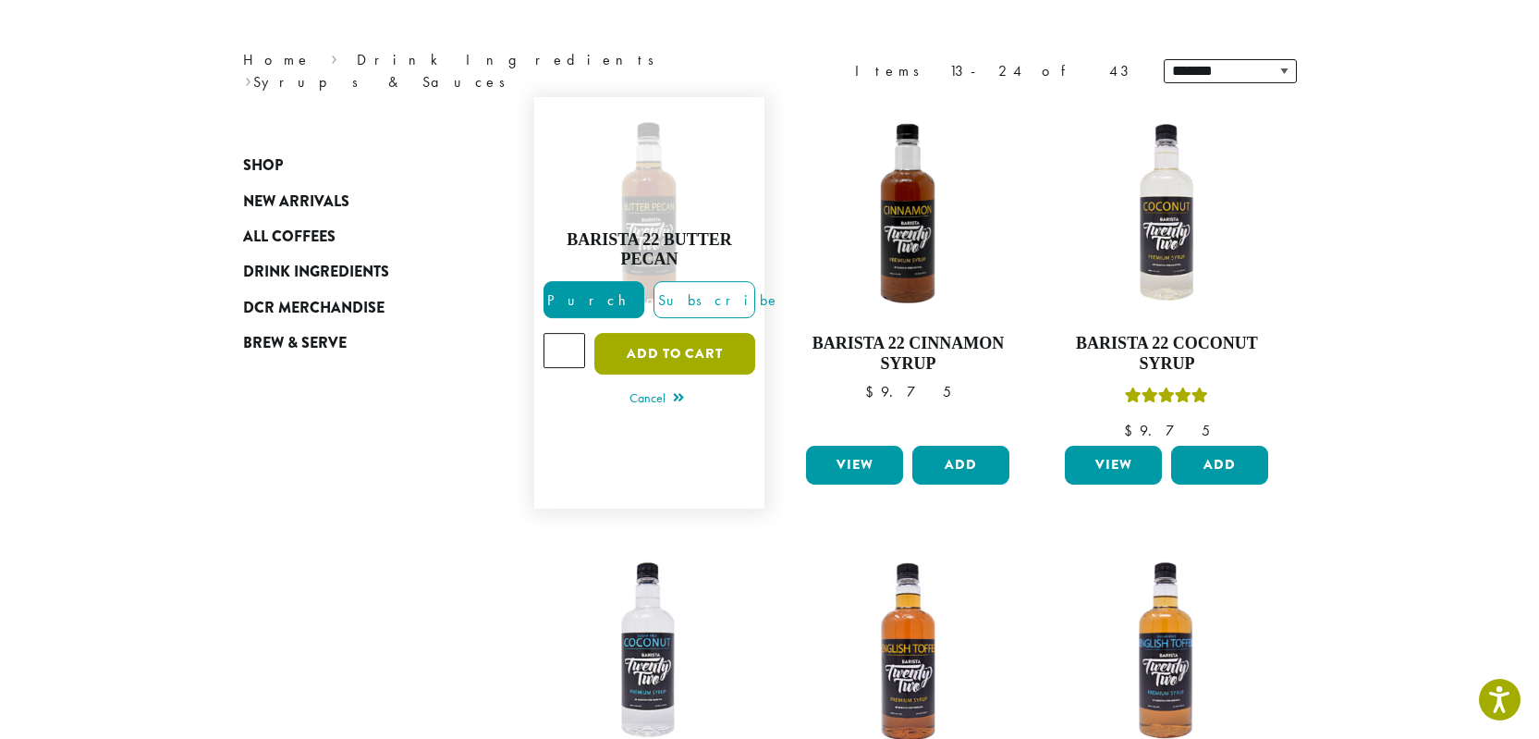
click at [654, 360] on button "Add to cart" at bounding box center [674, 354] width 161 height 42
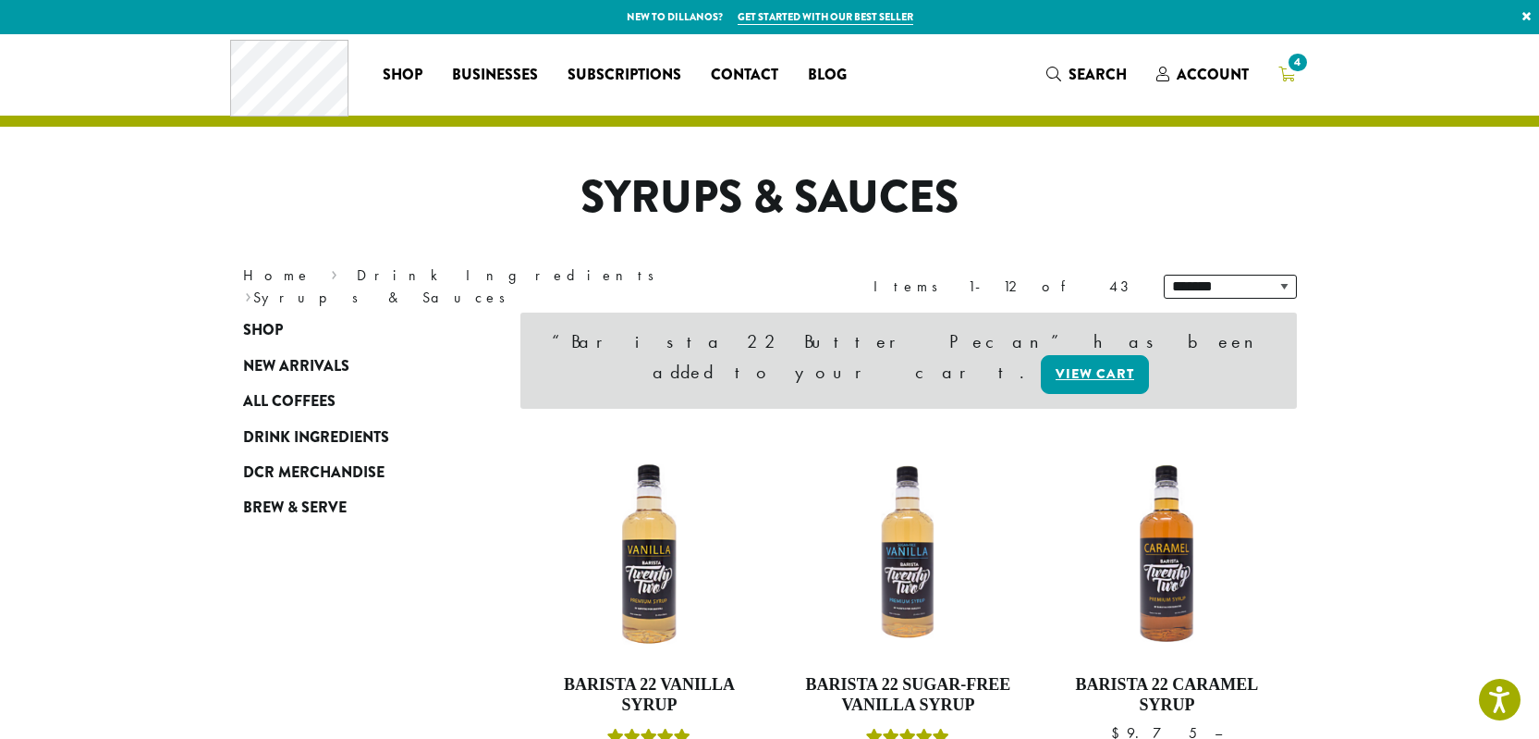
click at [1273, 69] on link "4" at bounding box center [1287, 74] width 46 height 31
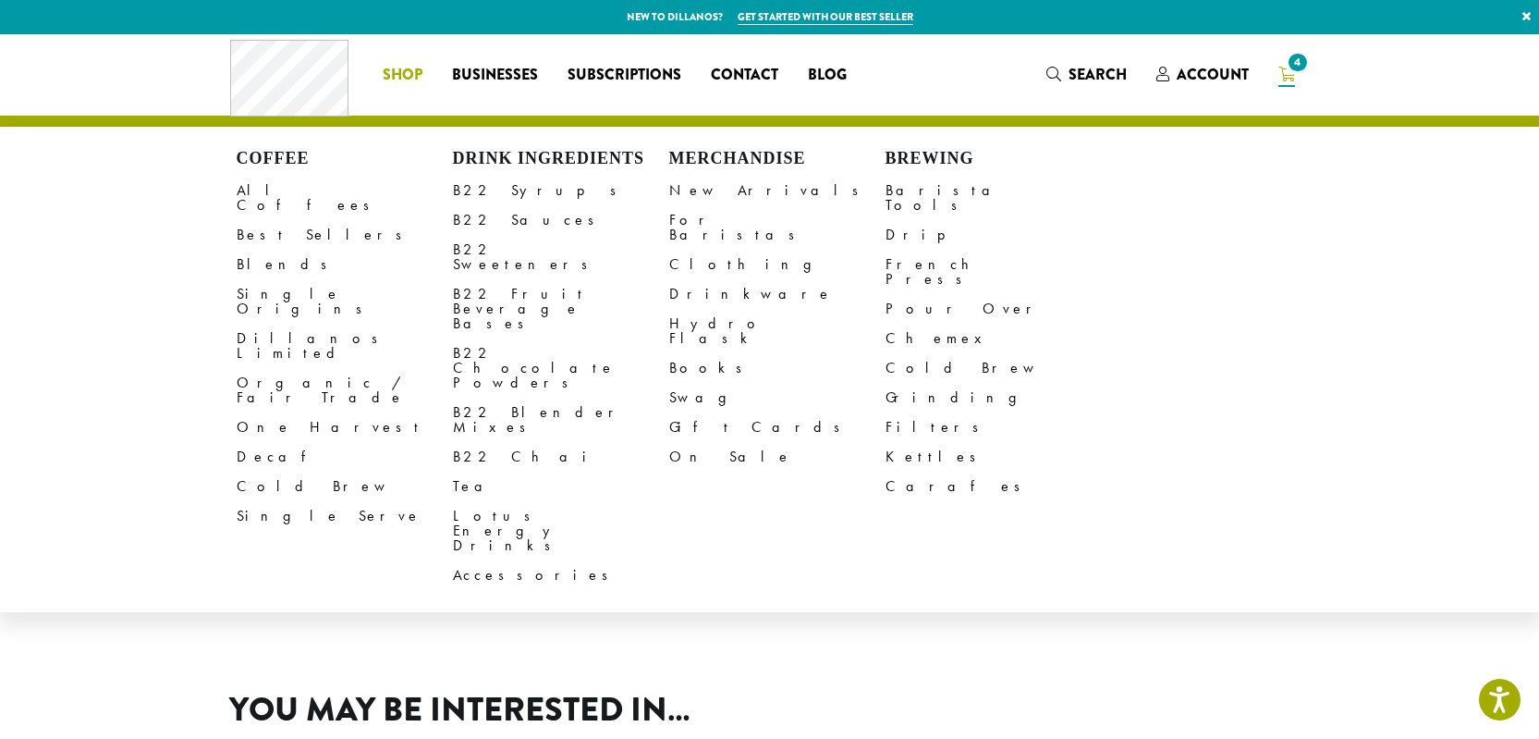
click at [396, 79] on span "Shop" at bounding box center [403, 75] width 40 height 23
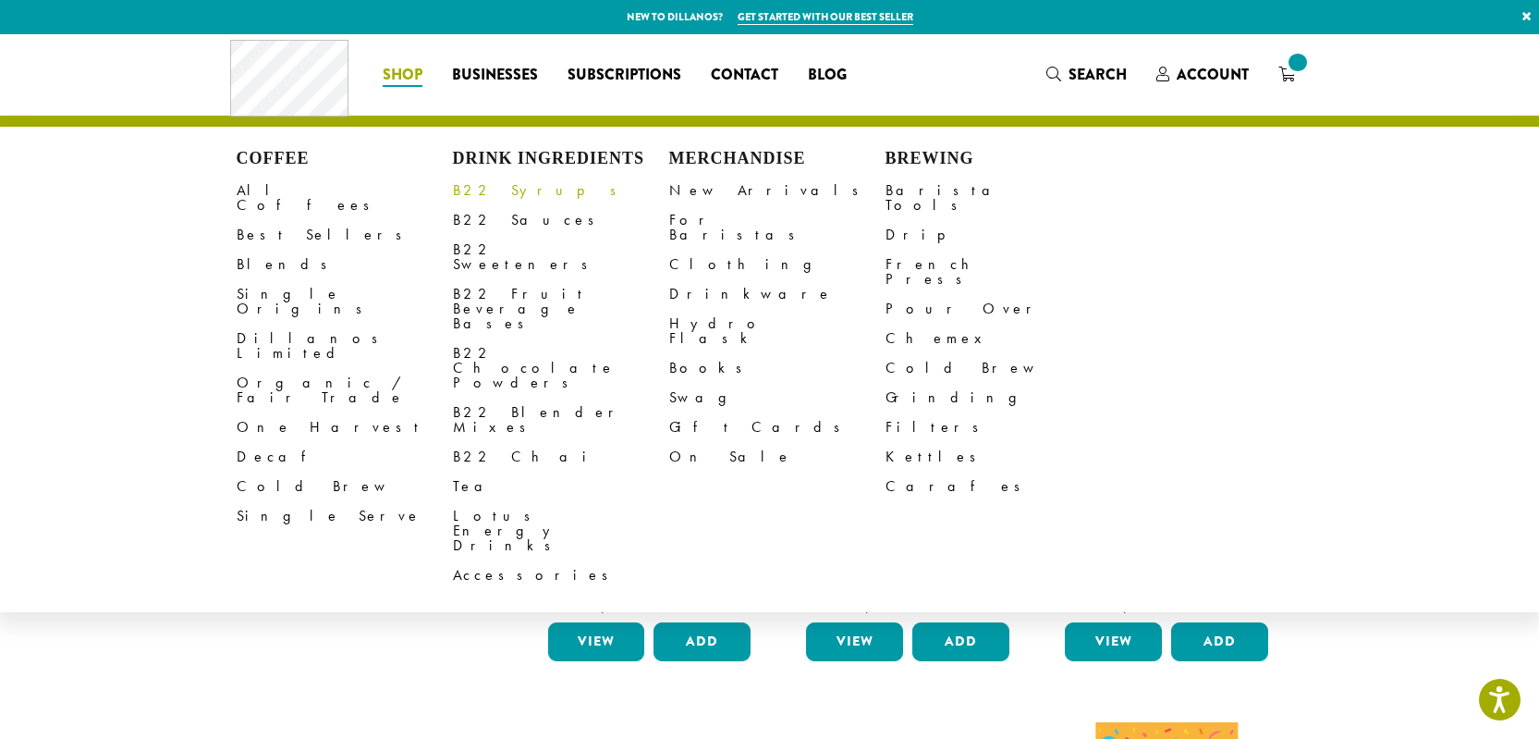
click at [505, 191] on link "B22 Syrups" at bounding box center [561, 191] width 216 height 30
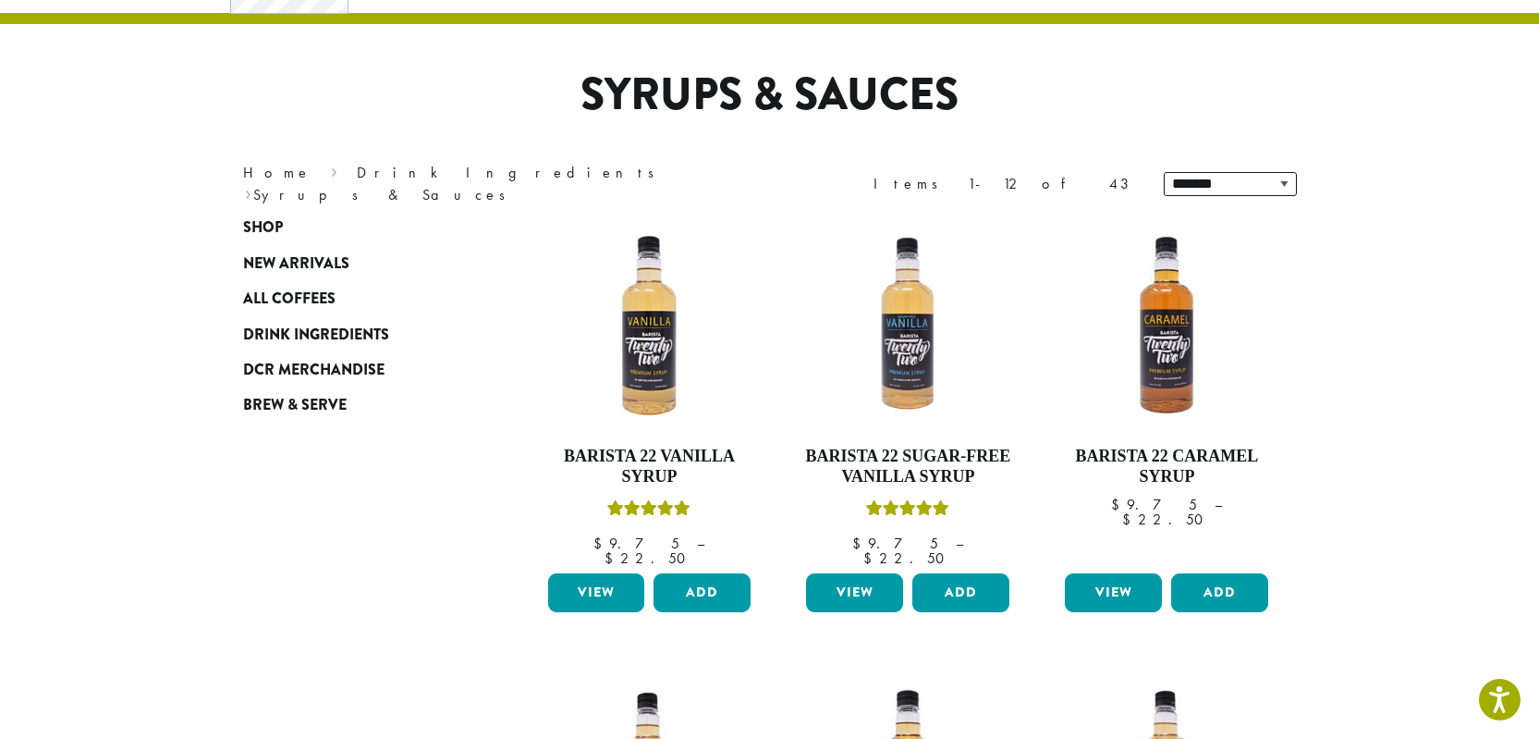
scroll to position [104, 0]
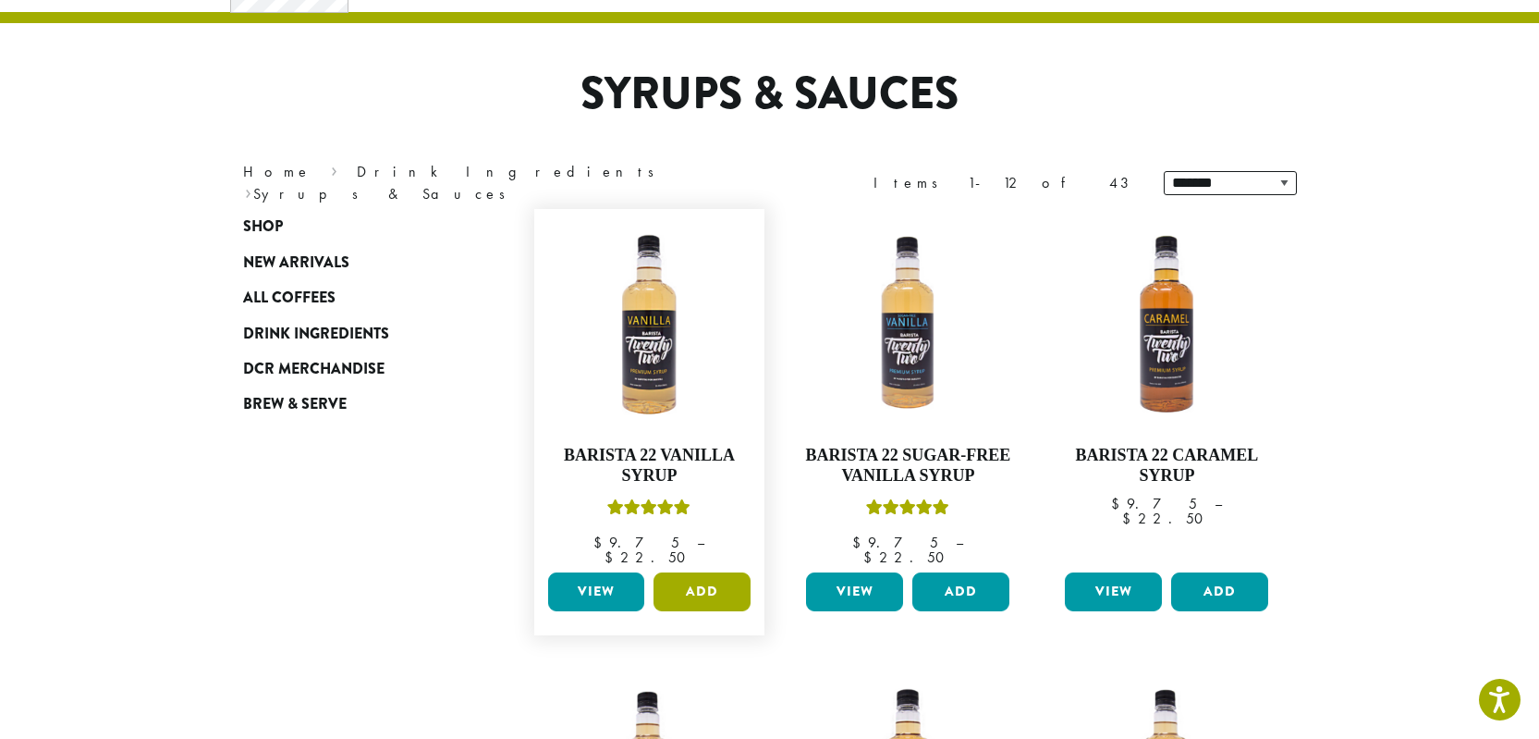
click at [679, 584] on button "Add" at bounding box center [702, 591] width 97 height 39
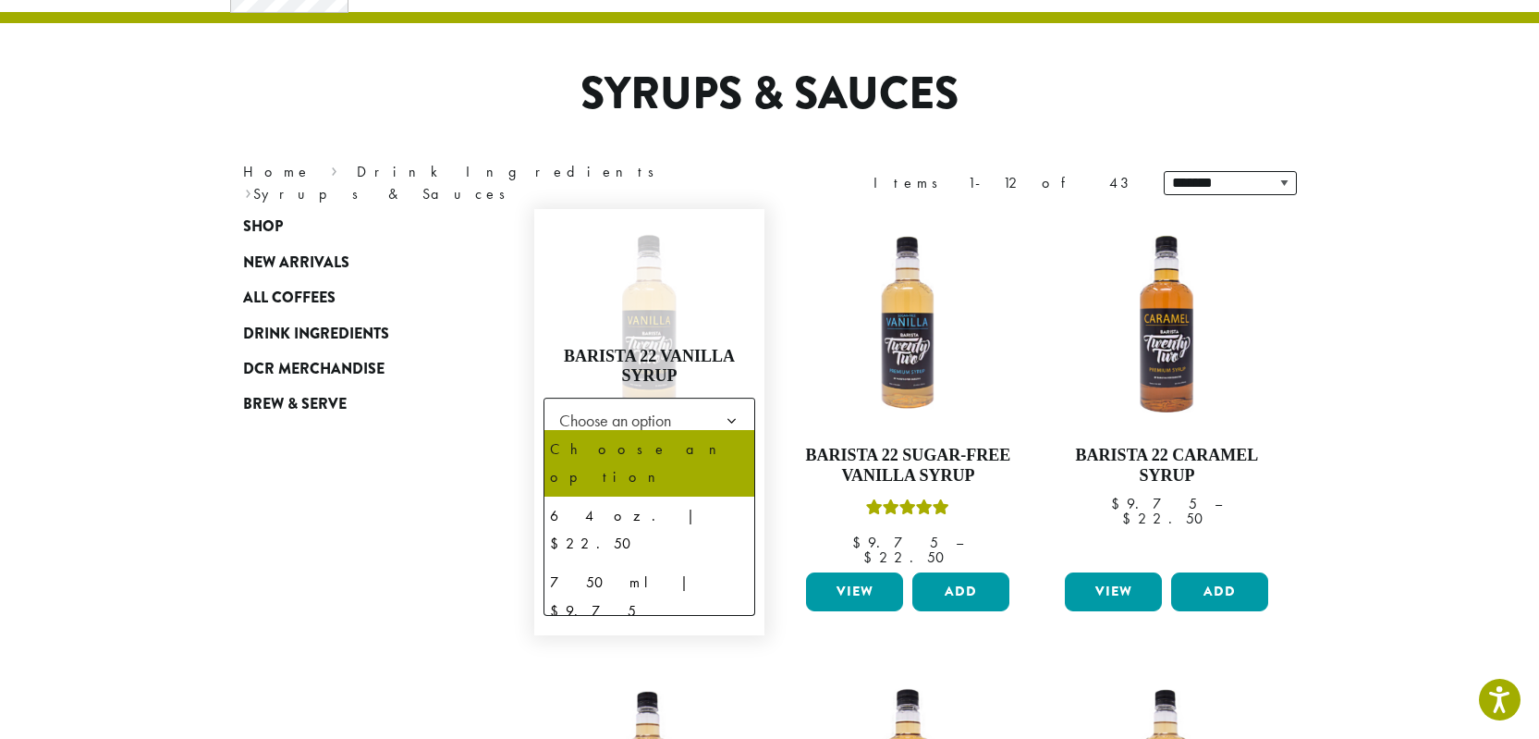
click at [666, 421] on span "Choose an option" at bounding box center [621, 420] width 138 height 36
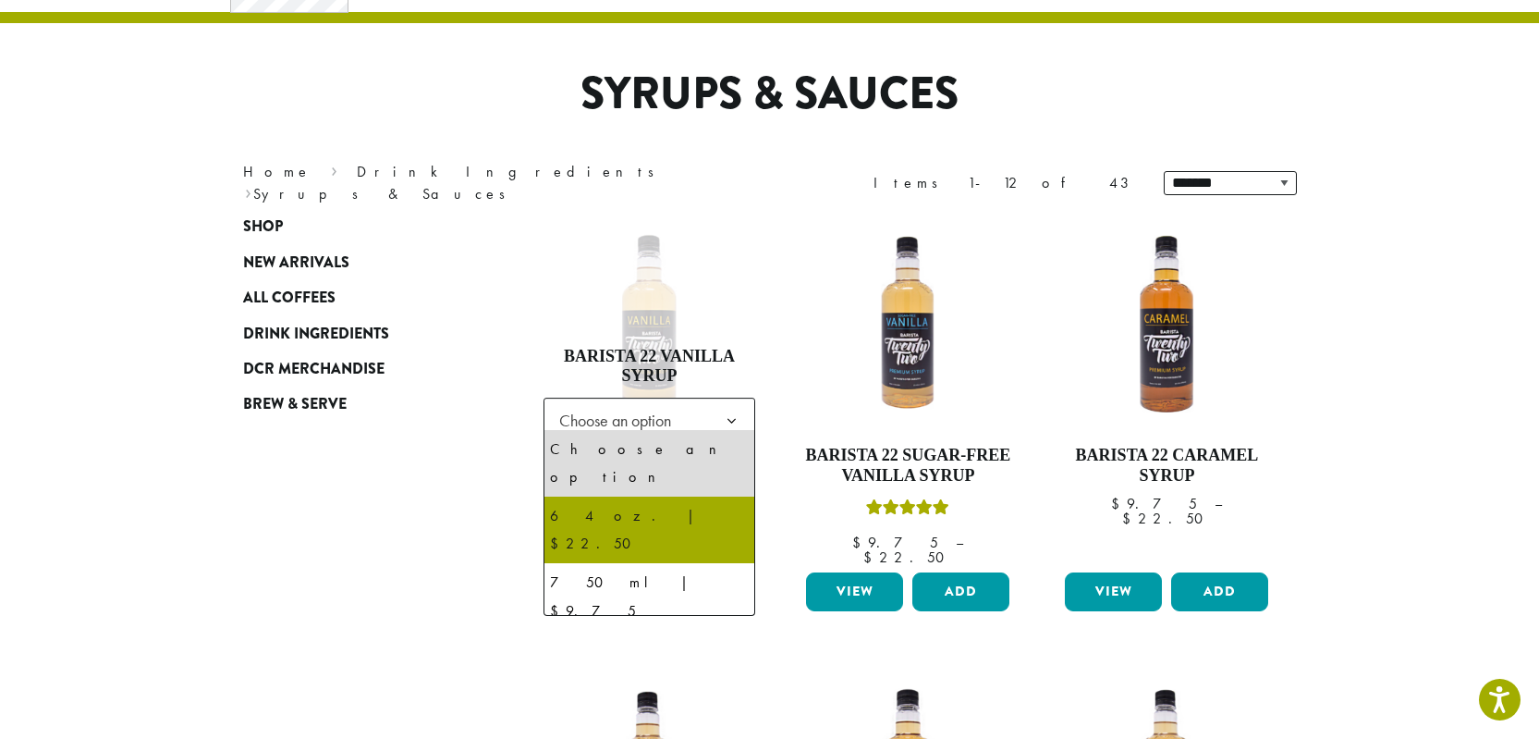
select select "*****"
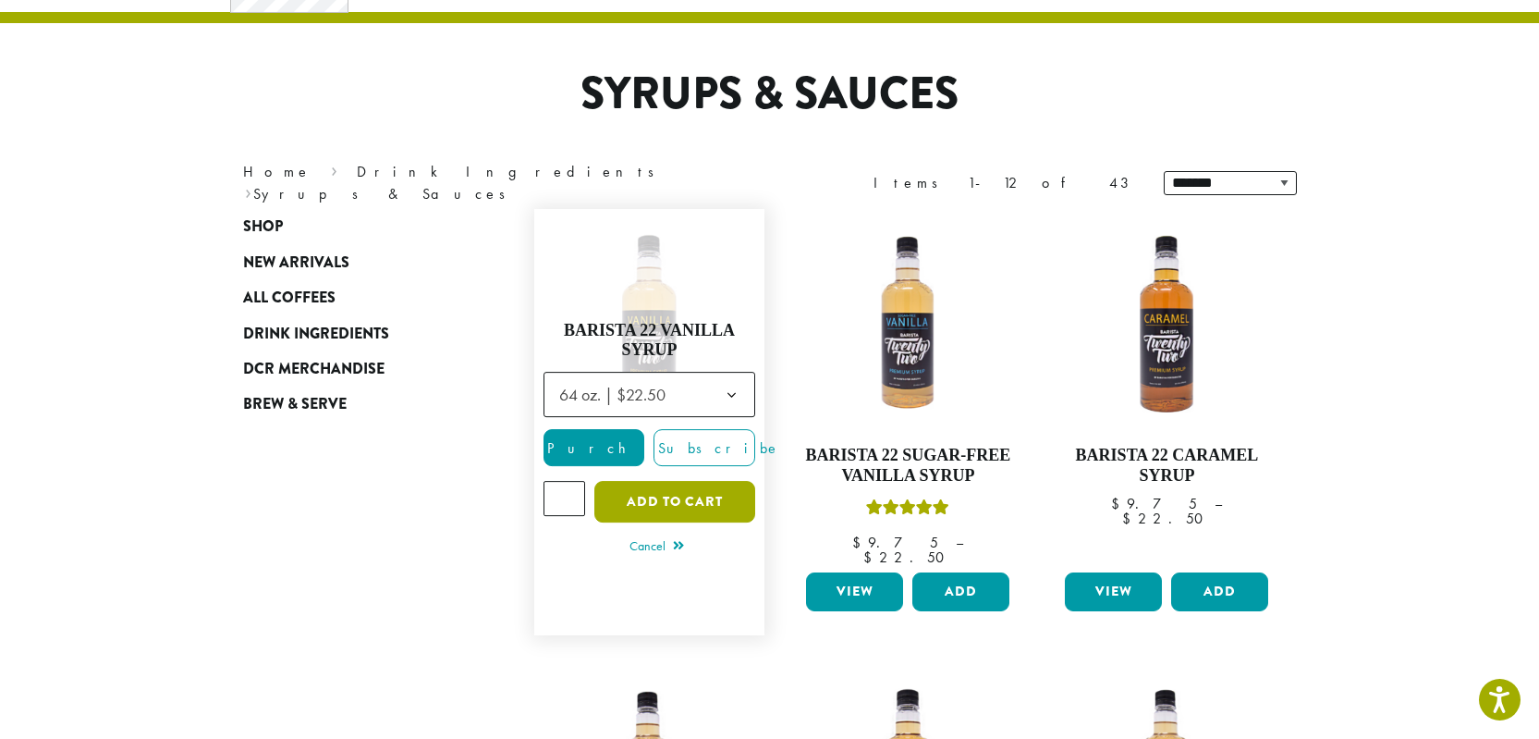
click at [688, 502] on button "Add to cart" at bounding box center [674, 502] width 161 height 42
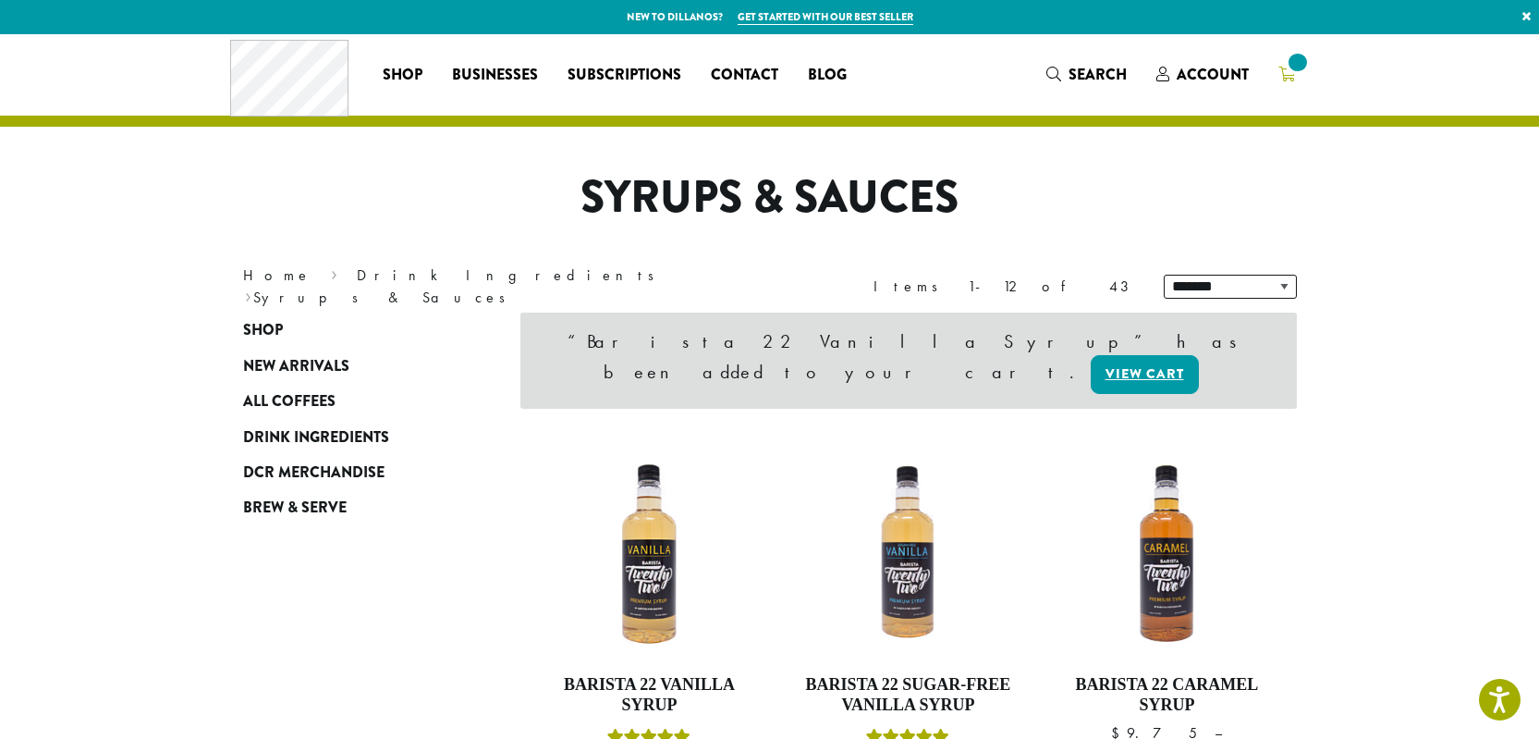
click at [1295, 70] on span at bounding box center [1297, 62] width 25 height 25
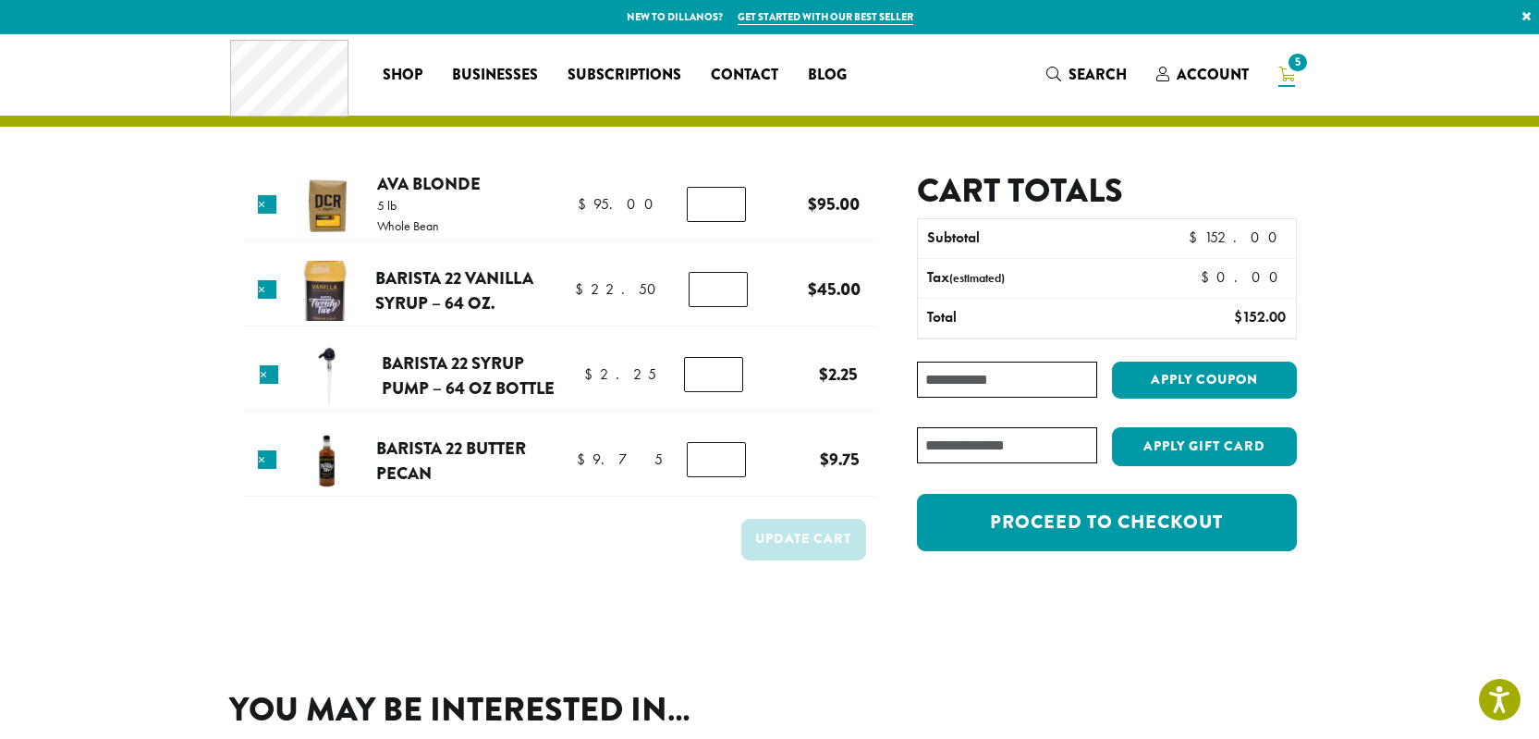
drag, startPoint x: 713, startPoint y: 369, endPoint x: 692, endPoint y: 373, distance: 20.9
click at [692, 373] on input "*" at bounding box center [713, 374] width 59 height 35
type input "*"
click at [775, 544] on button "Update cart" at bounding box center [803, 540] width 125 height 42
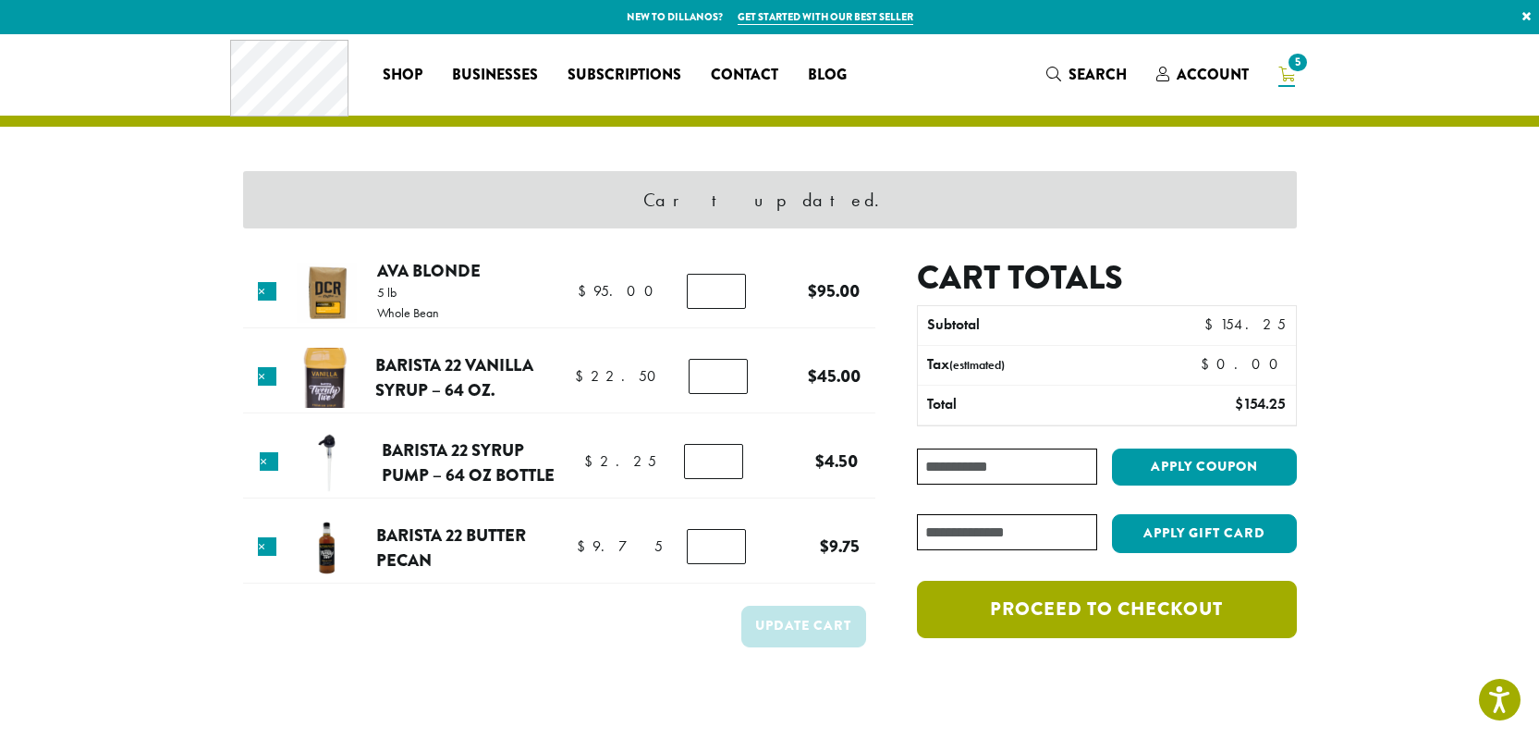
click at [1140, 614] on link "Proceed to checkout" at bounding box center [1106, 608] width 379 height 57
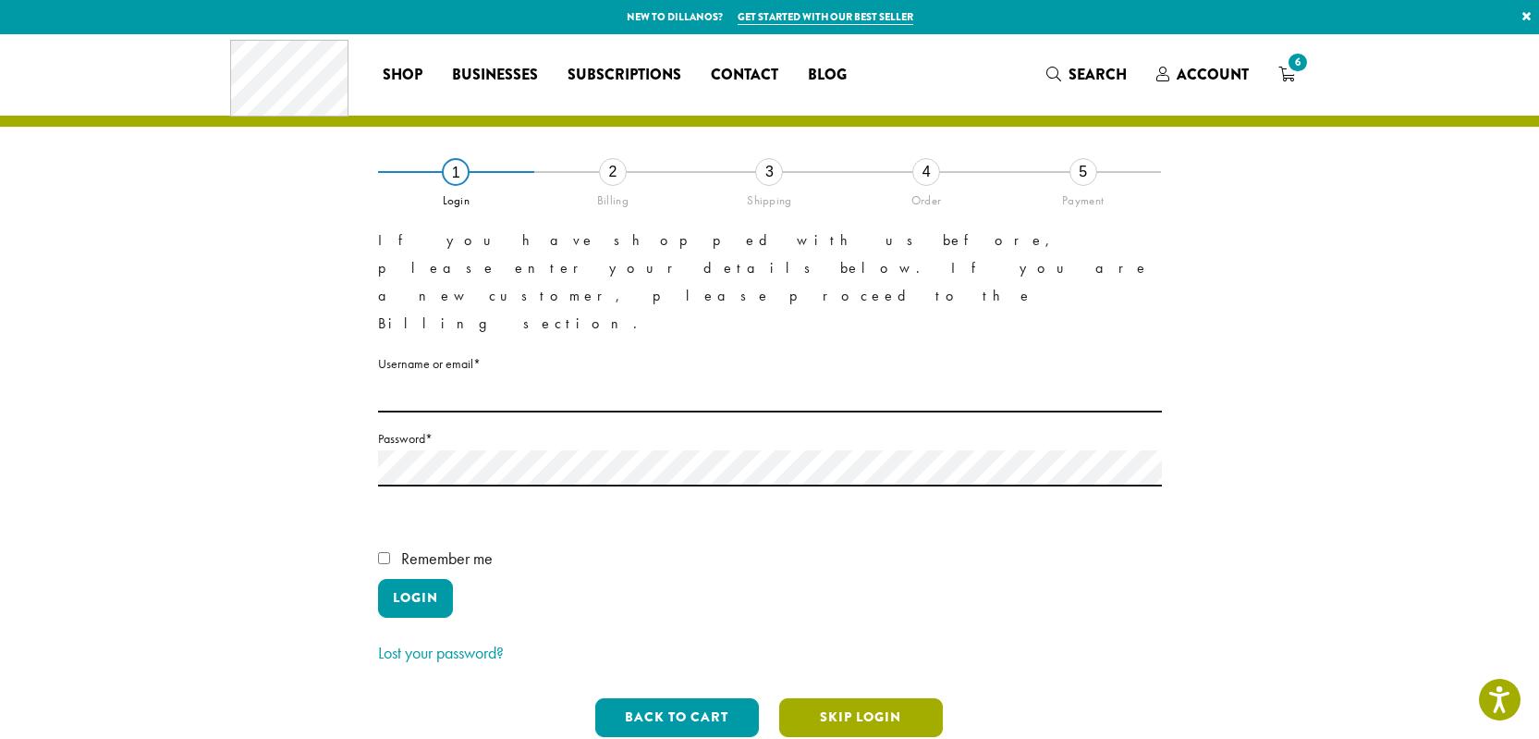
click at [832, 698] on button "Skip Login" at bounding box center [861, 717] width 164 height 39
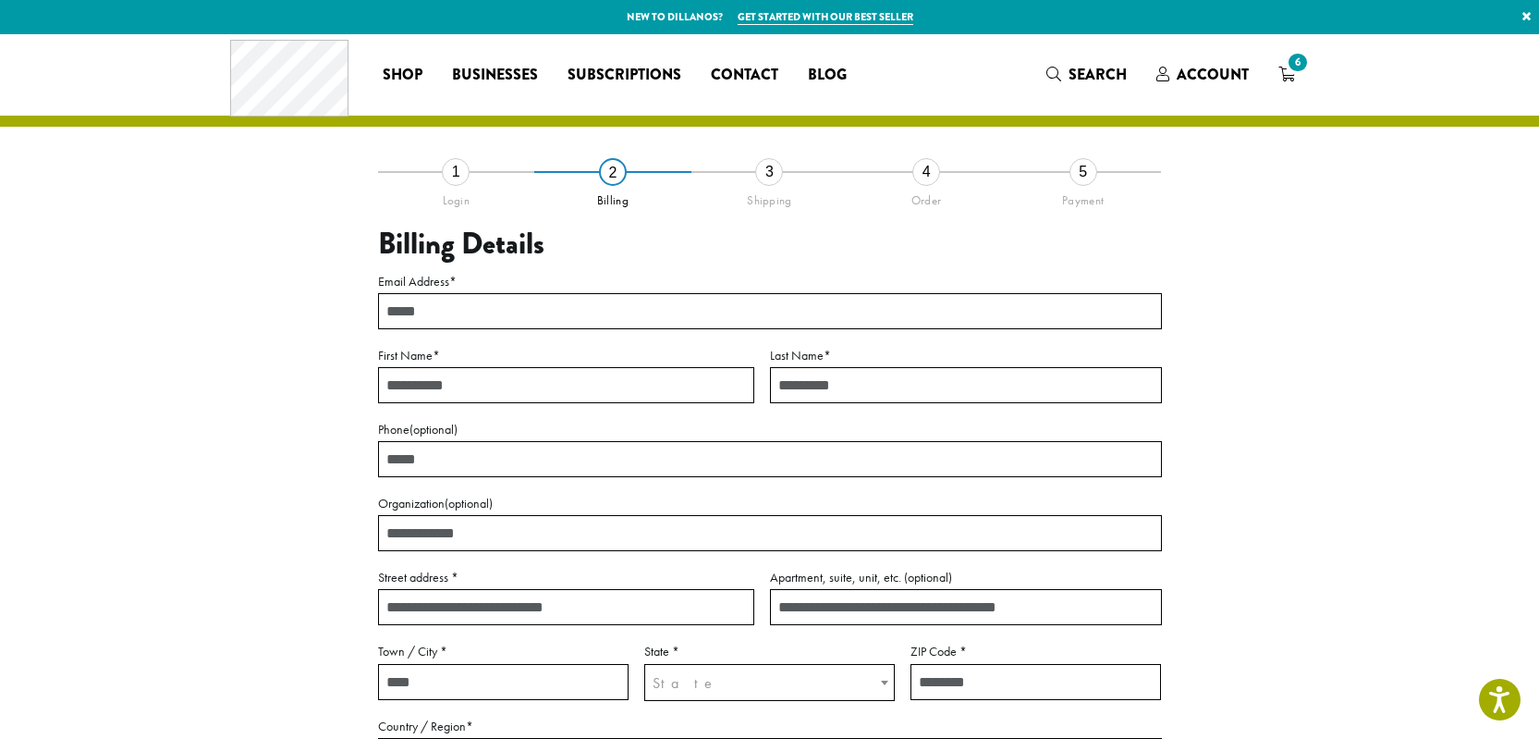
click at [513, 315] on input "Email Address *" at bounding box center [770, 311] width 784 height 36
type input "**********"
type input "****"
type input "*******"
type input "**********"
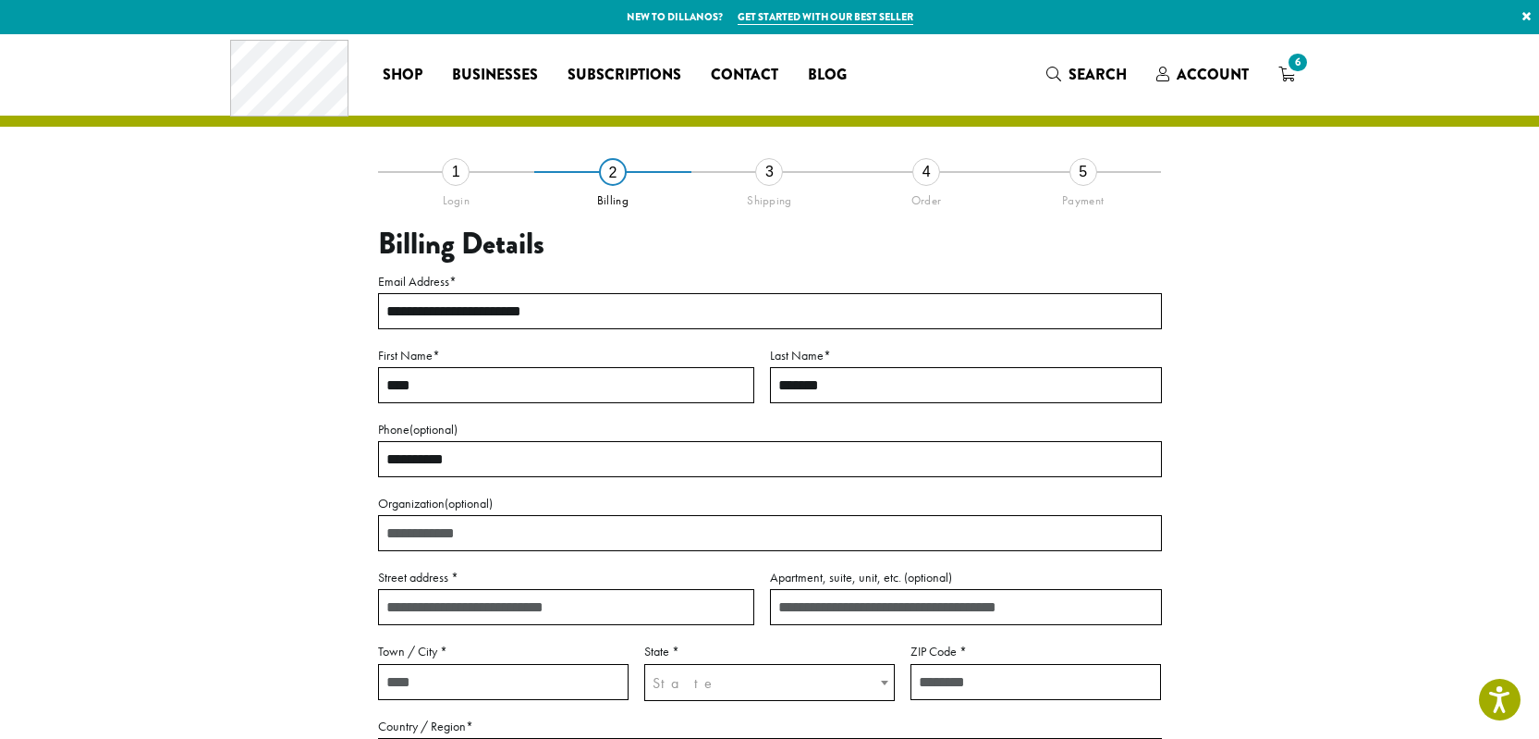
type input "**********"
select select "**"
type input "*****"
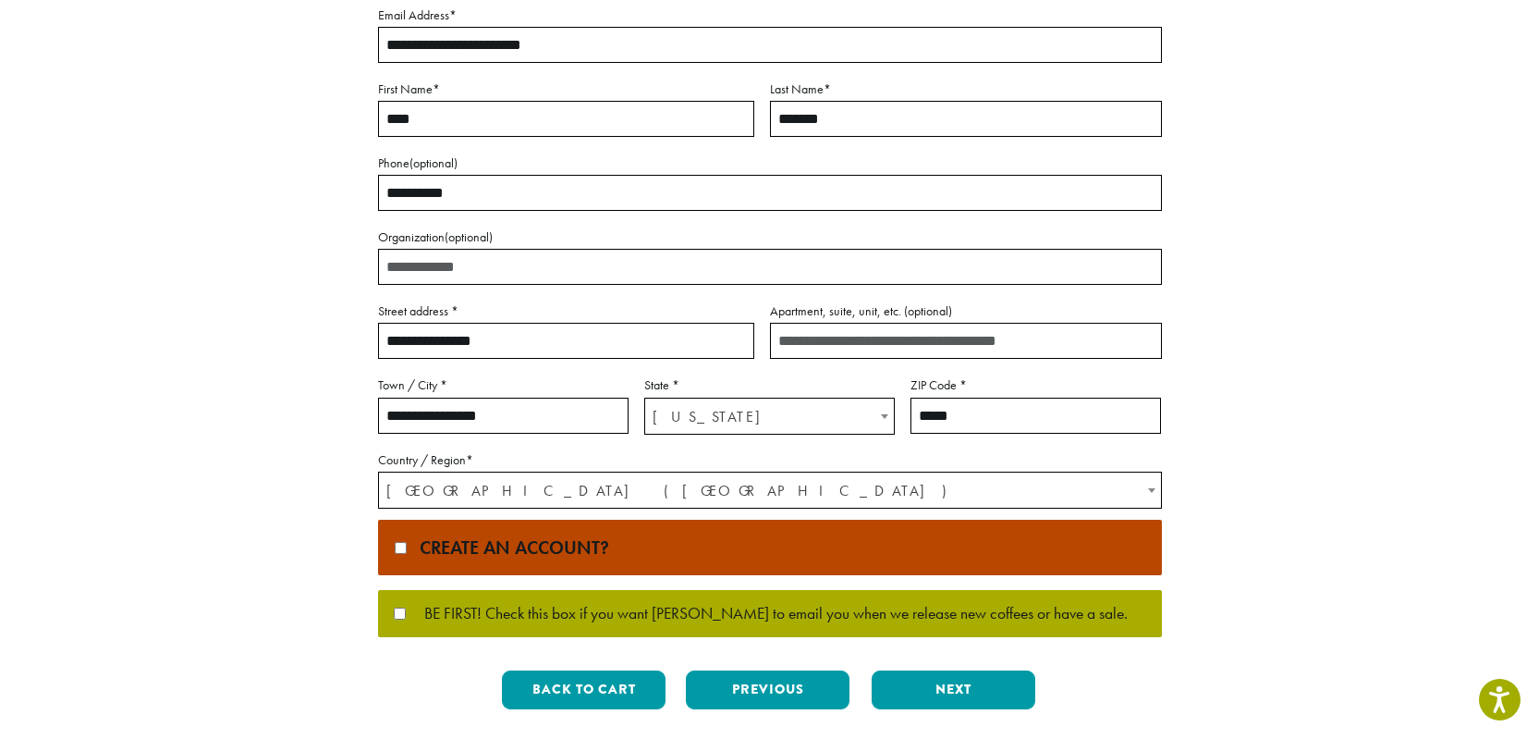
scroll to position [270, 0]
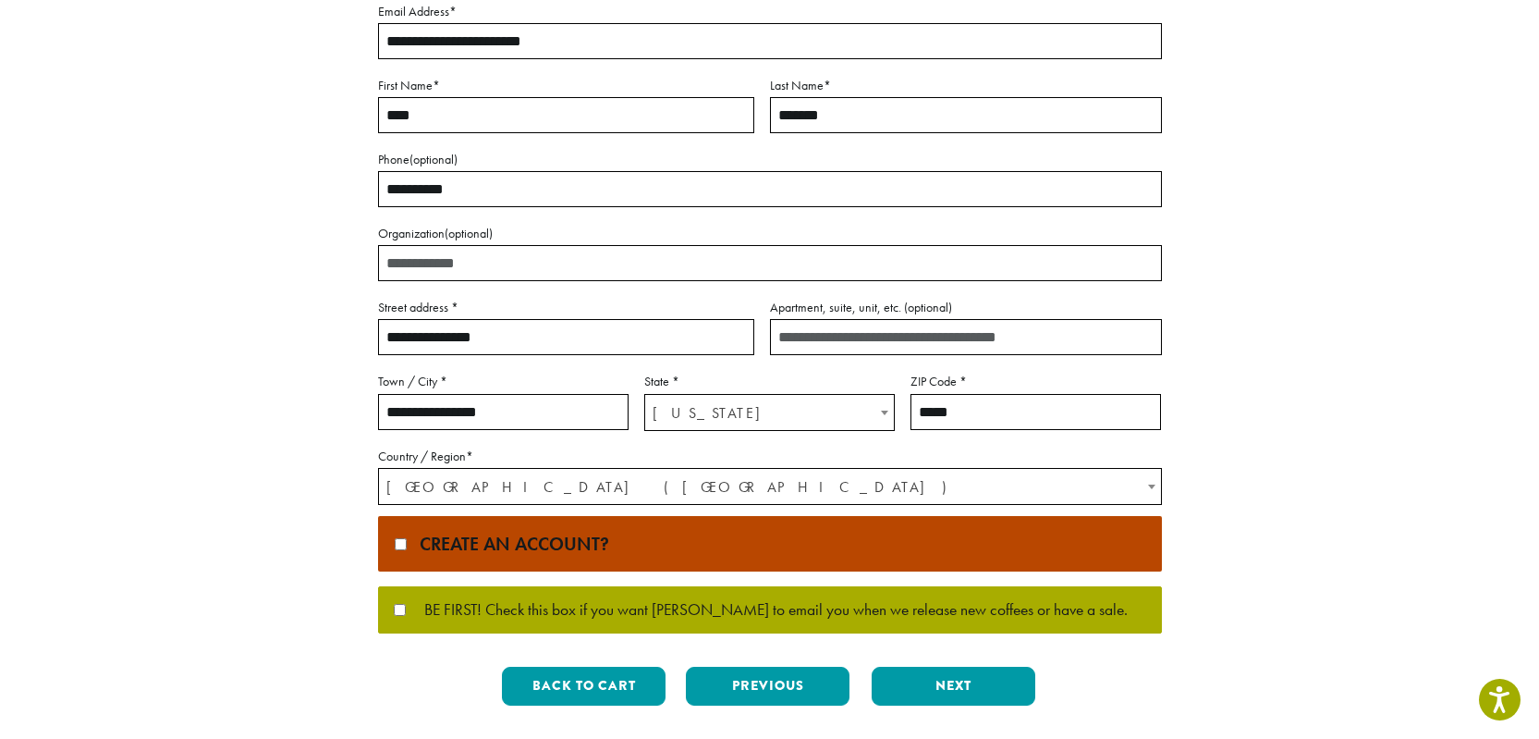
click at [543, 550] on span "Create an account?" at bounding box center [509, 544] width 199 height 24
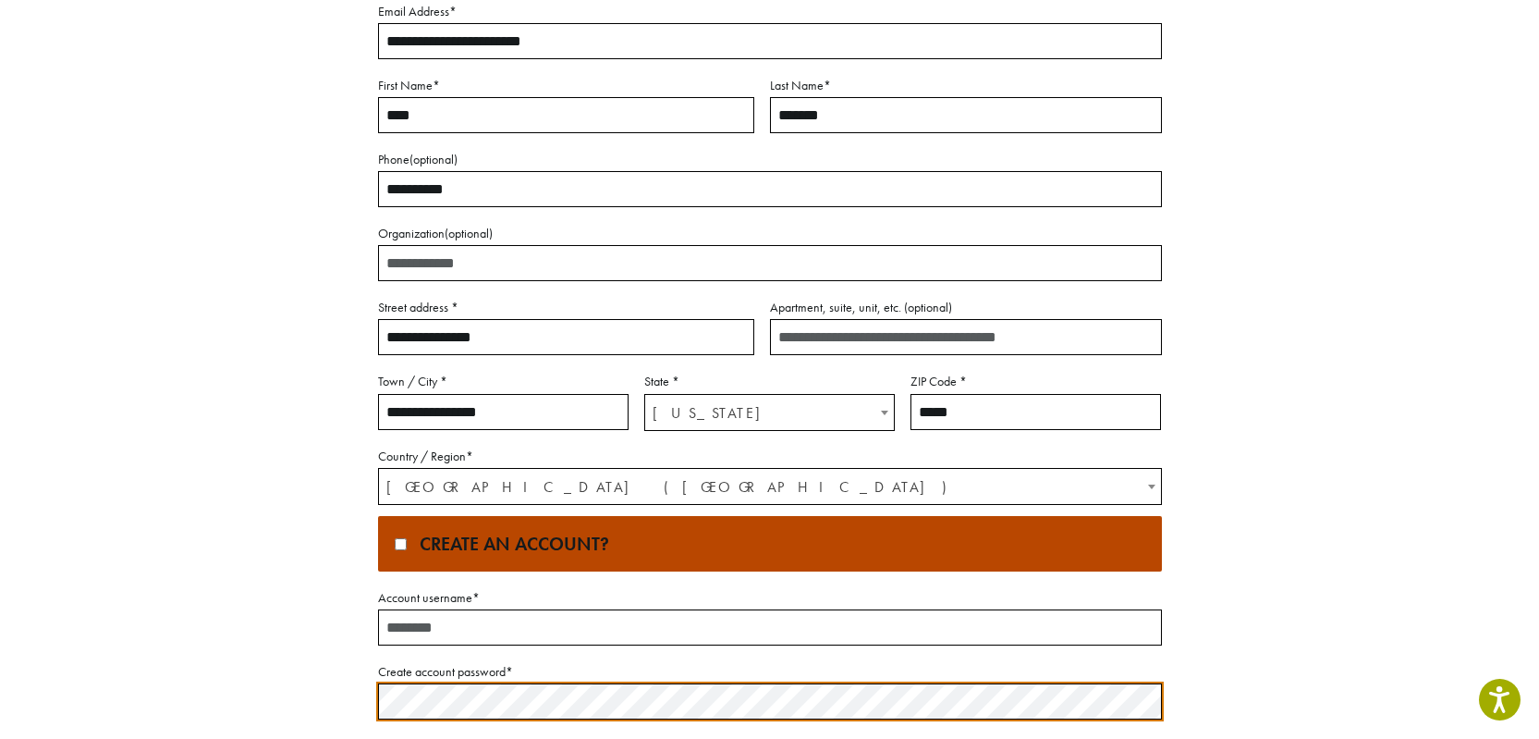
click at [505, 634] on input "Account username *" at bounding box center [770, 627] width 784 height 36
type input "**********"
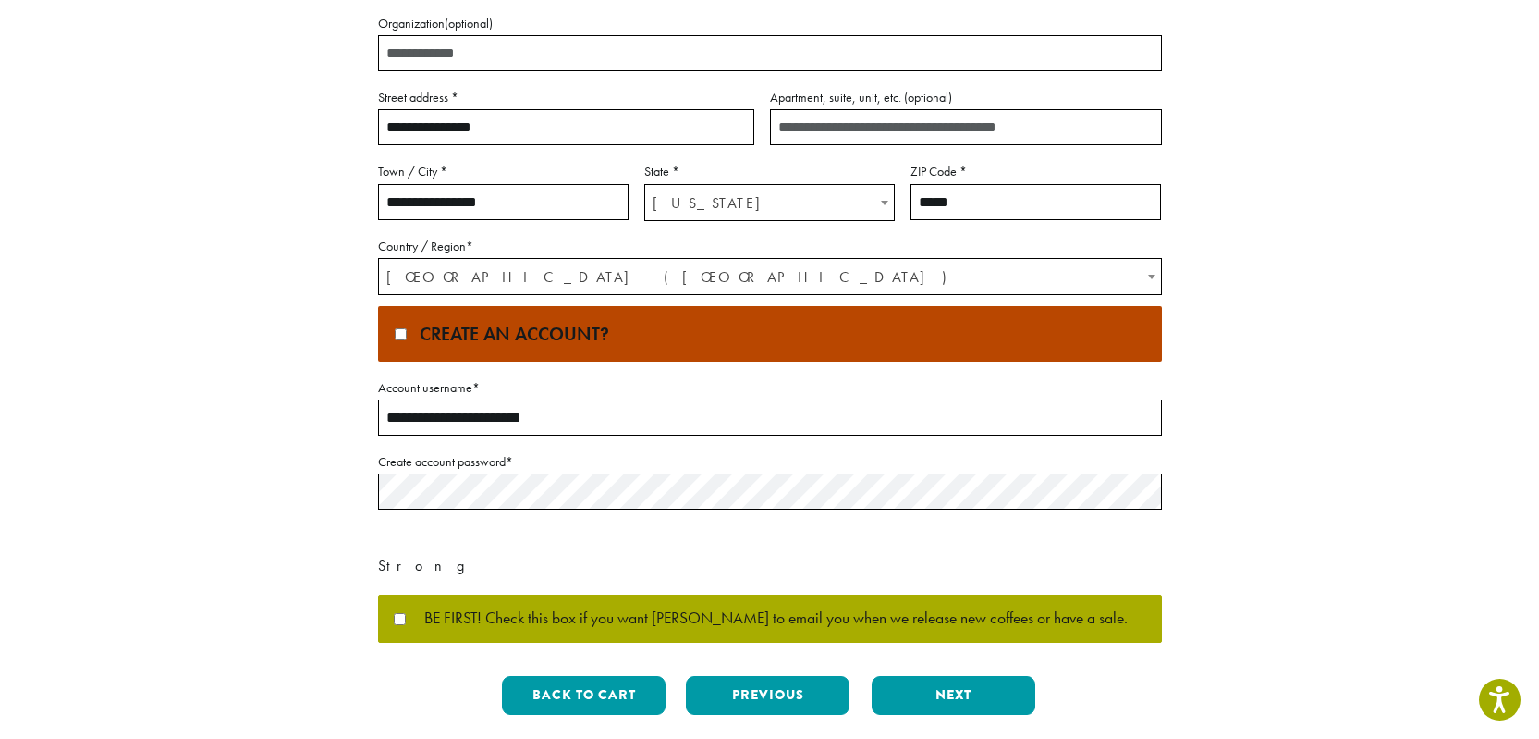
scroll to position [483, 0]
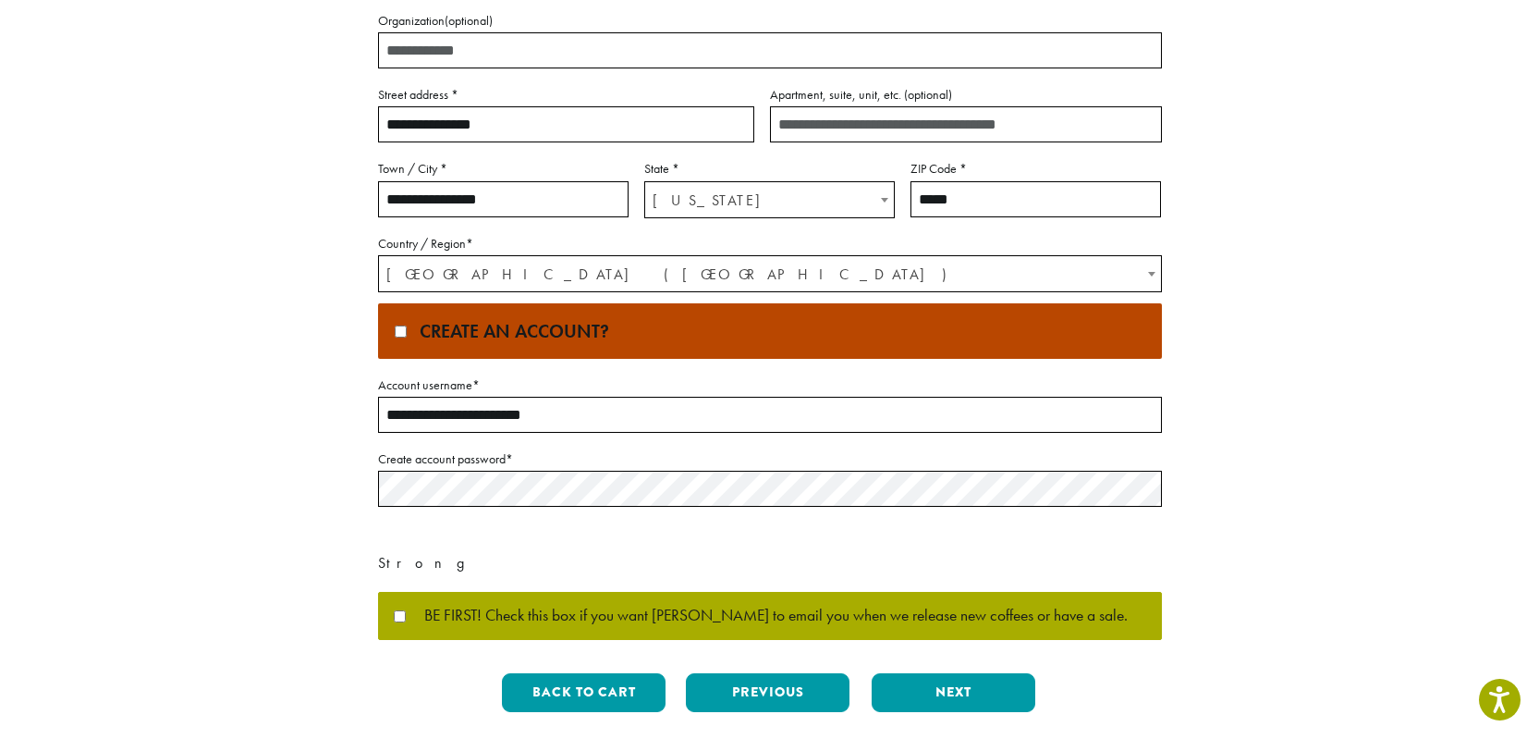
click at [554, 624] on span "BE FIRST! Check this box if you want Dillanos to email you when we release new …" at bounding box center [767, 615] width 722 height 17
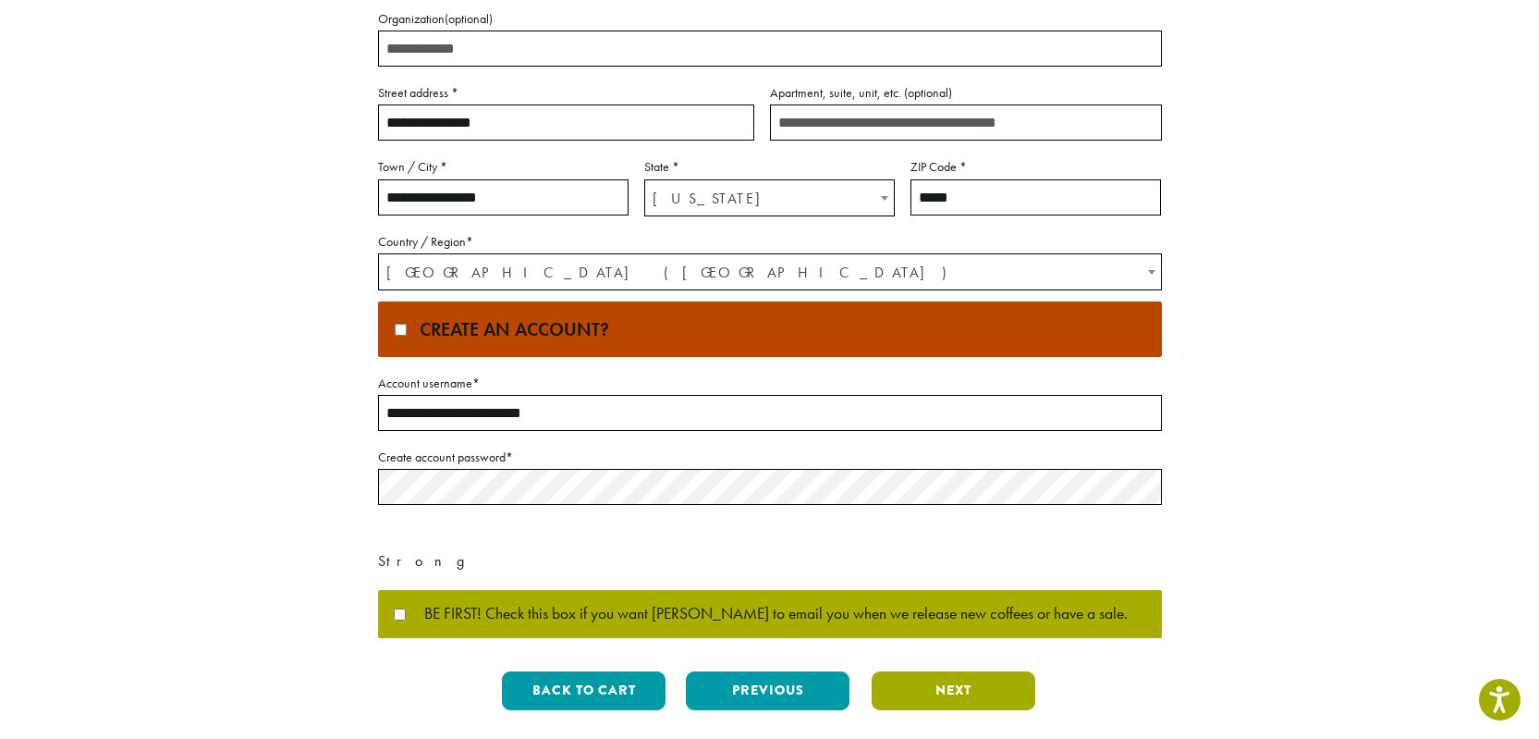
click at [951, 701] on button "Next" at bounding box center [954, 690] width 164 height 39
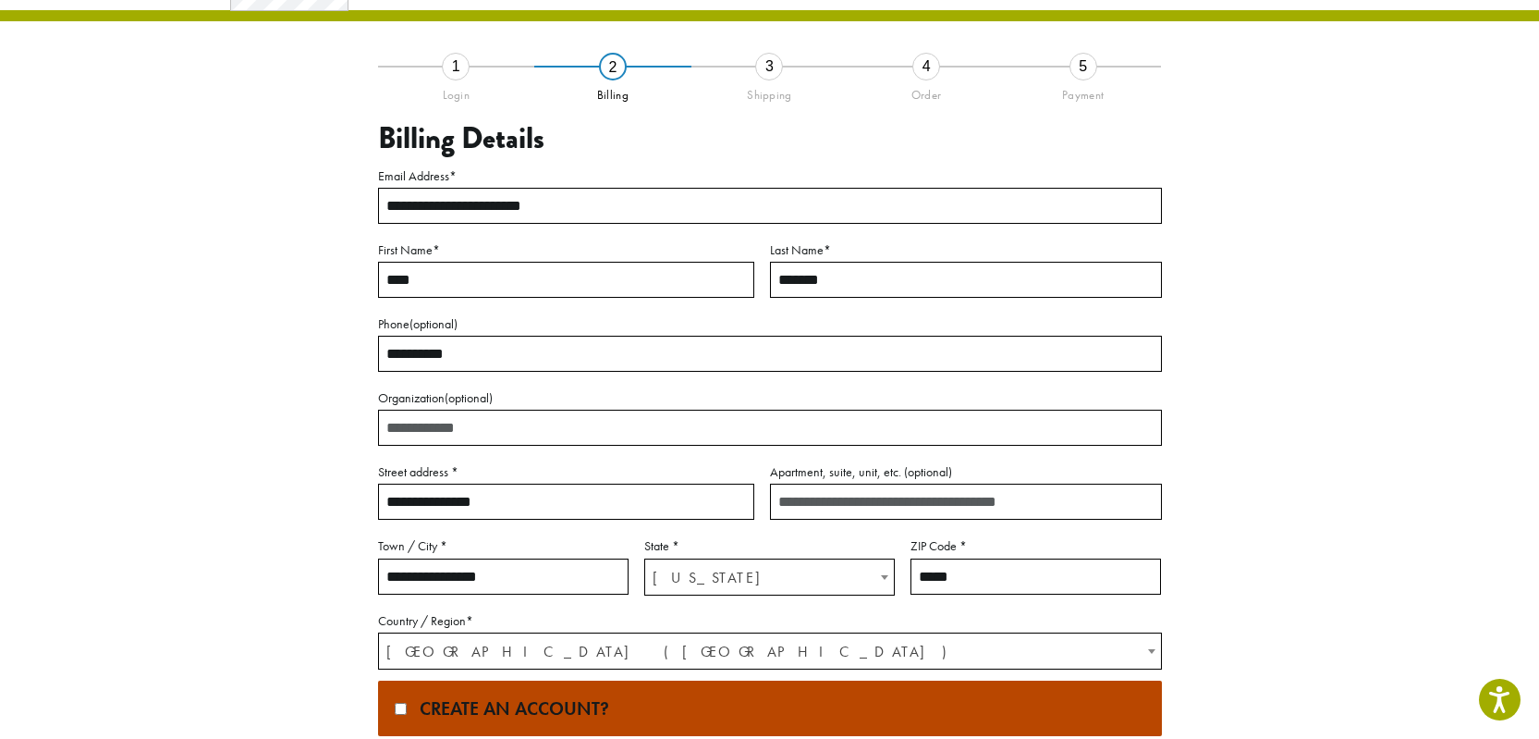
scroll to position [42, 0]
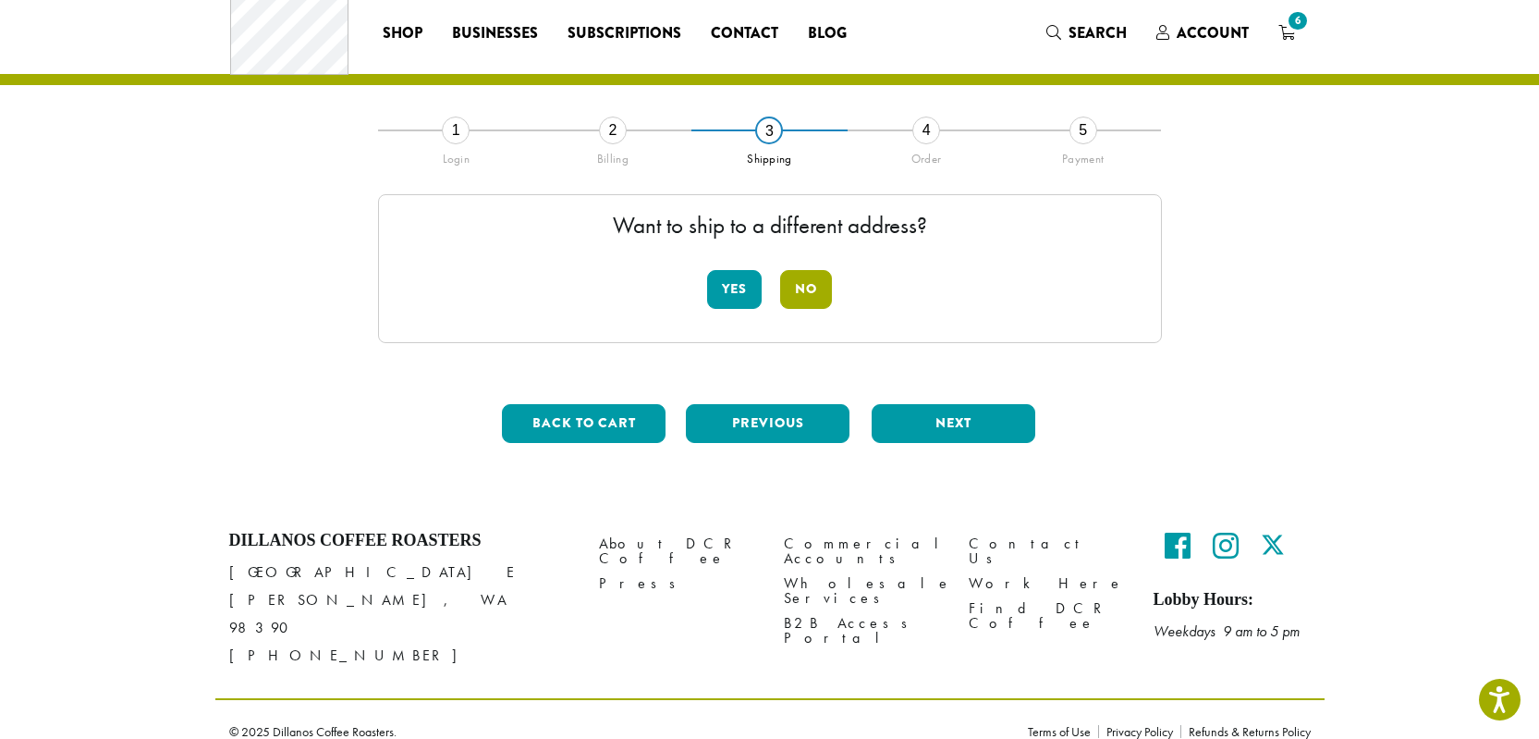
click at [795, 293] on button "No" at bounding box center [806, 289] width 52 height 39
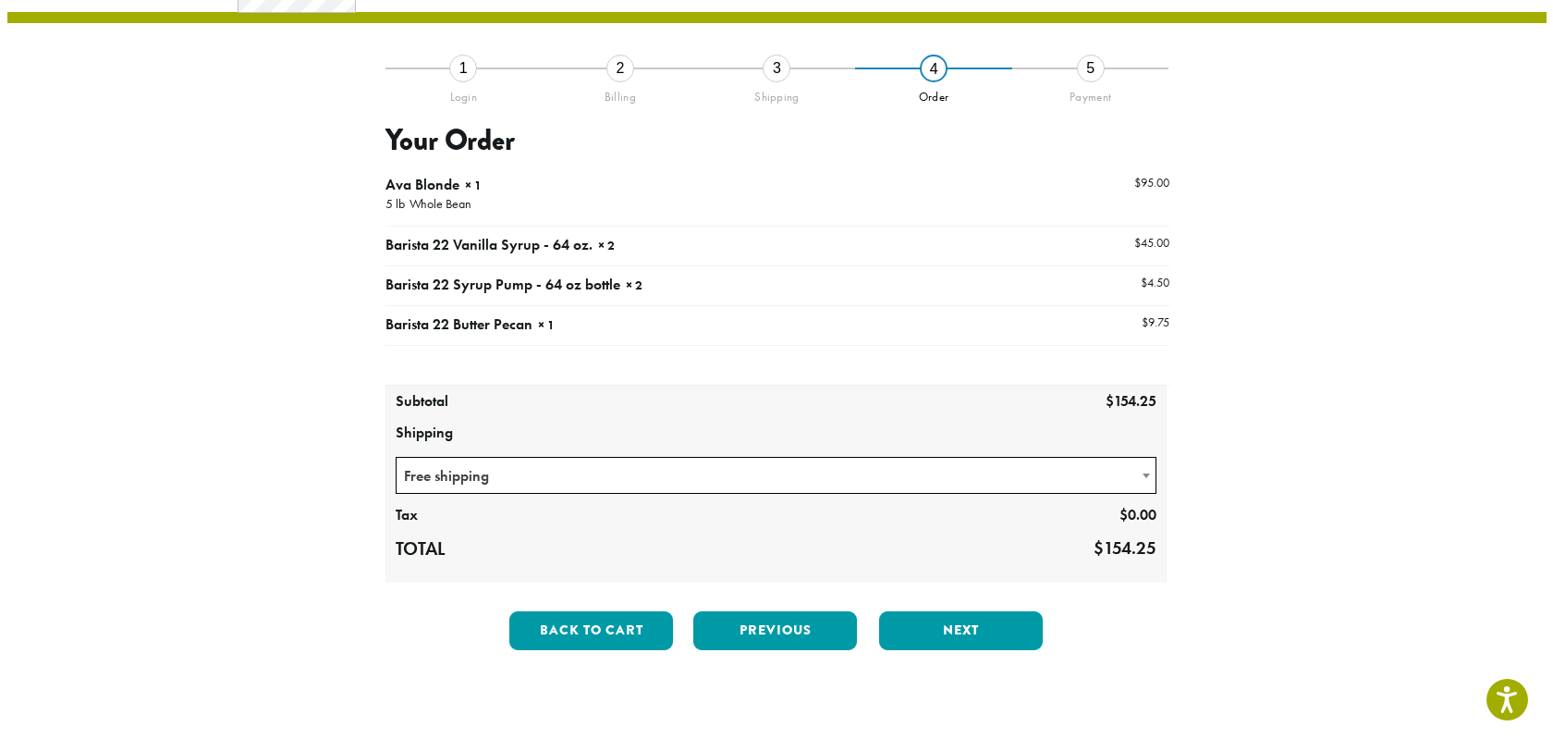
scroll to position [104, 0]
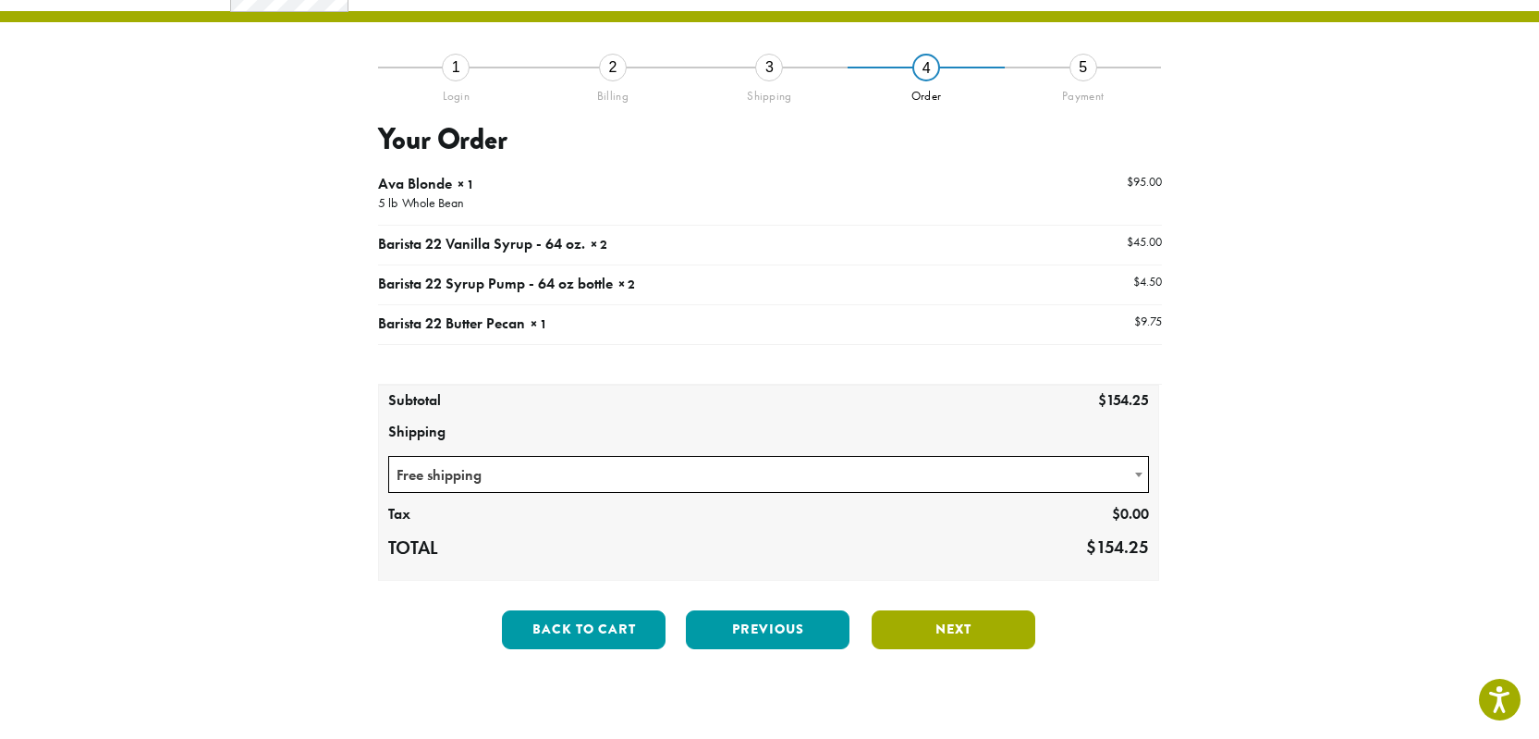
click at [931, 620] on button "Next" at bounding box center [954, 629] width 164 height 39
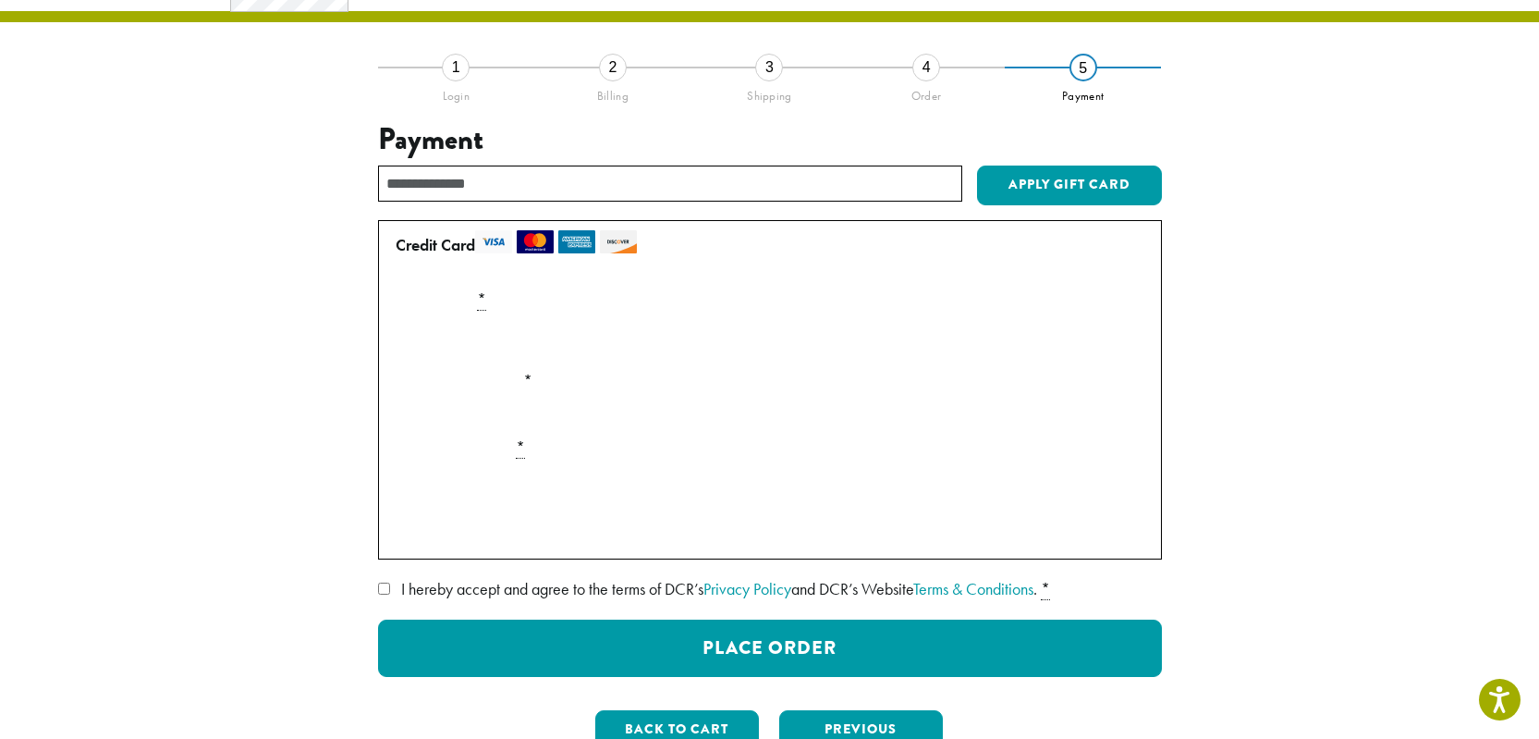
click at [498, 544] on p "Securely Save to Account" at bounding box center [770, 531] width 764 height 35
click at [503, 531] on label "Securely Save to Account" at bounding box center [489, 528] width 163 height 21
click at [526, 590] on span "I hereby accept and agree to the terms of DCR’s Privacy Policy and DCR’s Websit…" at bounding box center [719, 588] width 636 height 21
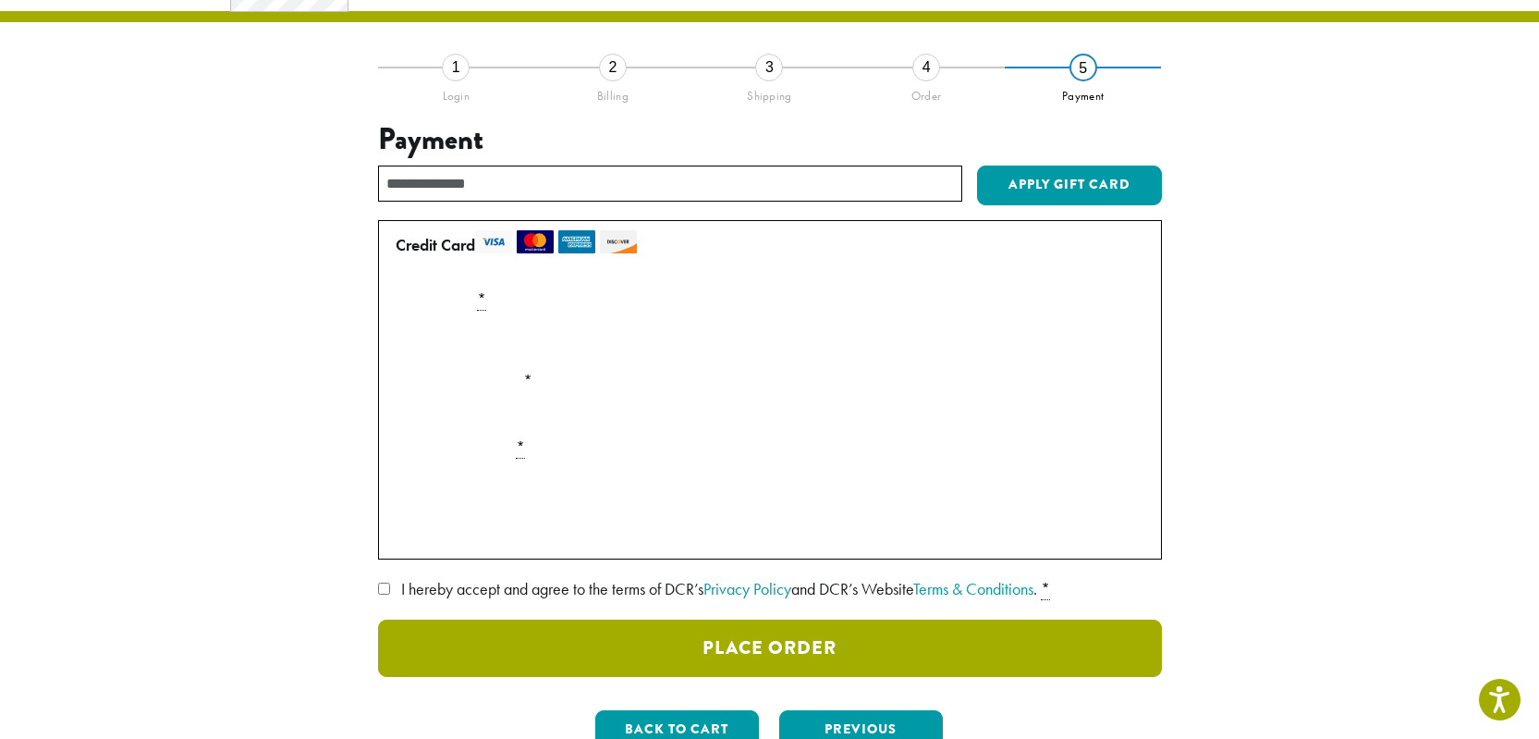
click at [484, 637] on button "Place Order" at bounding box center [770, 647] width 784 height 57
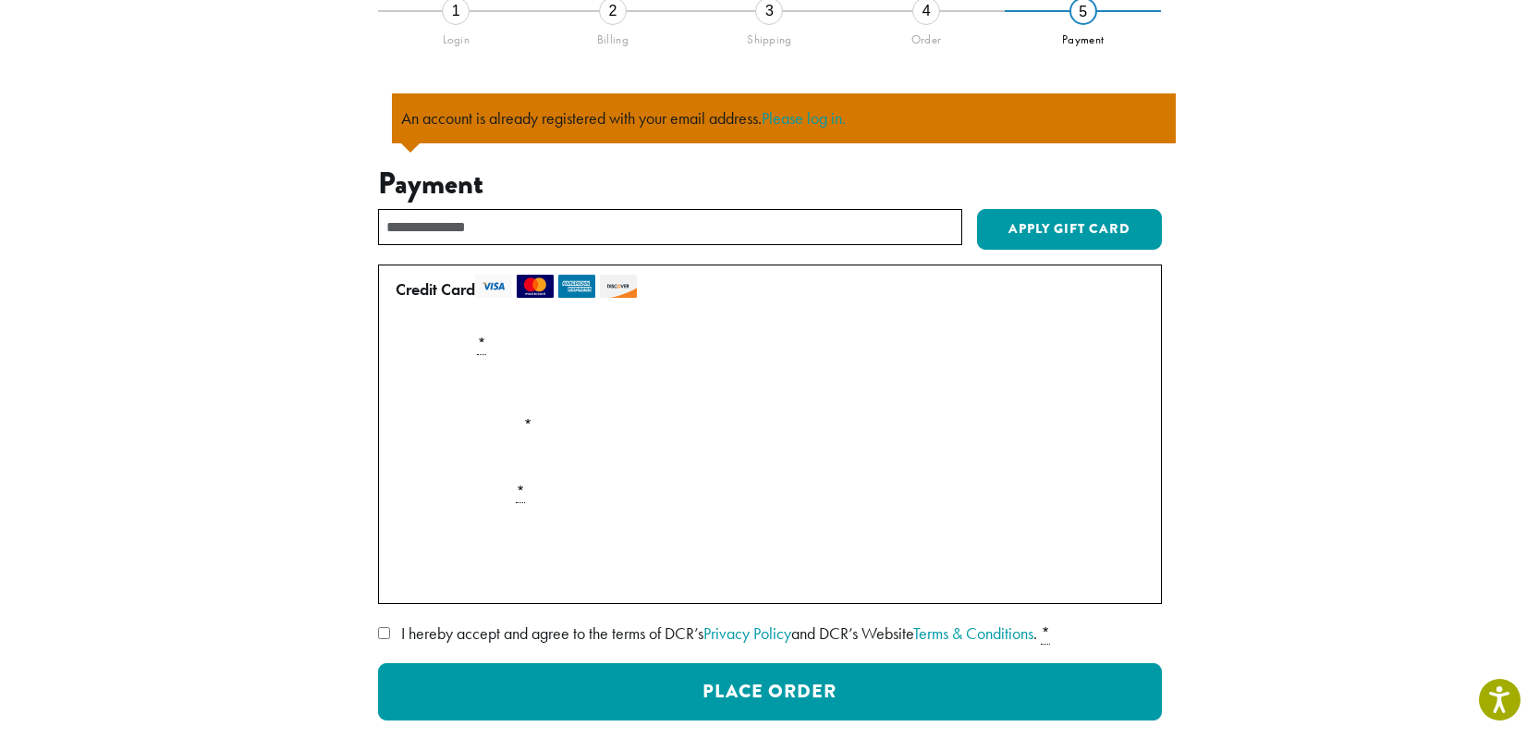
scroll to position [162, 0]
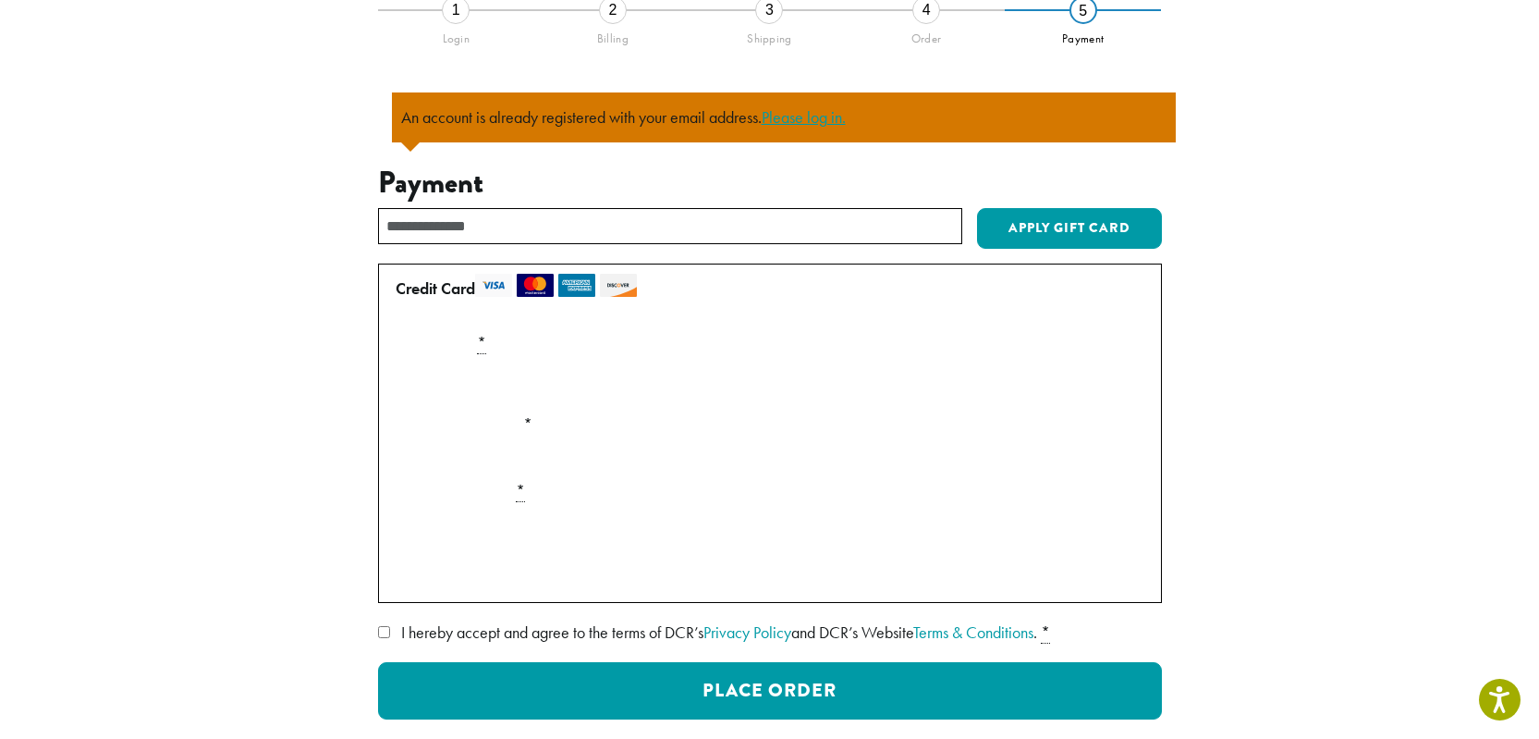
click at [834, 117] on link "Please log in." at bounding box center [804, 116] width 84 height 21
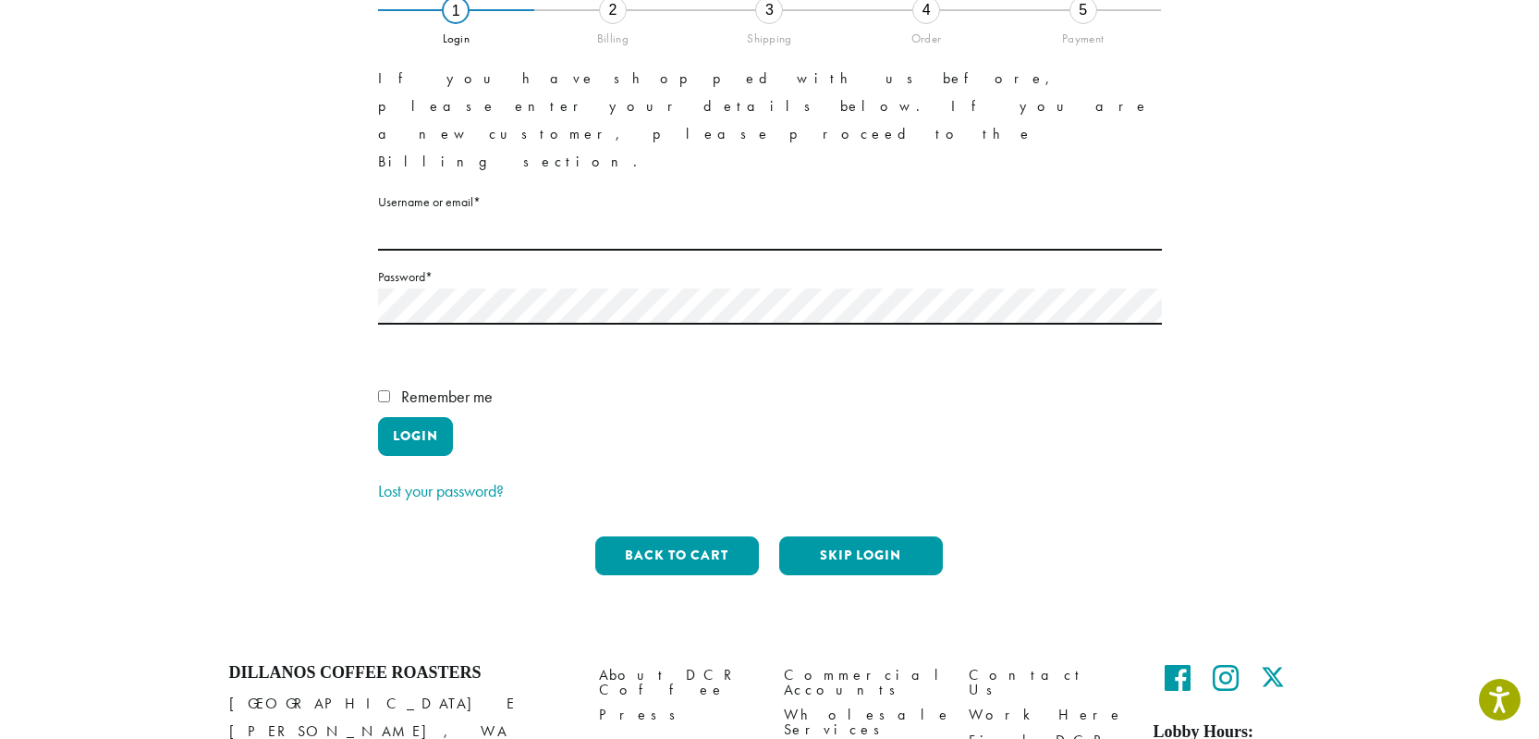
click at [475, 190] on label "Username or email * Required" at bounding box center [770, 201] width 784 height 23
click at [475, 214] on input "Username or email * Required" at bounding box center [770, 232] width 784 height 36
click at [466, 214] on input "Username or email * Required" at bounding box center [770, 232] width 784 height 36
drag, startPoint x: 546, startPoint y: 144, endPoint x: 89, endPoint y: 101, distance: 459.6
click at [90, 103] on section "**********" at bounding box center [769, 253] width 1539 height 762
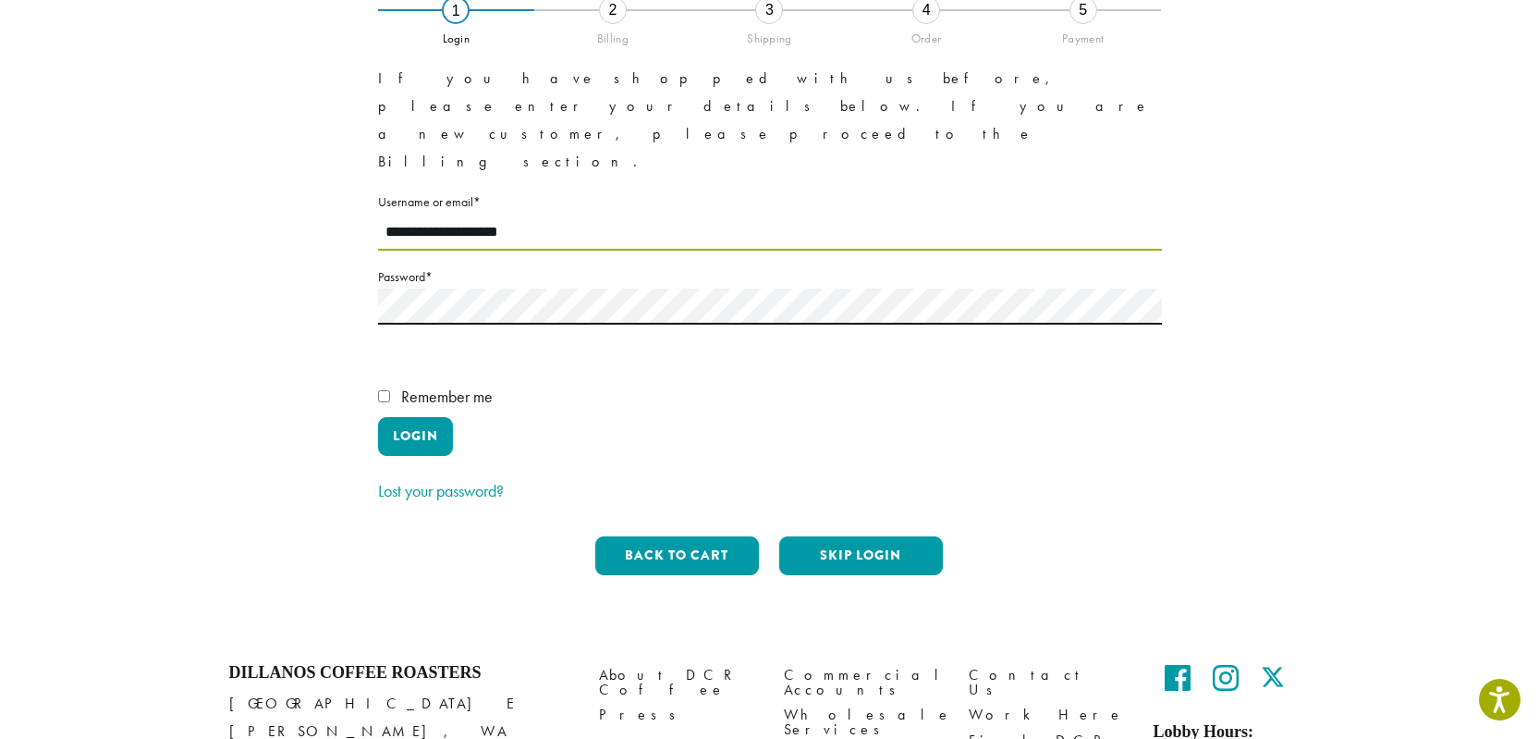
type input "**********"
click at [433, 385] on span "Remember me" at bounding box center [447, 395] width 92 height 21
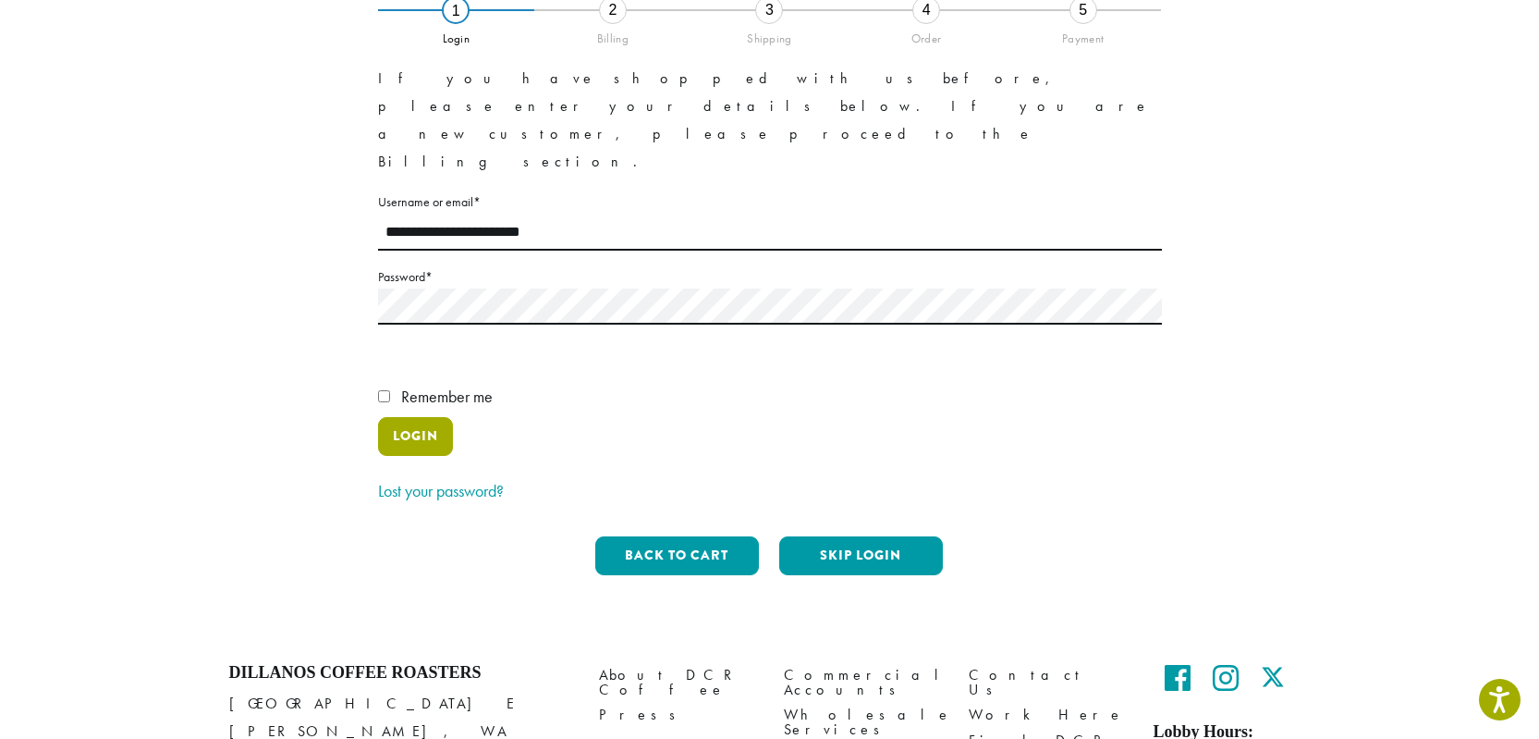
click at [422, 417] on button "Login" at bounding box center [415, 436] width 75 height 39
click at [482, 385] on span "Remember me" at bounding box center [447, 395] width 92 height 21
click at [899, 536] on button "Skip Login" at bounding box center [861, 555] width 164 height 39
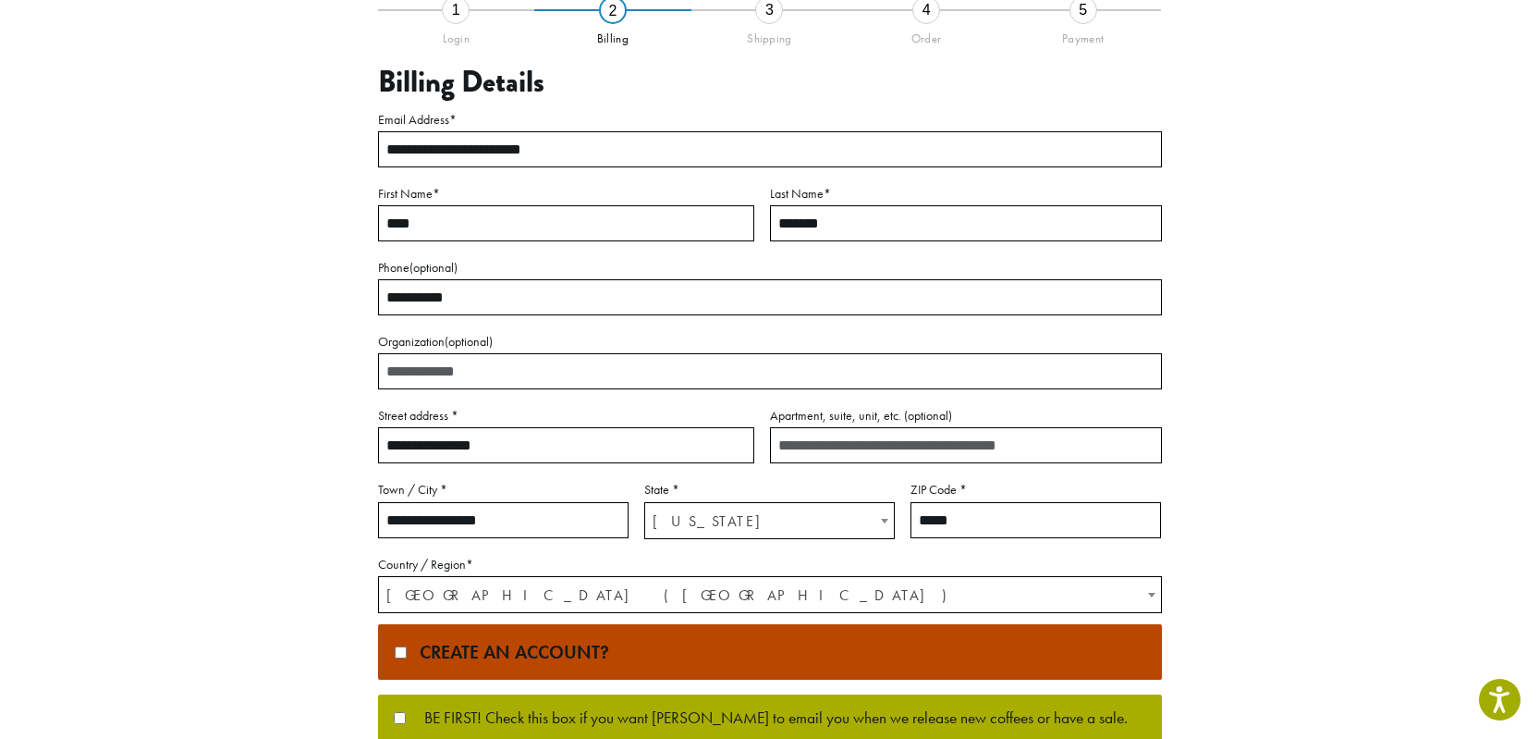
click at [526, 654] on span "Create an account?" at bounding box center [509, 652] width 199 height 24
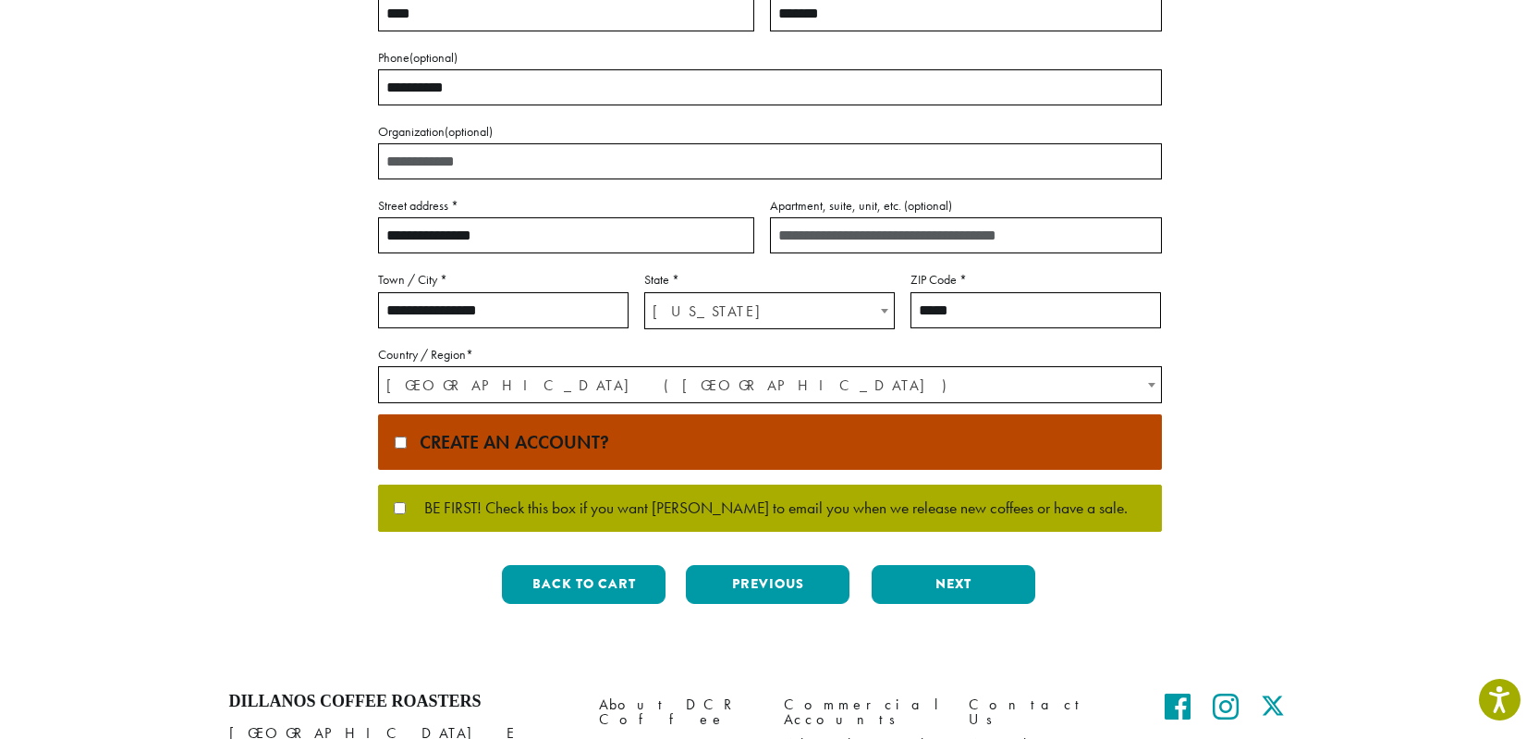
scroll to position [373, 0]
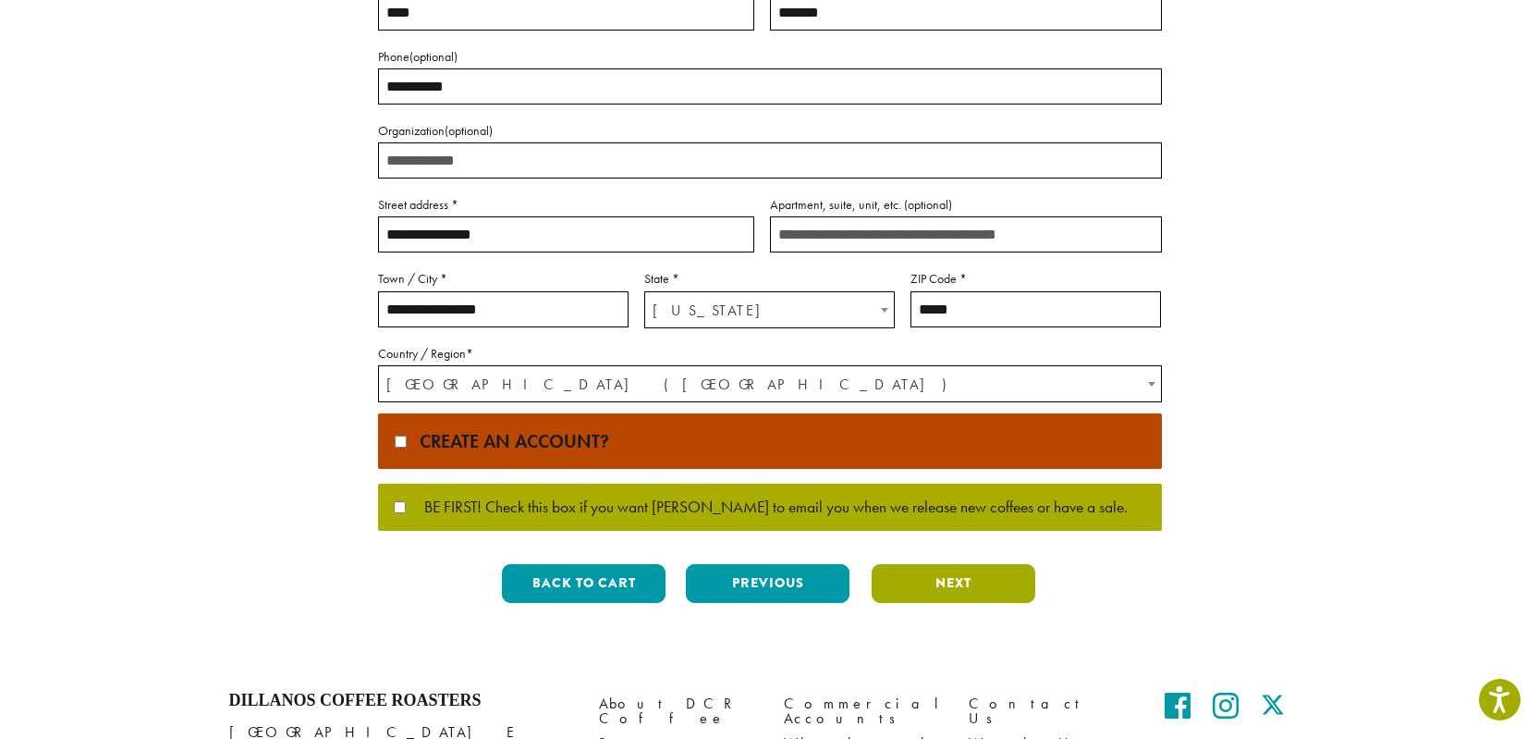
click at [971, 588] on button "Next" at bounding box center [954, 583] width 164 height 39
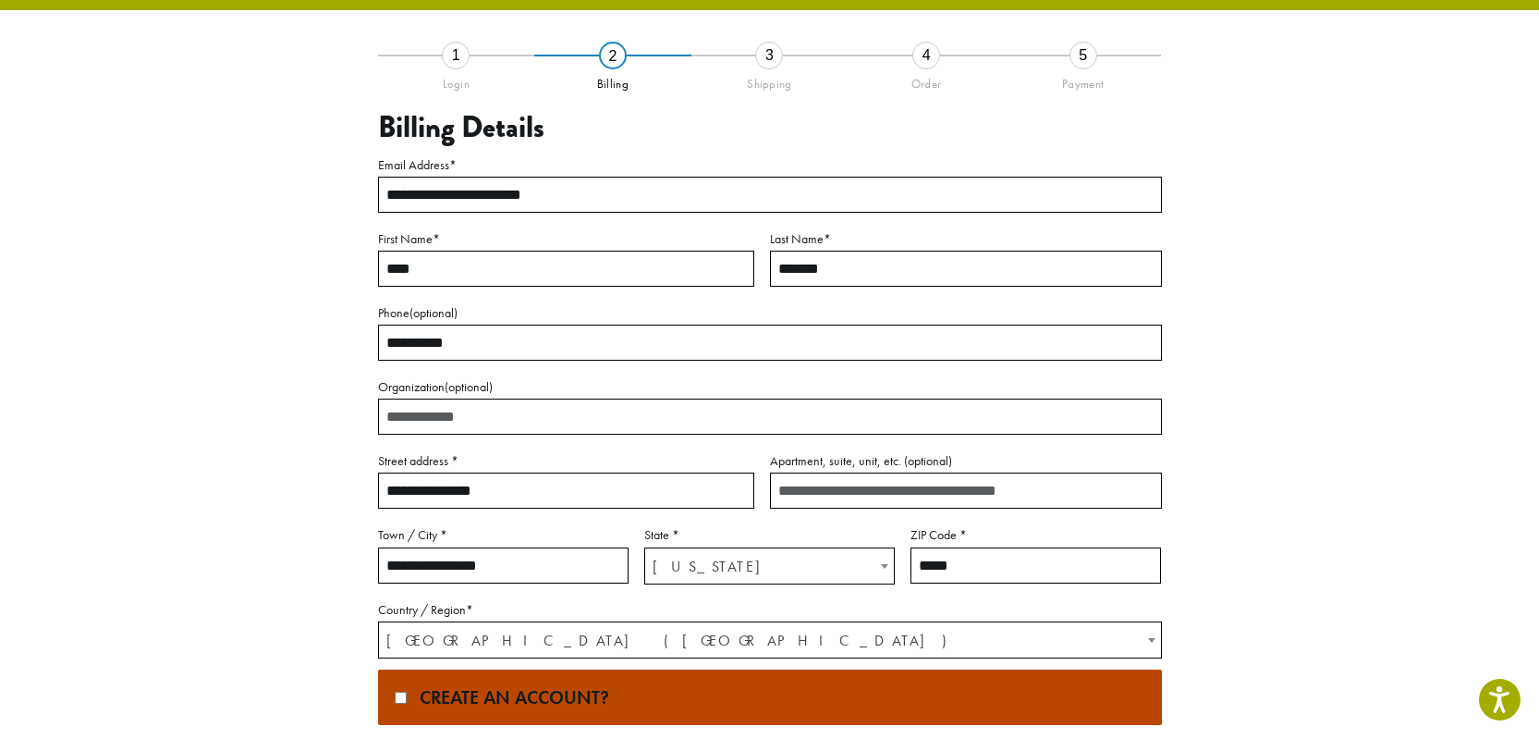
scroll to position [42, 0]
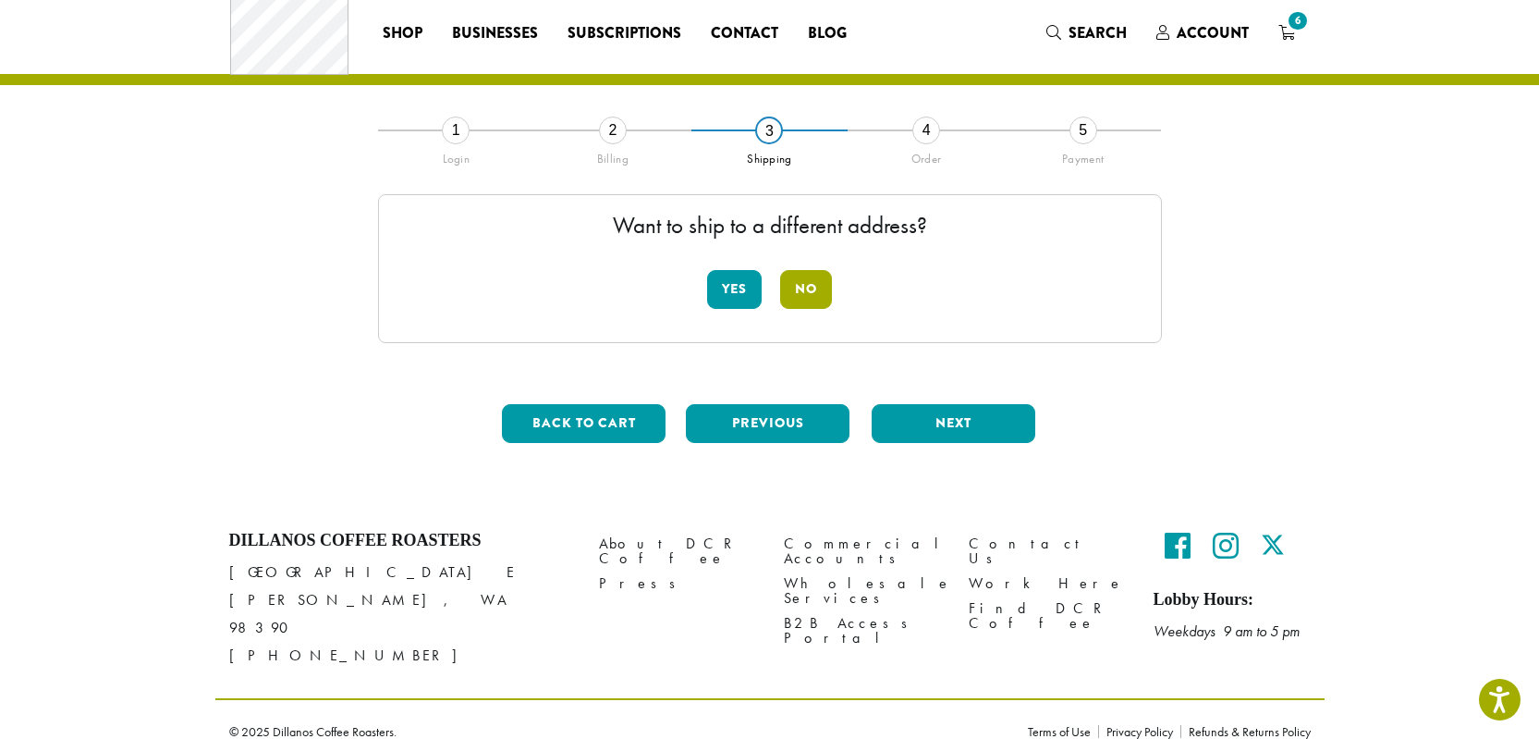
click at [825, 292] on button "No" at bounding box center [806, 289] width 52 height 39
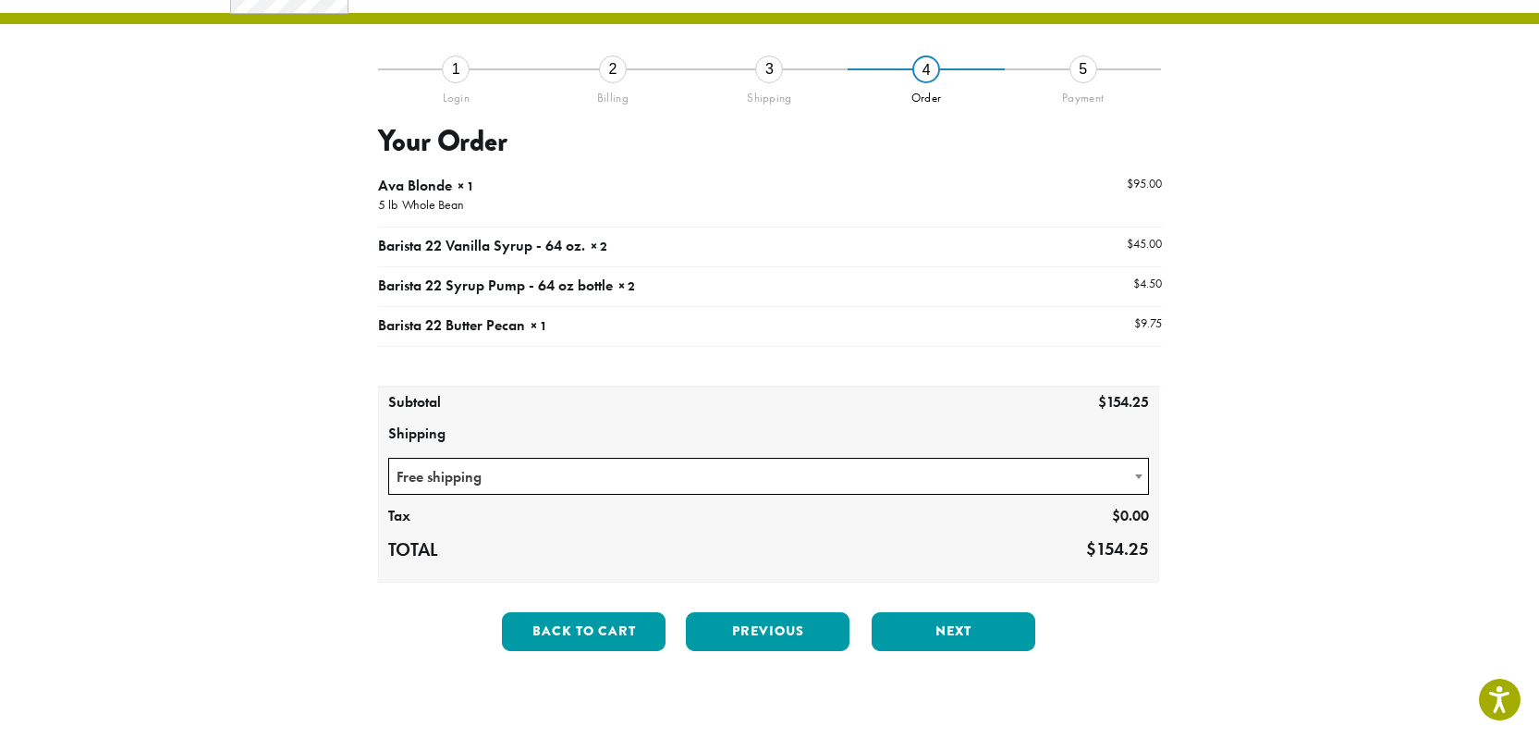
scroll to position [135, 0]
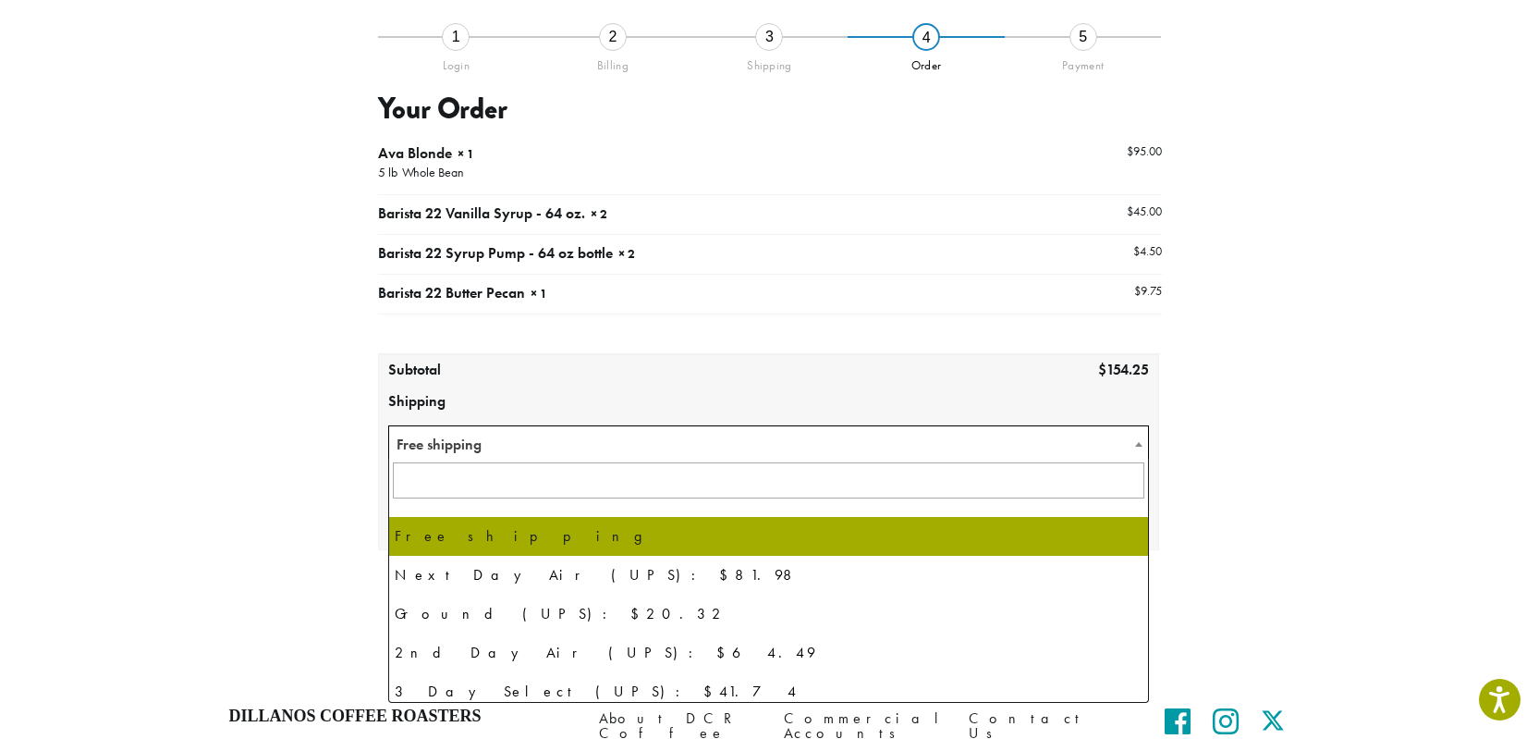
click at [768, 459] on body "Accessibility Screen-Reader Guide, Feedback, and Issue Reporting | New window N…" at bounding box center [769, 401] width 1539 height 1073
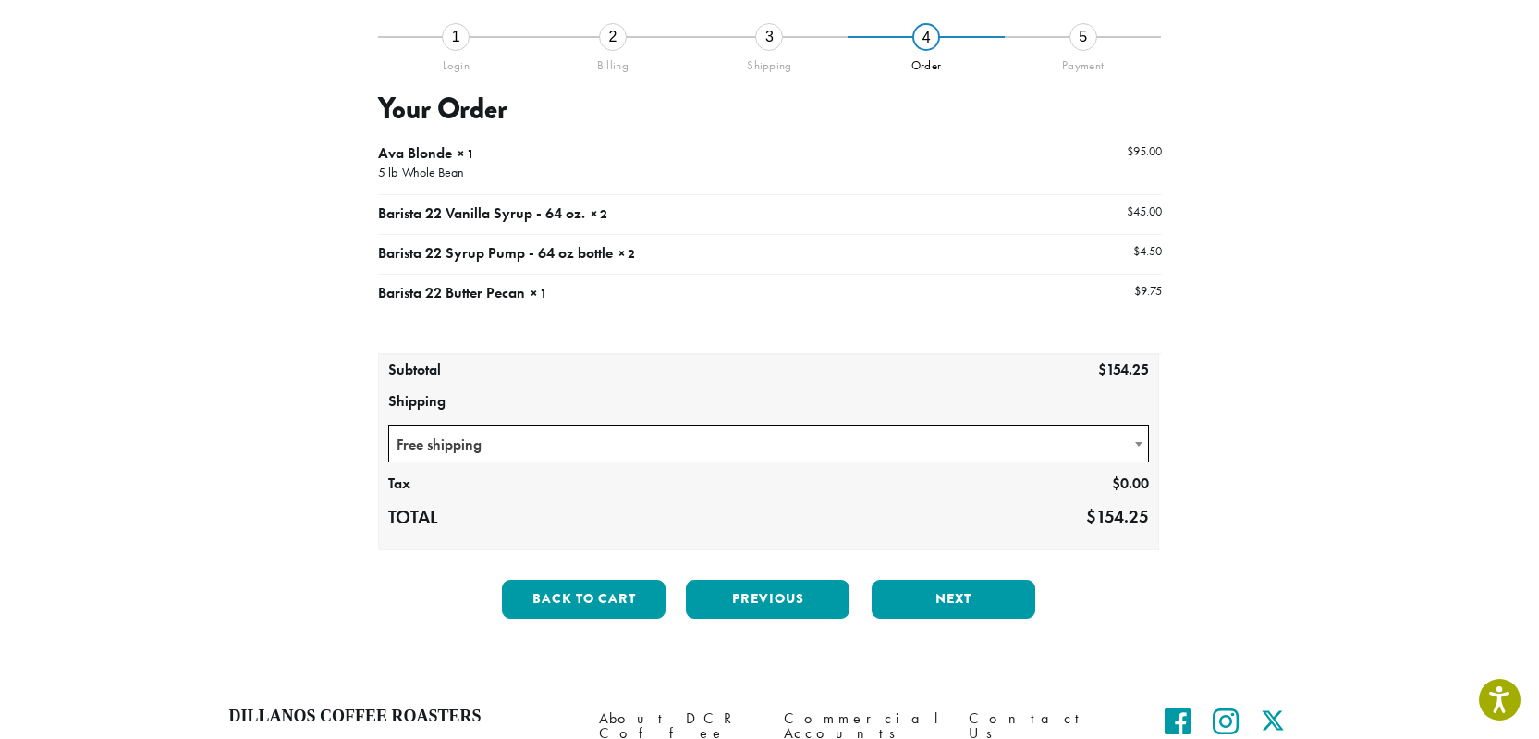
click at [342, 463] on div "**********" at bounding box center [770, 334] width 1054 height 597
click at [939, 441] on span "Free shipping" at bounding box center [769, 444] width 760 height 36
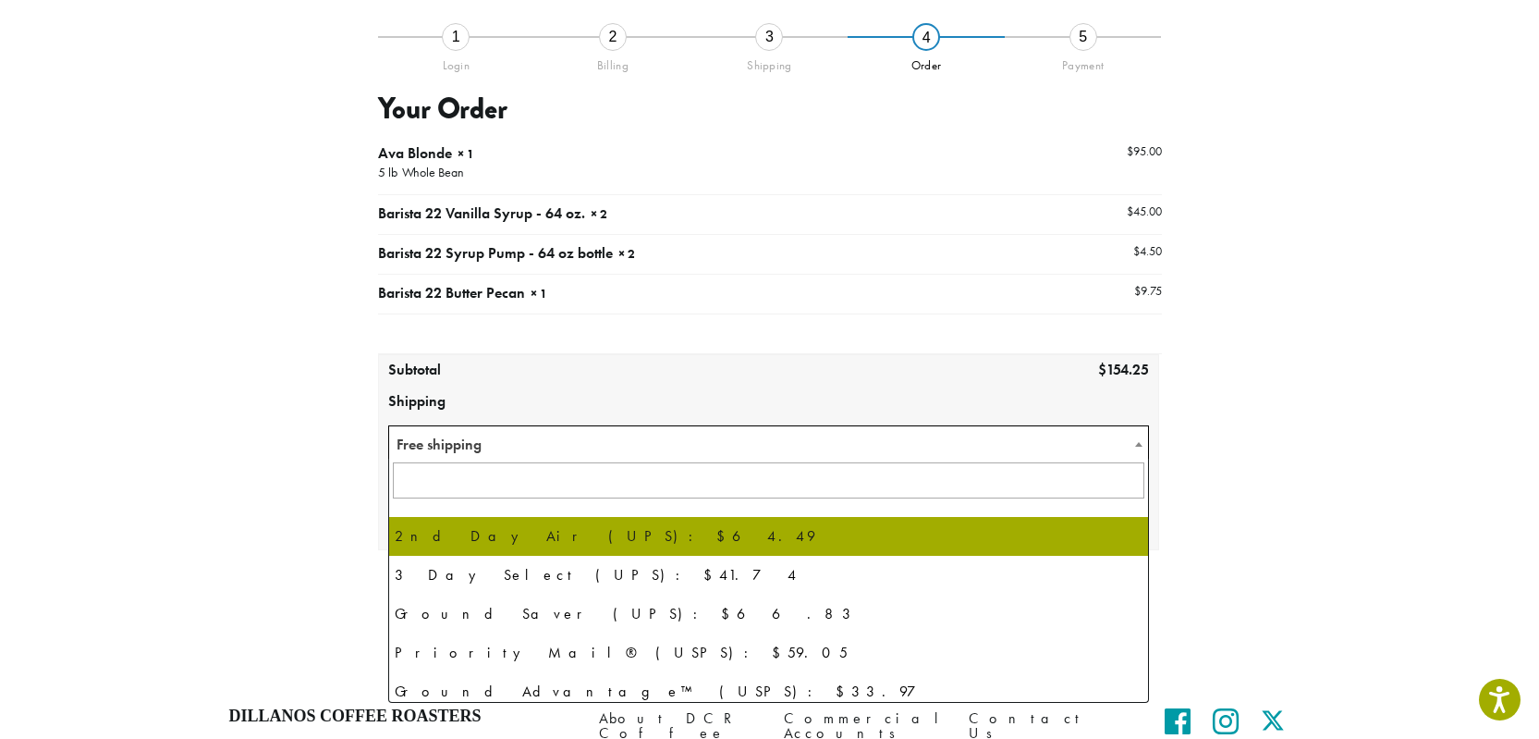
scroll to position [126, 0]
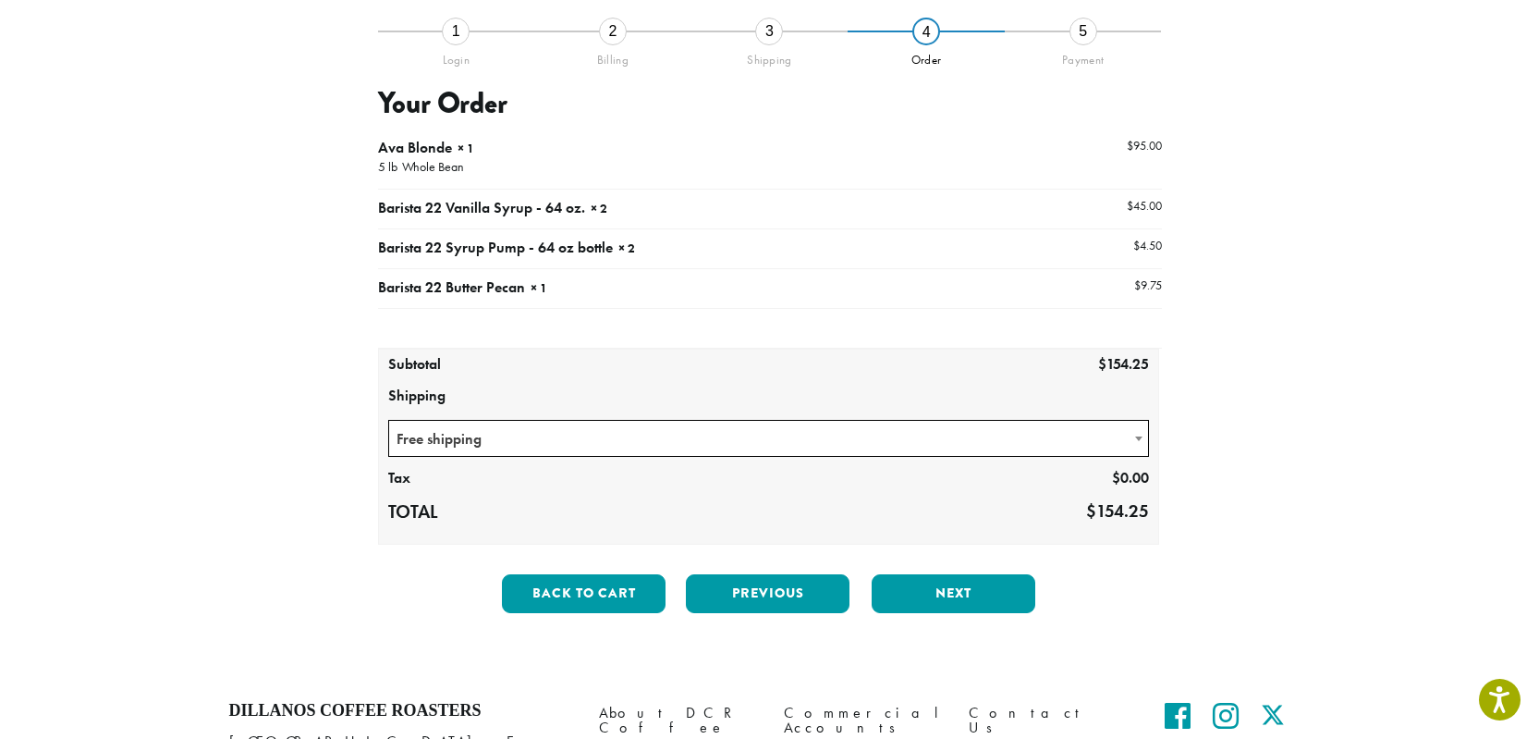
click at [235, 515] on div "**********" at bounding box center [769, 283] width 1109 height 778
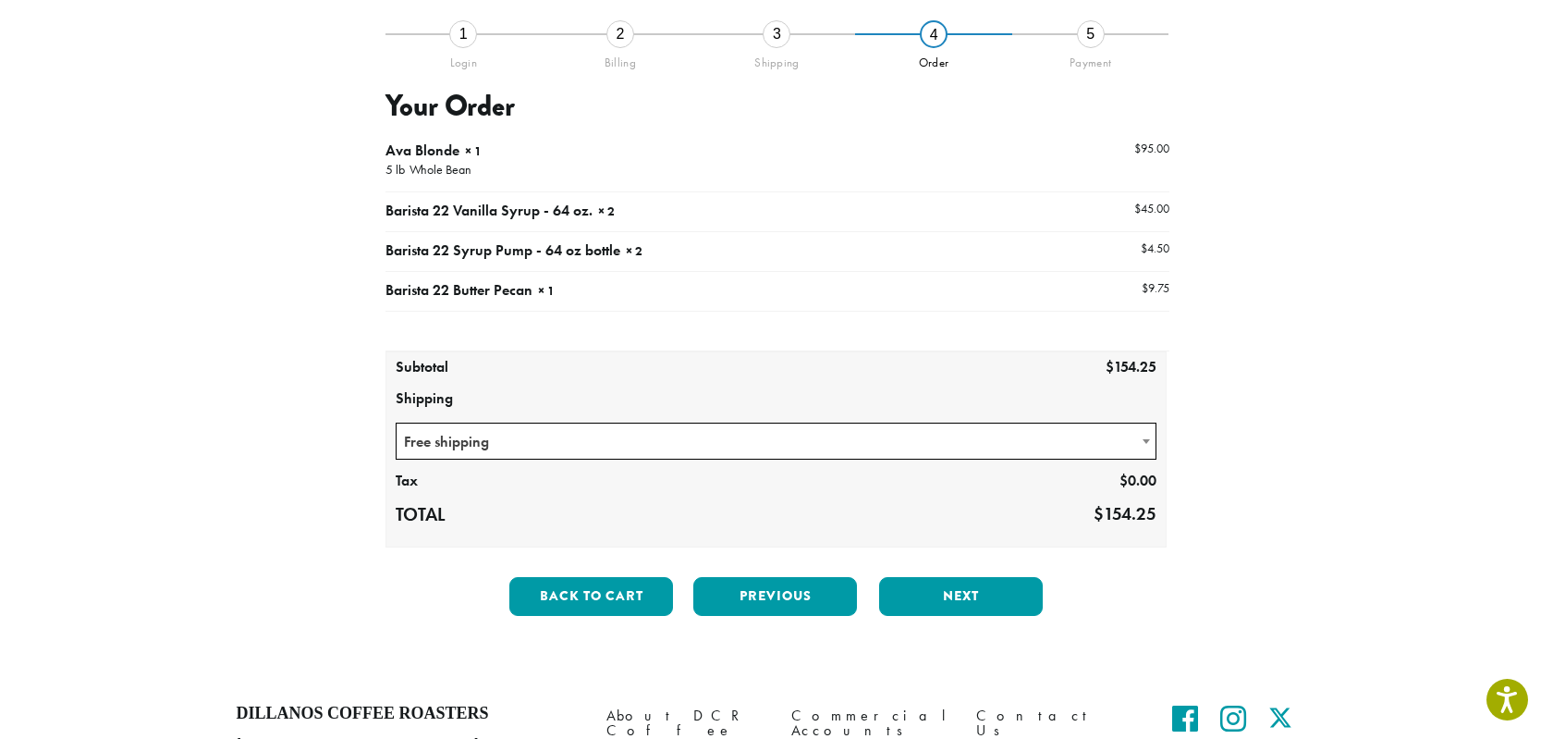
scroll to position [141, 0]
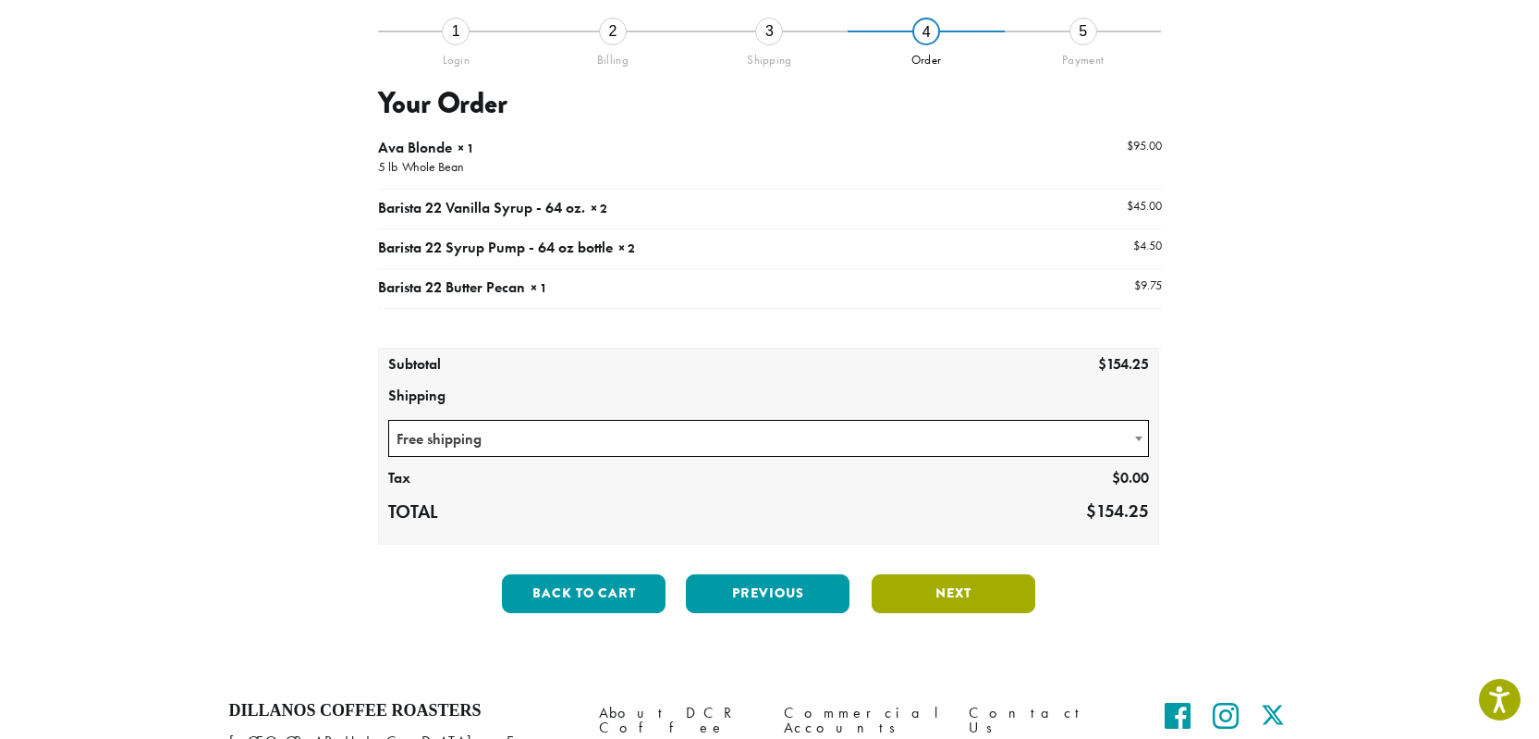
click at [972, 597] on button "Next" at bounding box center [954, 593] width 164 height 39
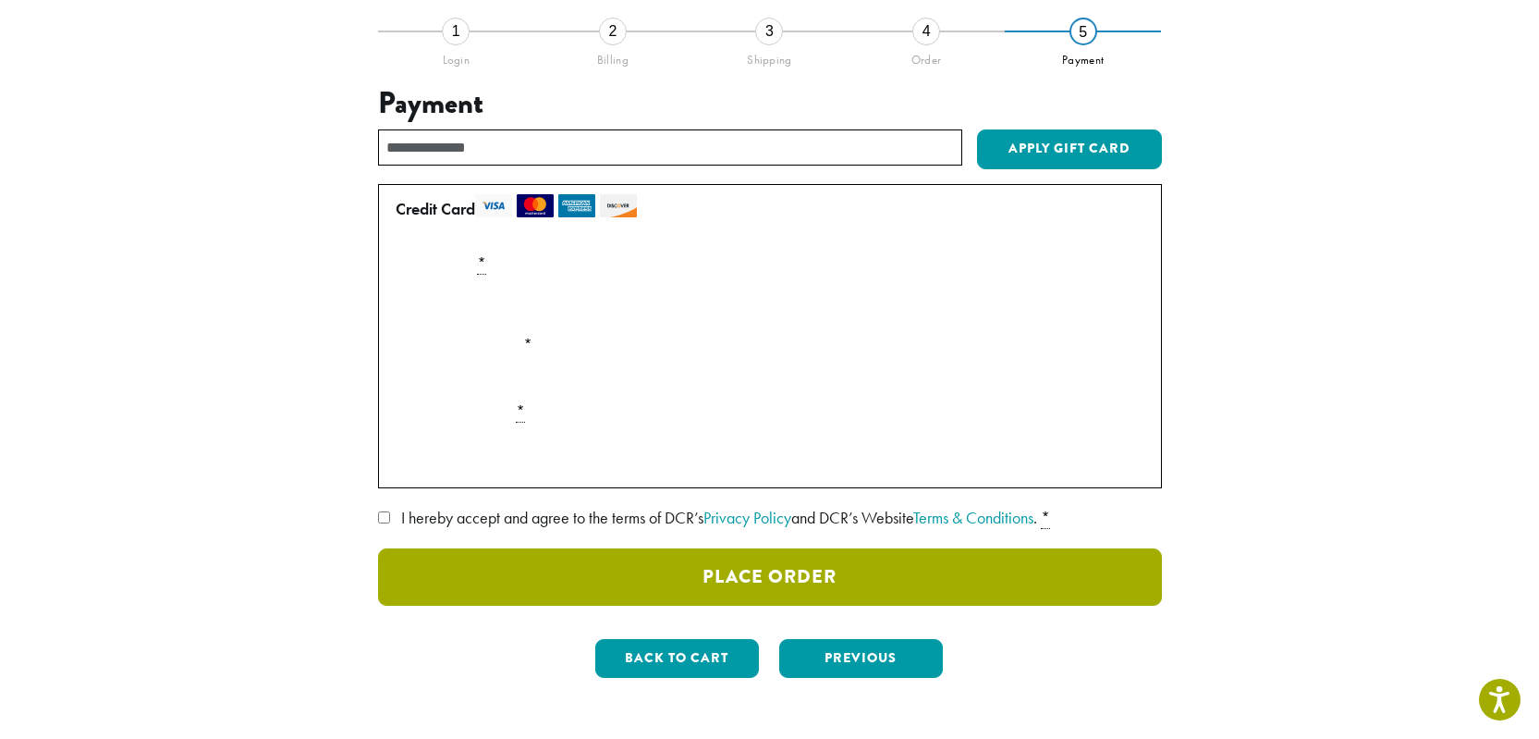
click at [733, 589] on button "Place Order" at bounding box center [770, 576] width 784 height 57
